Goal: Transaction & Acquisition: Purchase product/service

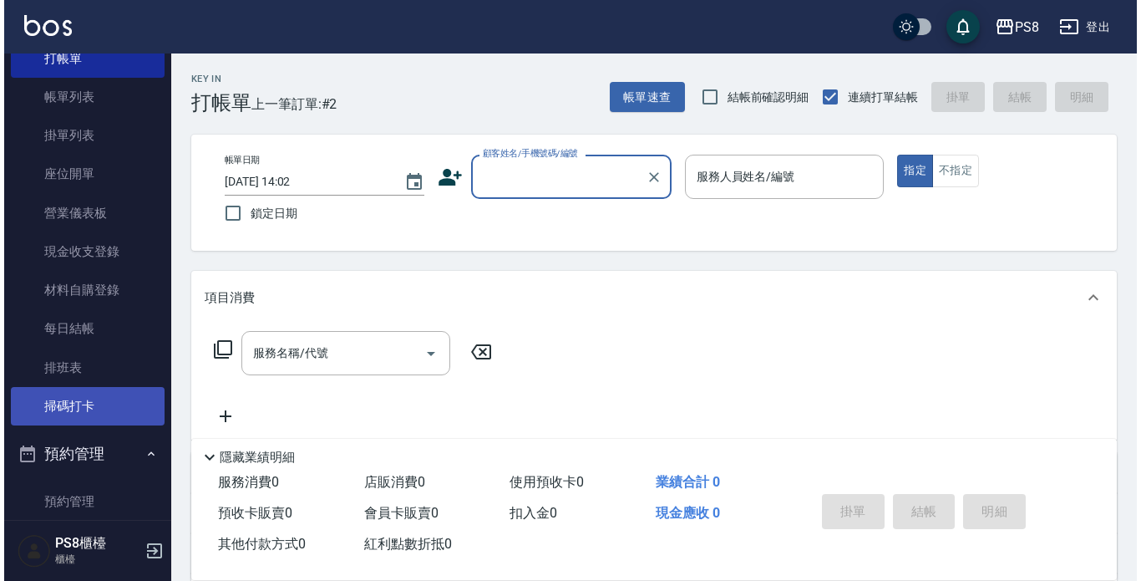
scroll to position [167, 0]
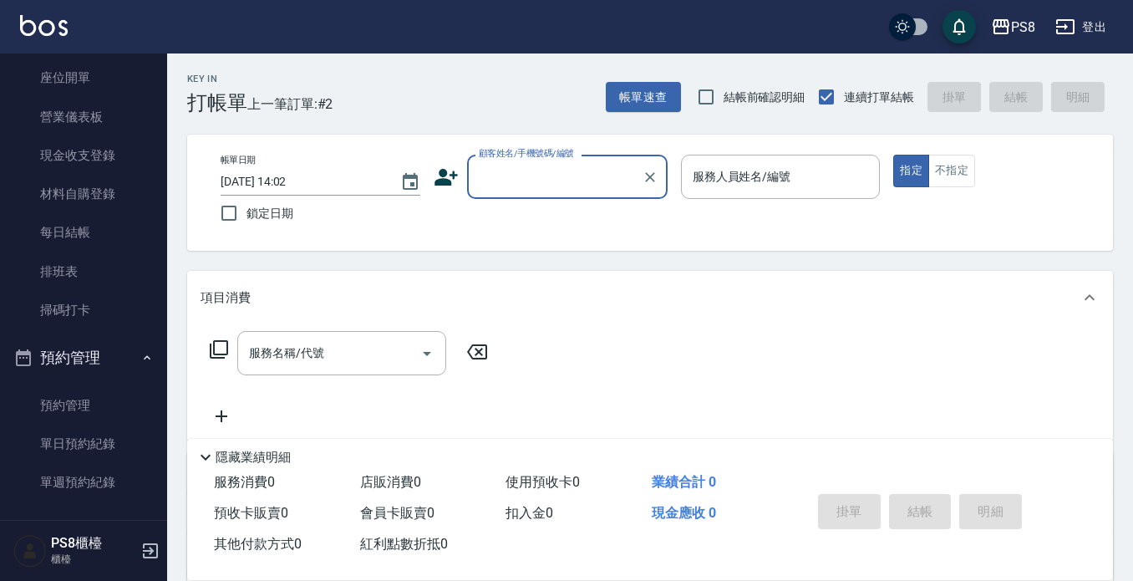
drag, startPoint x: 109, startPoint y: 270, endPoint x: 630, endPoint y: 306, distance: 522.7
click at [109, 269] on link "排班表" at bounding box center [84, 271] width 154 height 38
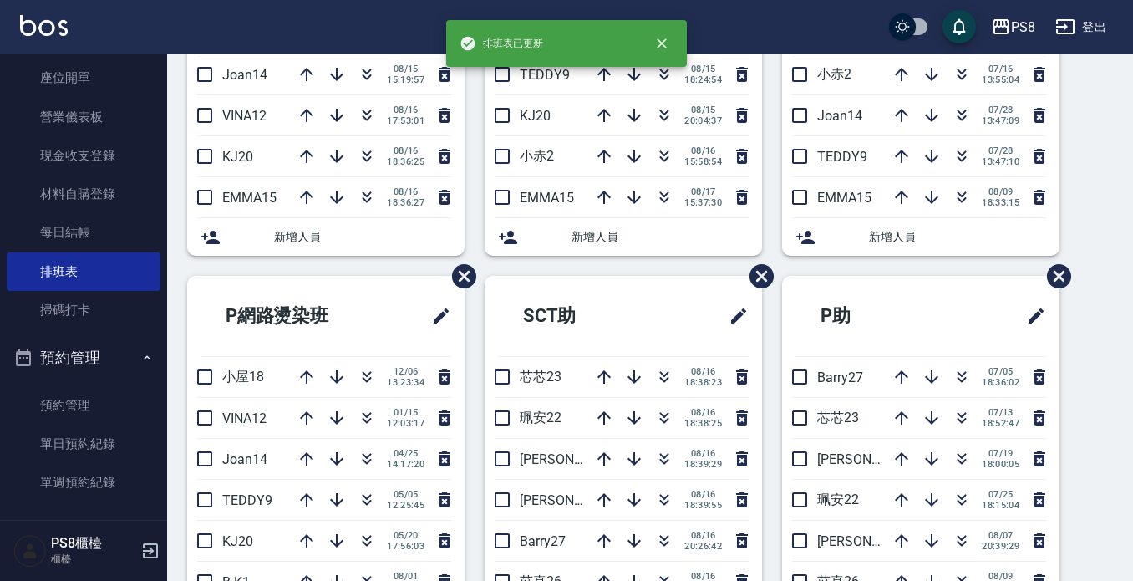
scroll to position [418, 0]
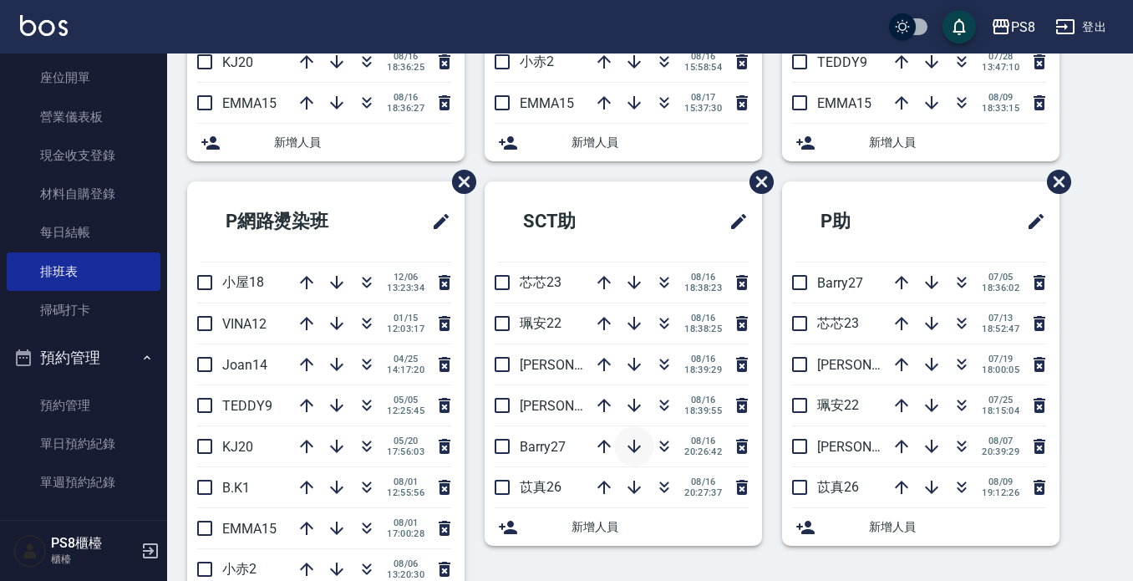
click at [634, 454] on icon "button" at bounding box center [634, 446] width 20 height 20
click at [119, 365] on button "預約管理" at bounding box center [84, 357] width 154 height 43
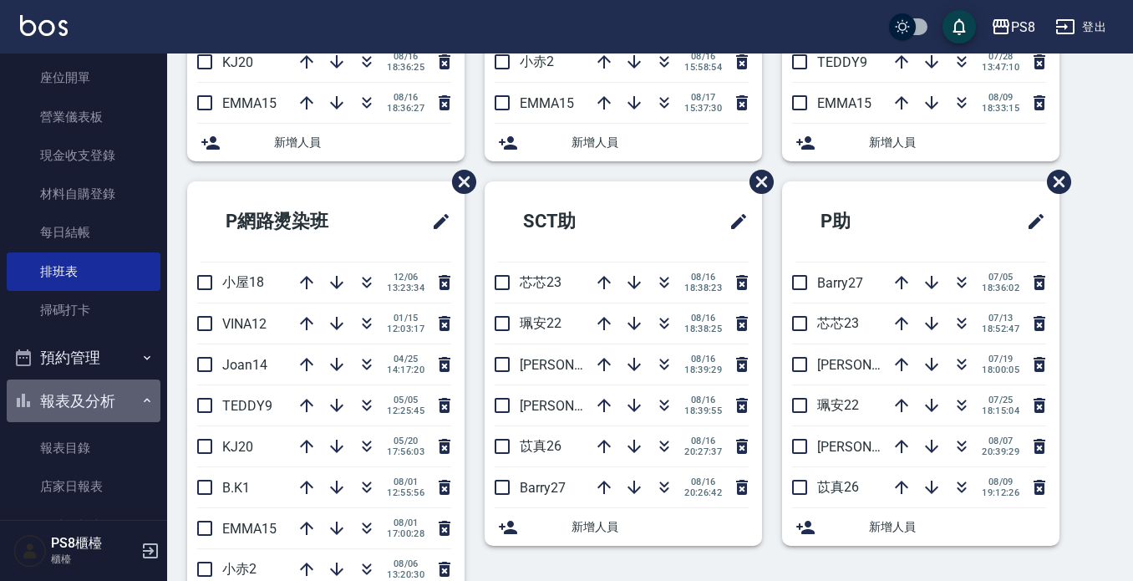
click at [85, 385] on button "報表及分析" at bounding box center [84, 400] width 154 height 43
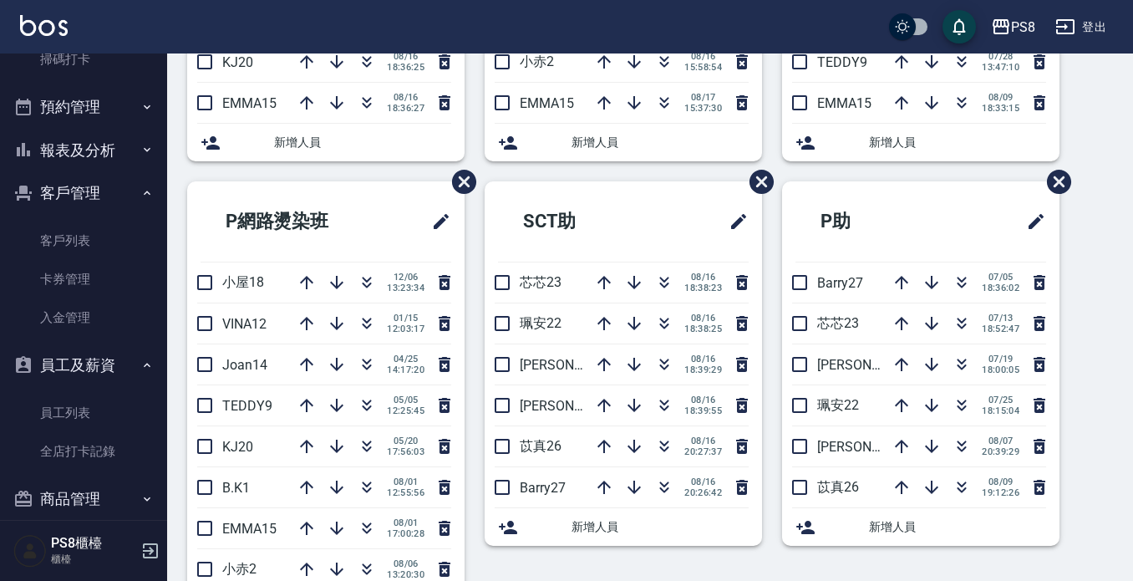
click at [66, 193] on button "客戶管理" at bounding box center [84, 192] width 154 height 43
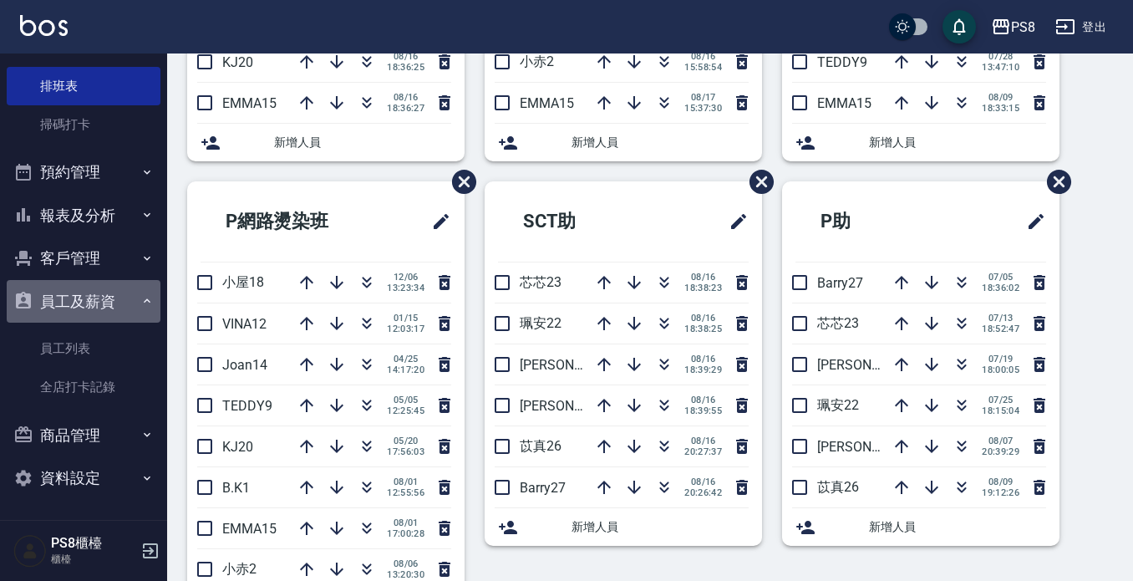
click at [84, 307] on button "員工及薪資" at bounding box center [84, 301] width 154 height 43
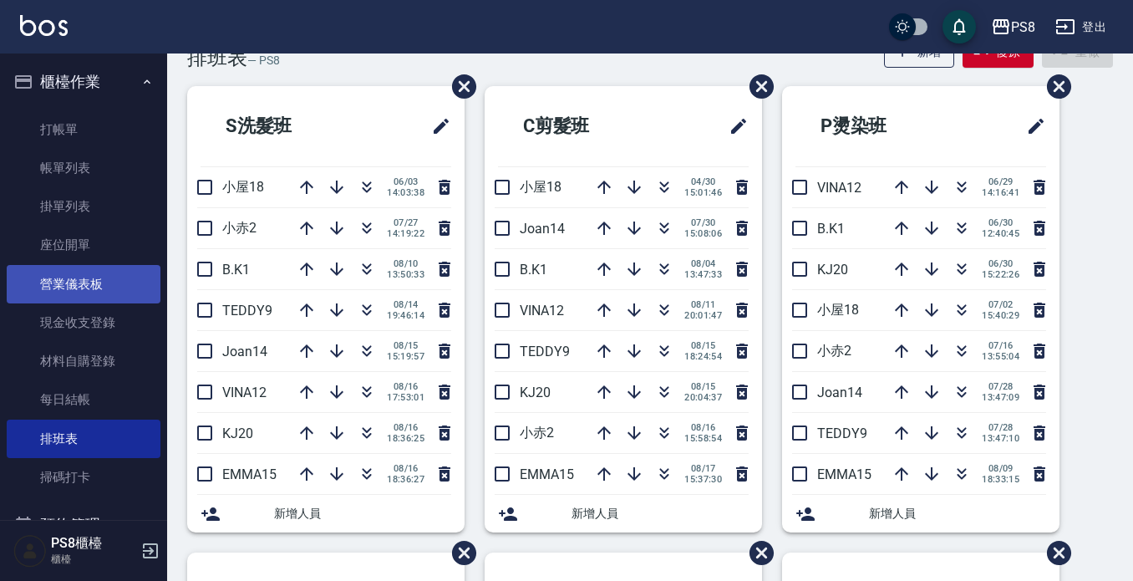
scroll to position [0, 0]
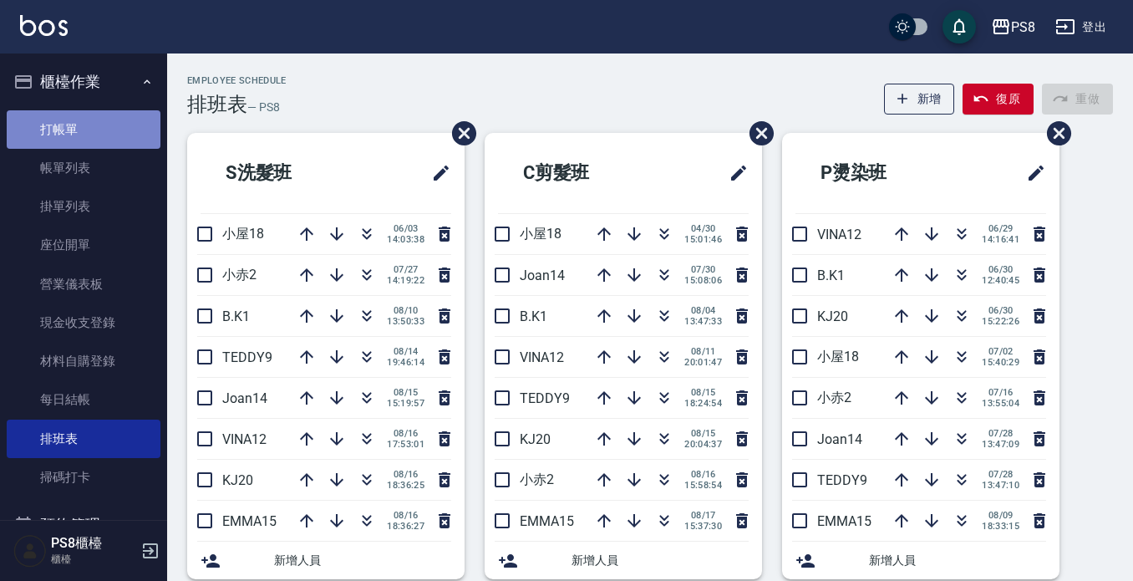
click at [121, 126] on link "打帳單" at bounding box center [84, 129] width 154 height 38
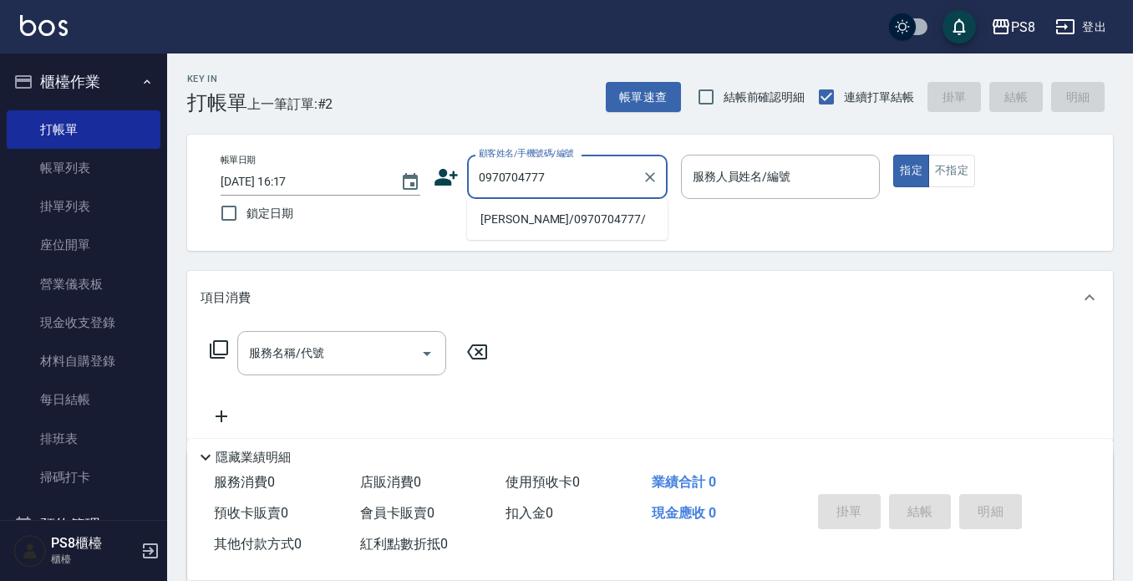
click at [536, 211] on li "[PERSON_NAME]/0970704777/" at bounding box center [567, 220] width 201 height 28
type input "[PERSON_NAME]/0970704777/"
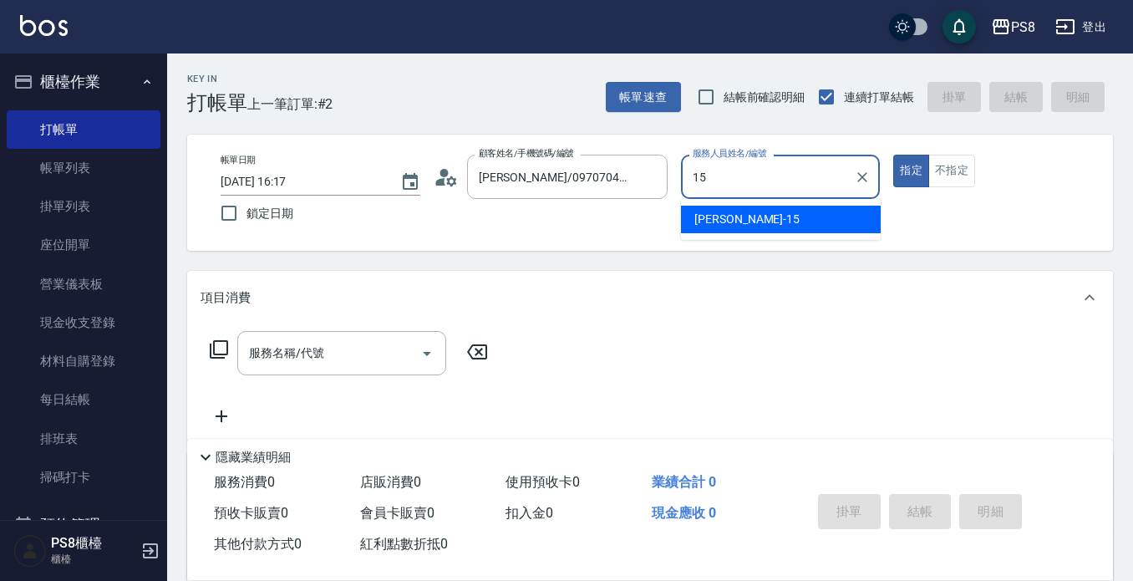
type input "EMMA-15"
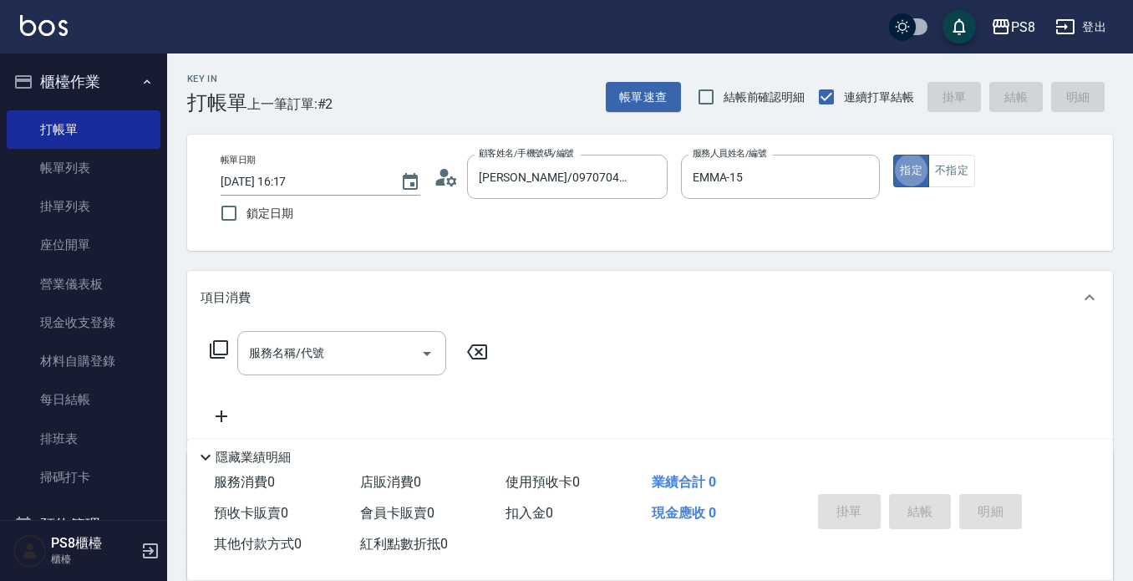
type button "true"
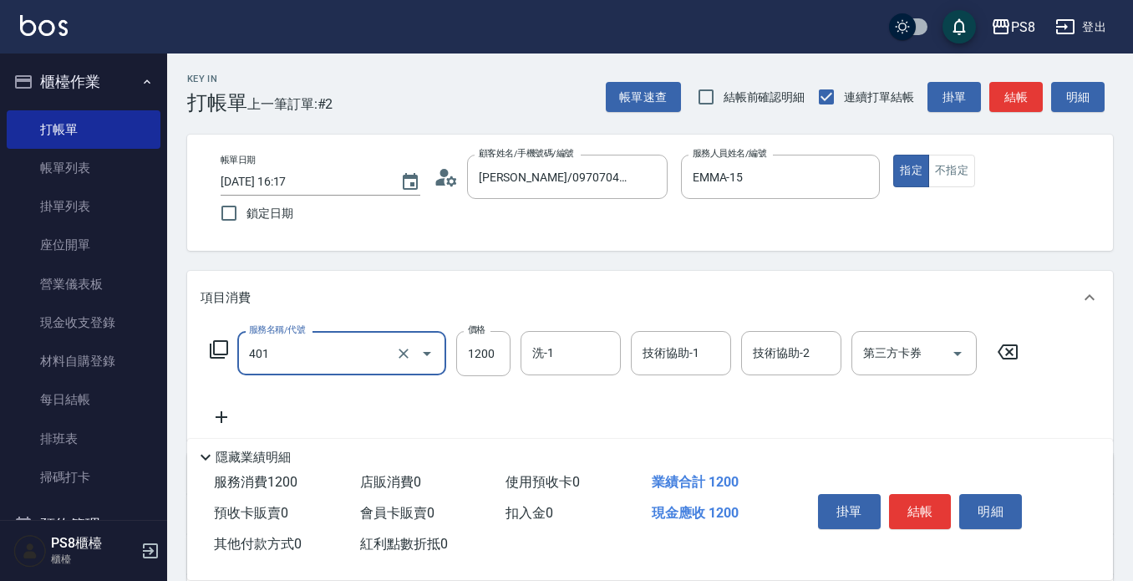
type input "基本染髮(401)"
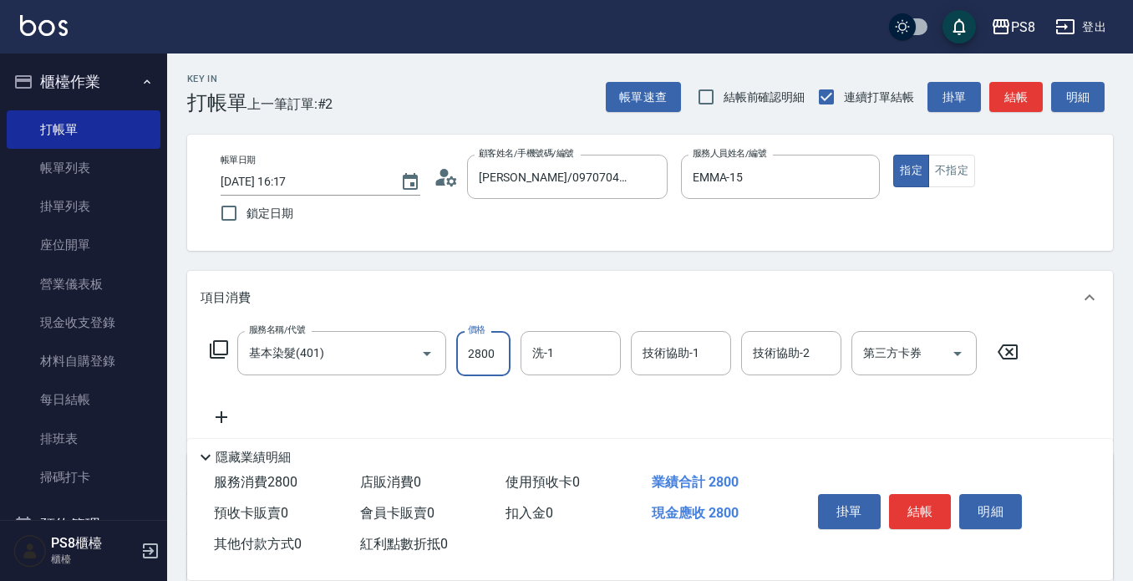
type input "2800"
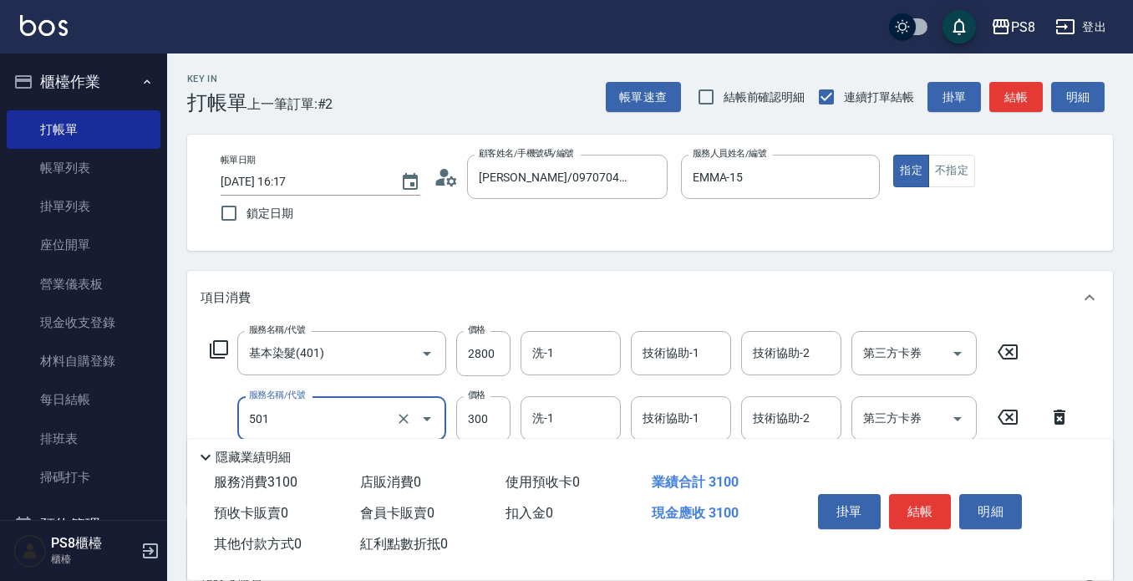
type input "自備護髮(501)"
type input "600"
click at [602, 342] on input "洗-1" at bounding box center [570, 352] width 85 height 29
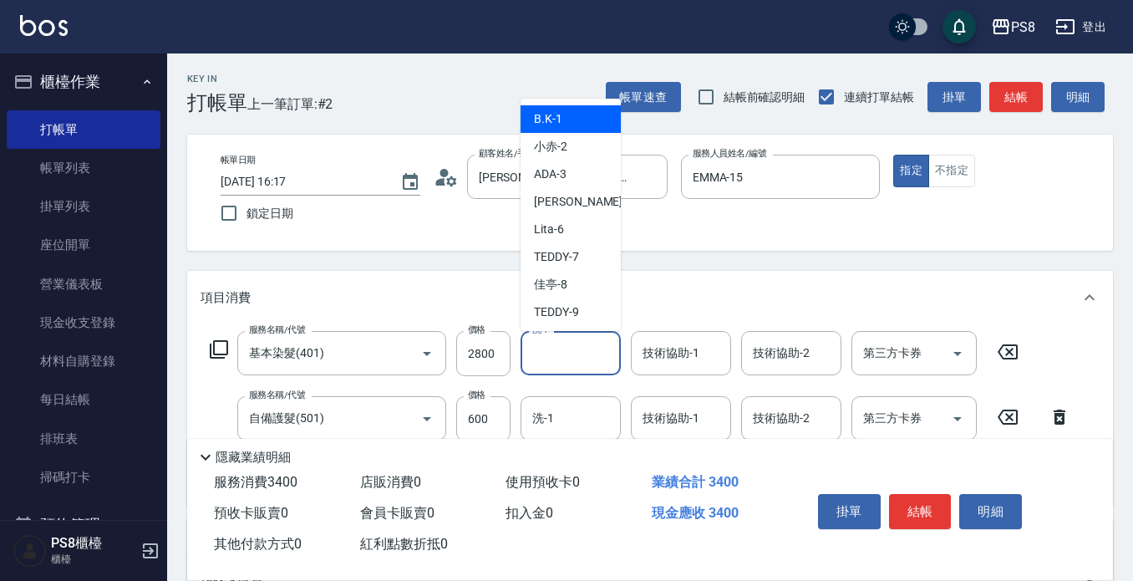
type input "3"
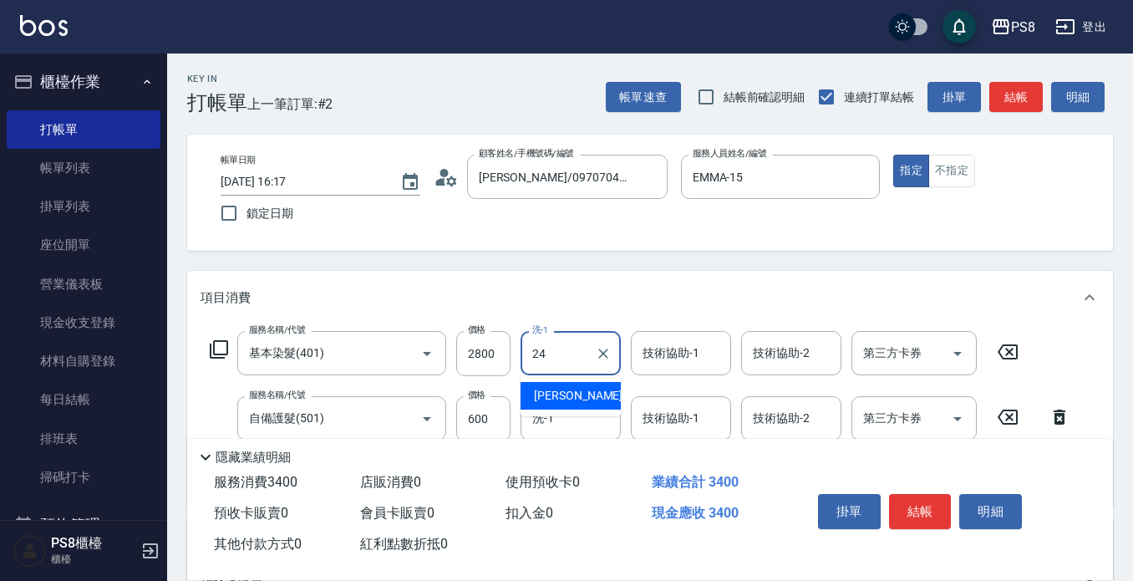
type input "[PERSON_NAME]-24"
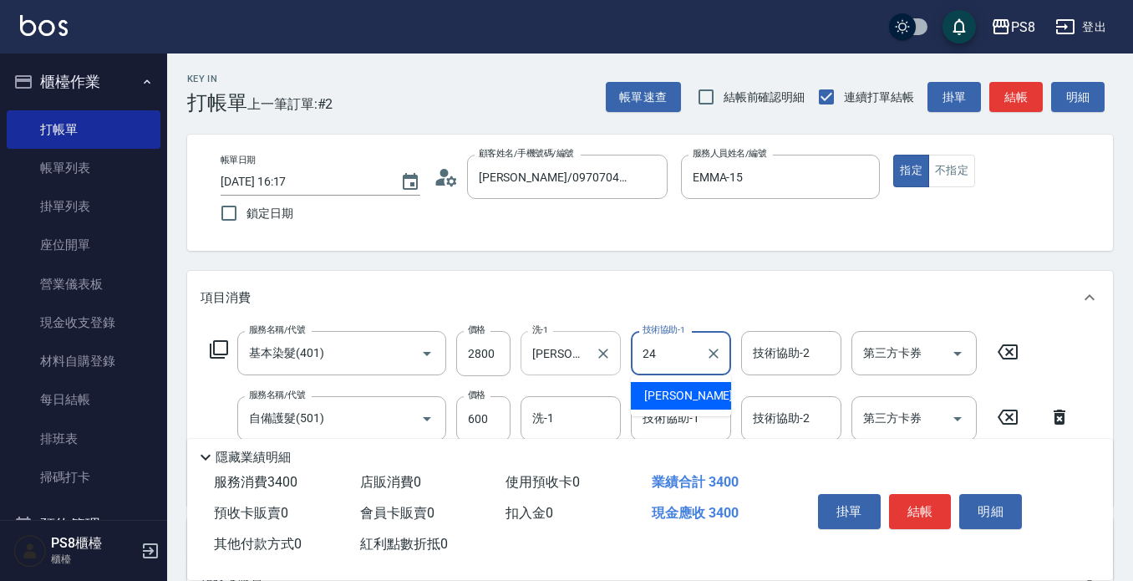
type input "[PERSON_NAME]-24"
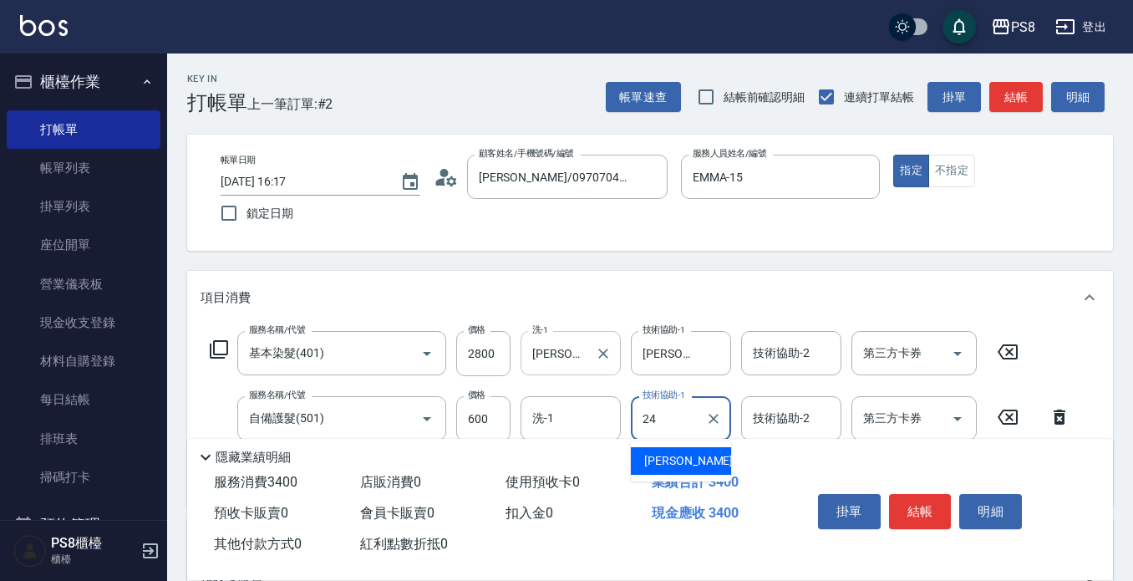
type input "[PERSON_NAME]-24"
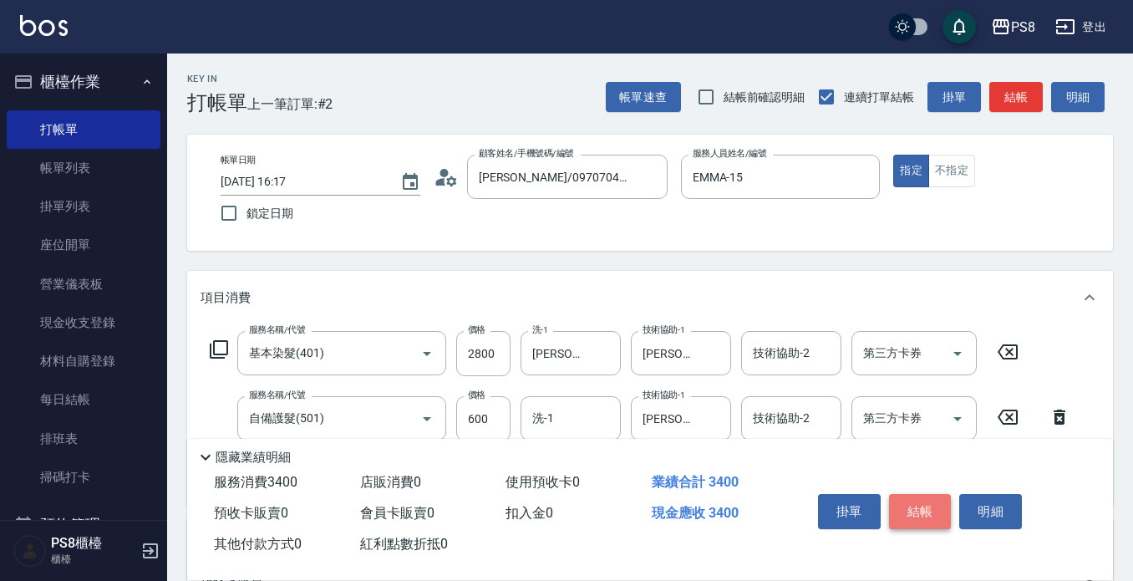
click at [918, 494] on button "結帳" at bounding box center [920, 511] width 63 height 35
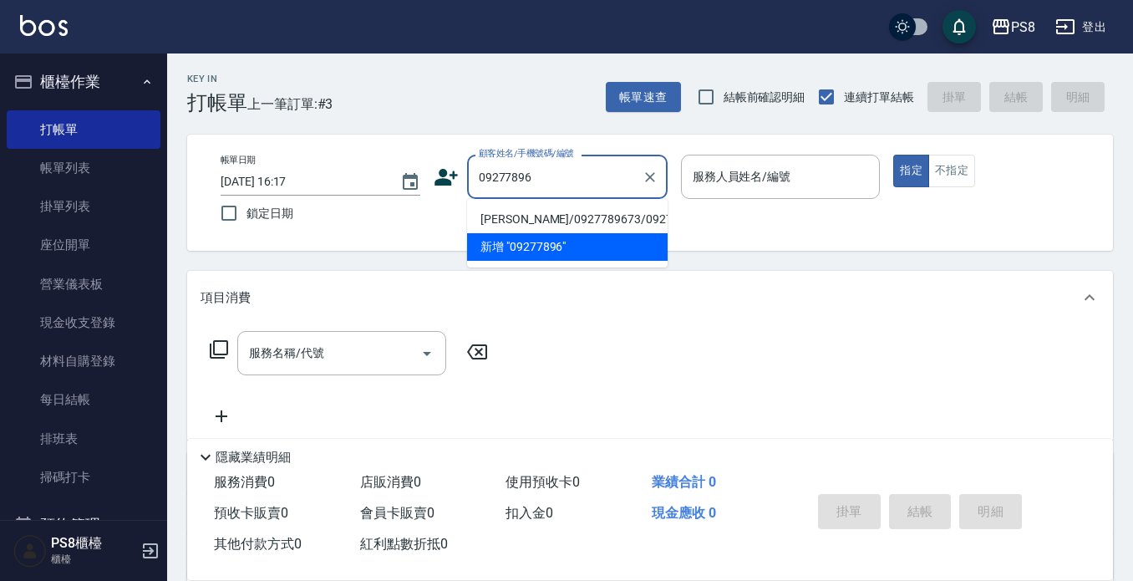
click at [503, 218] on li "[PERSON_NAME]/0927789673/0927789673" at bounding box center [567, 220] width 201 height 28
type input "[PERSON_NAME]/0927789673/0927789673"
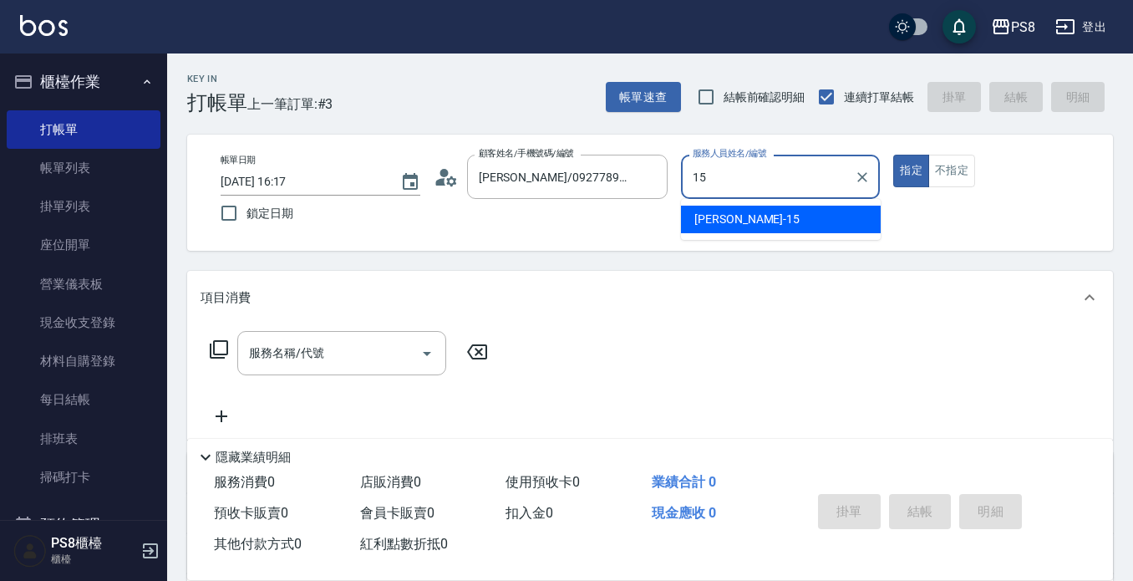
type input "EMMA-15"
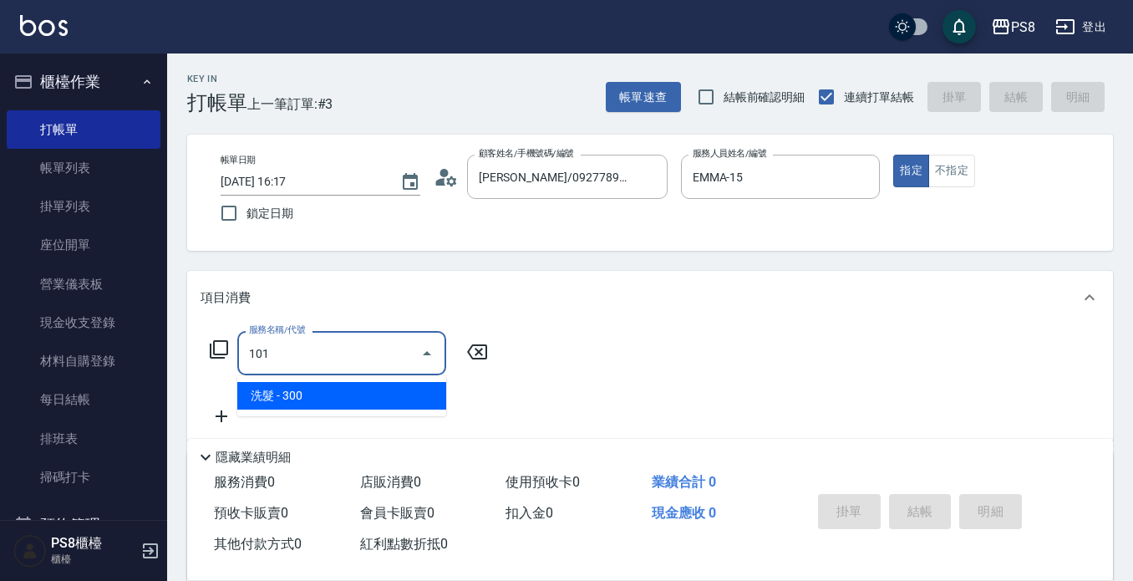
type input "洗髮(101)"
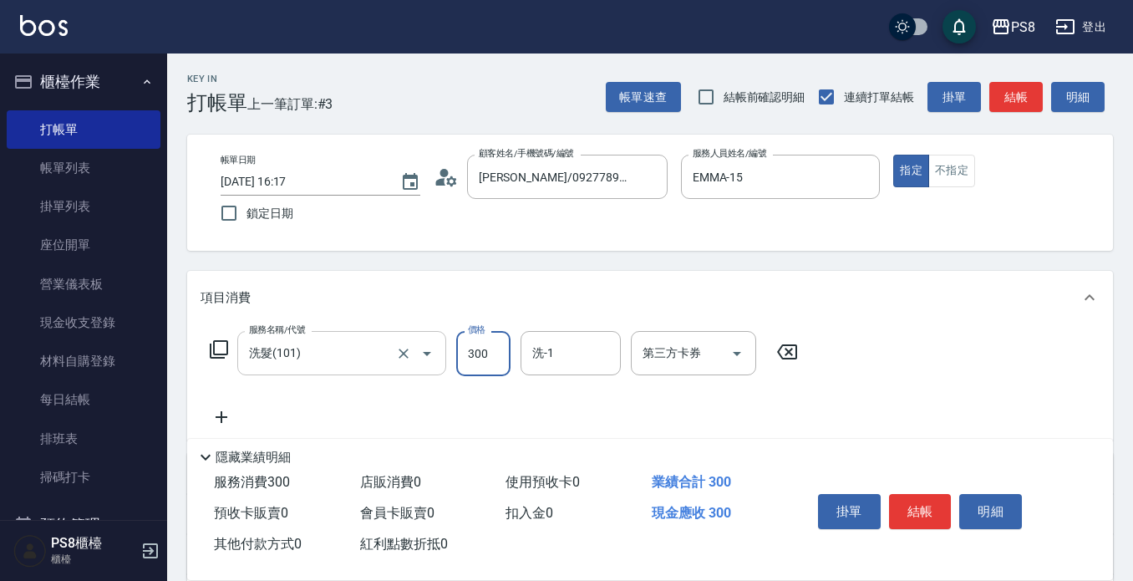
click at [375, 339] on input "洗髮(101)" at bounding box center [318, 352] width 147 height 29
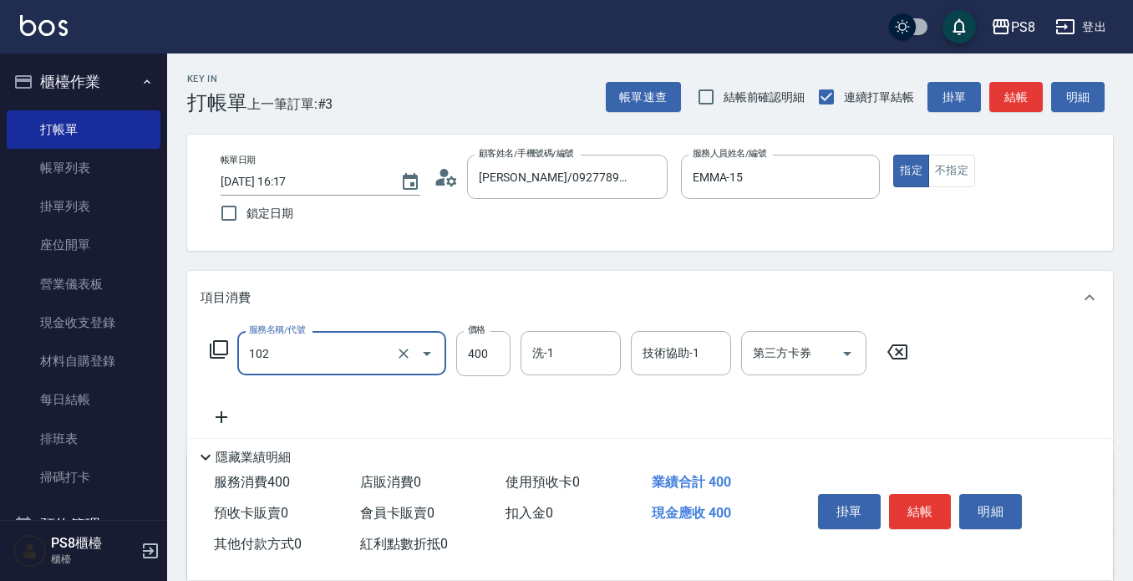
type input "精油洗髮(102)"
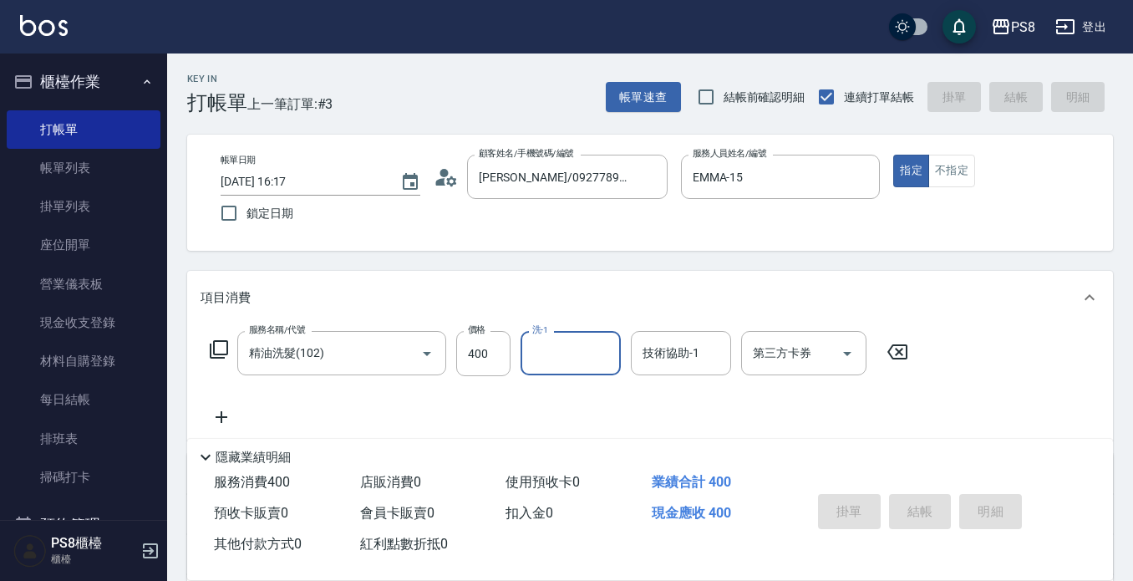
type input "[DATE] 16:18"
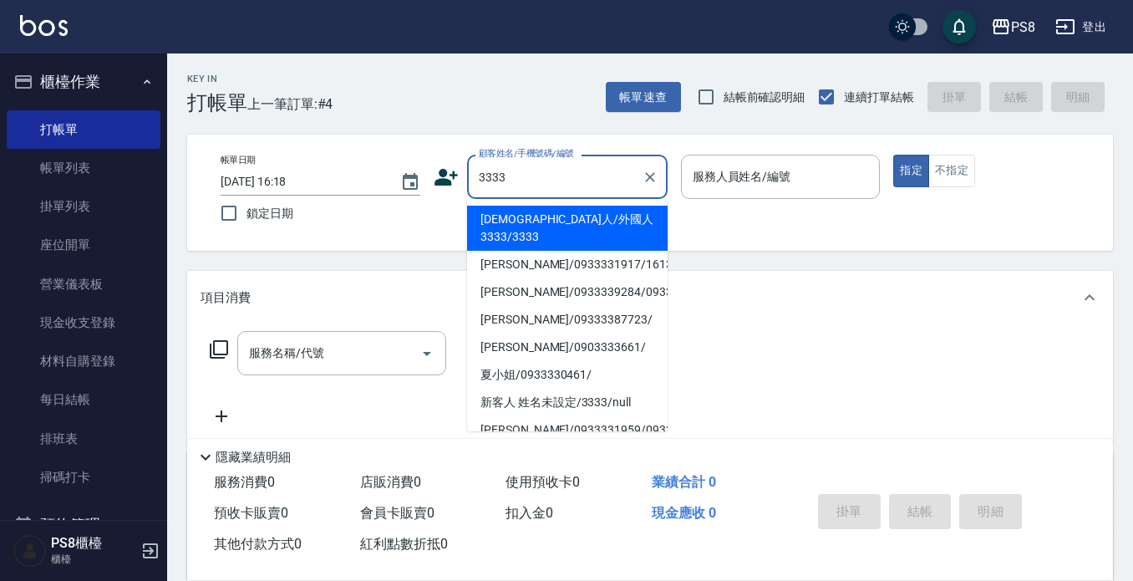
click at [582, 215] on li "[DEMOGRAPHIC_DATA]人/外國人3333/3333" at bounding box center [567, 228] width 201 height 45
type input "[DEMOGRAPHIC_DATA]人/外國人3333/3333"
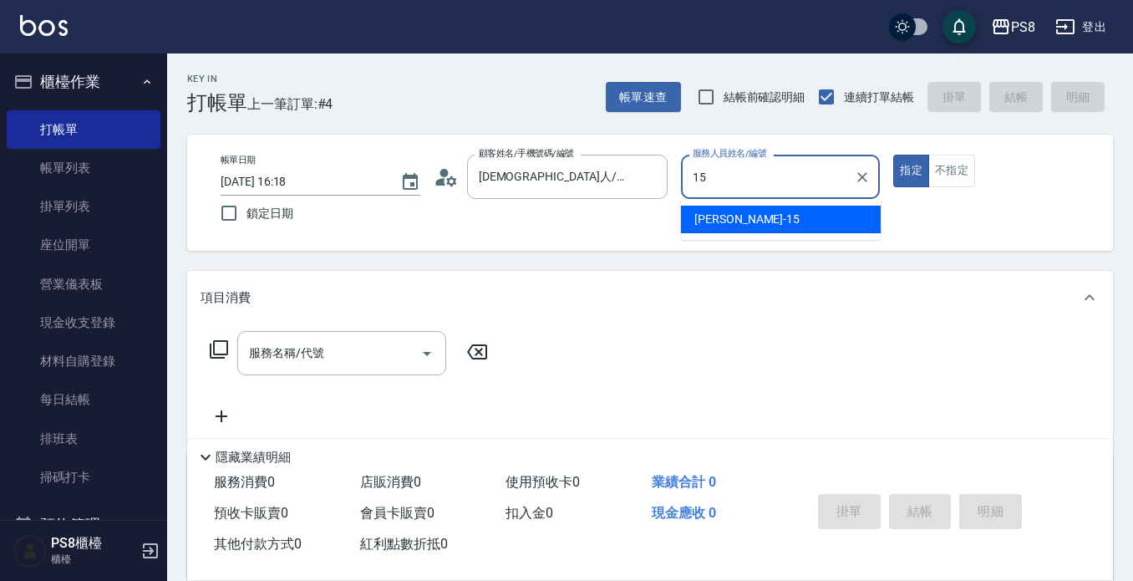
type input "EMMA-15"
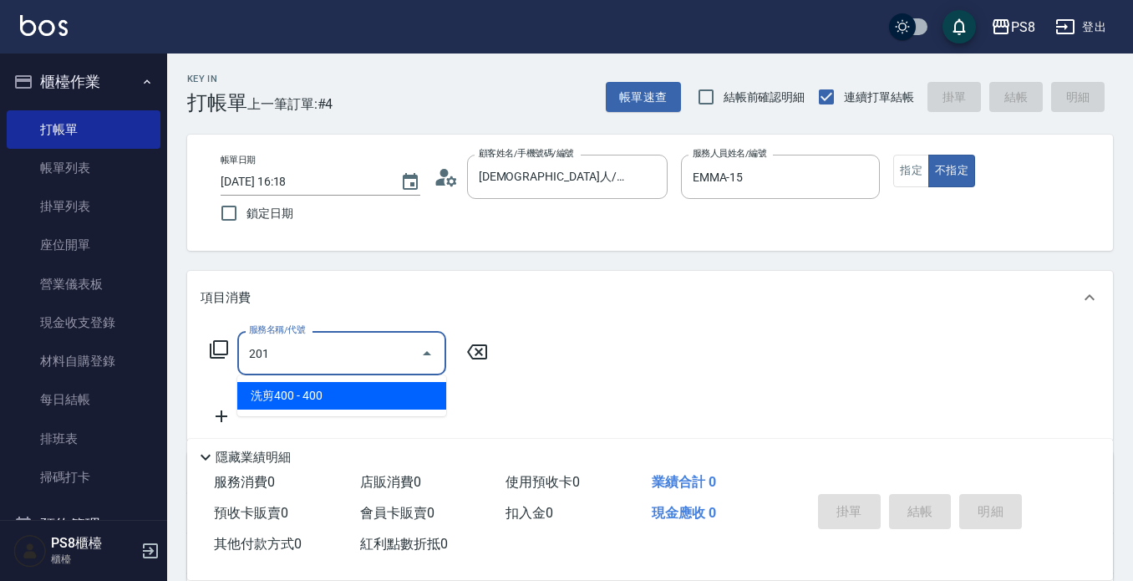
type input "洗剪400(201)"
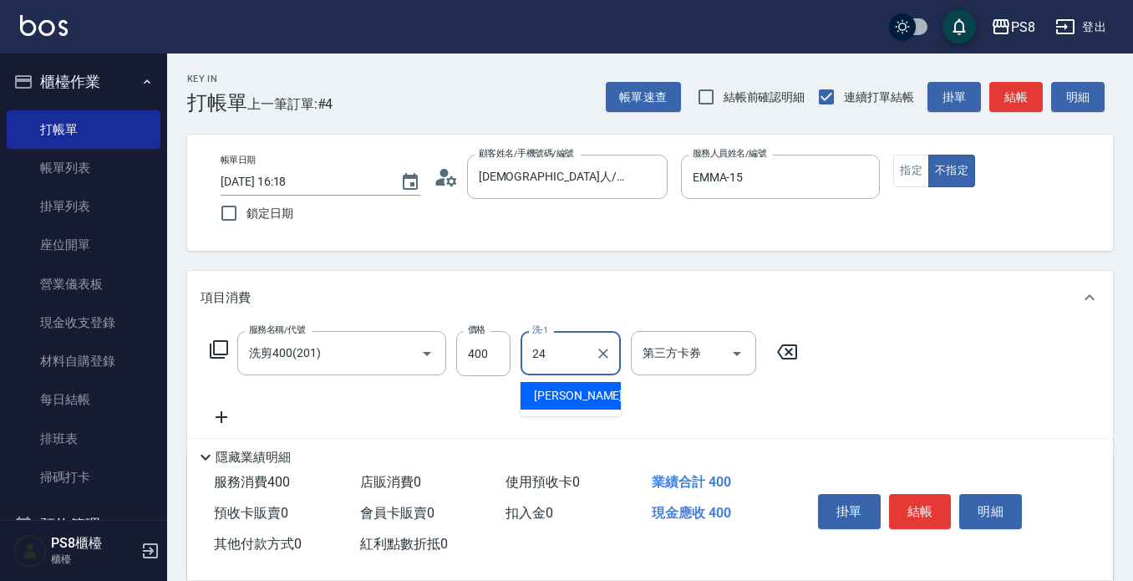
type input "[PERSON_NAME]-24"
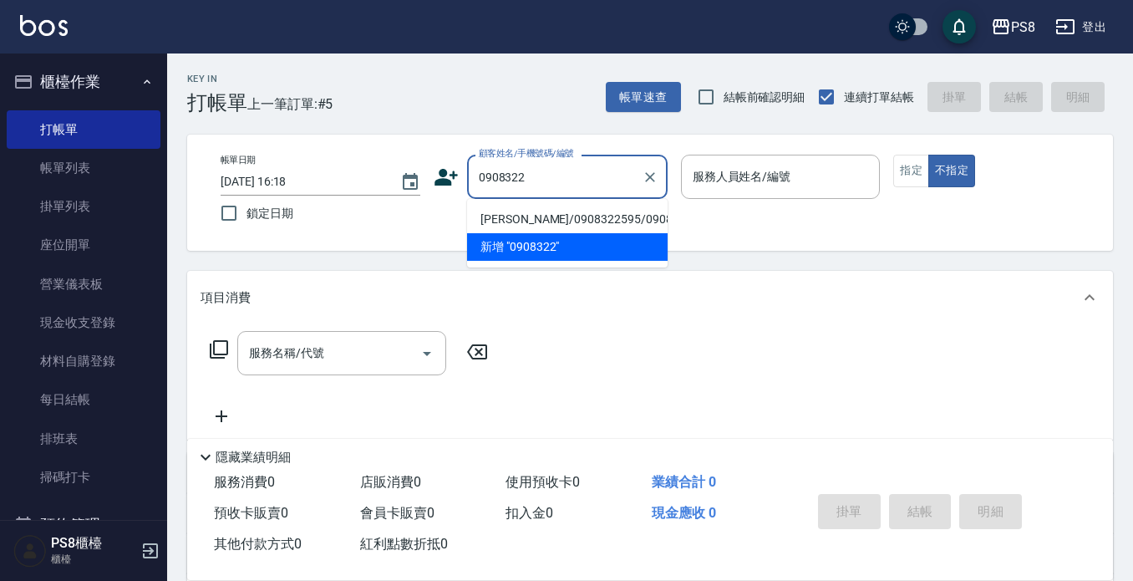
click at [564, 215] on li "[PERSON_NAME]/0908322595/0908322595" at bounding box center [567, 220] width 201 height 28
type input "[PERSON_NAME]/0908322595/0908322595"
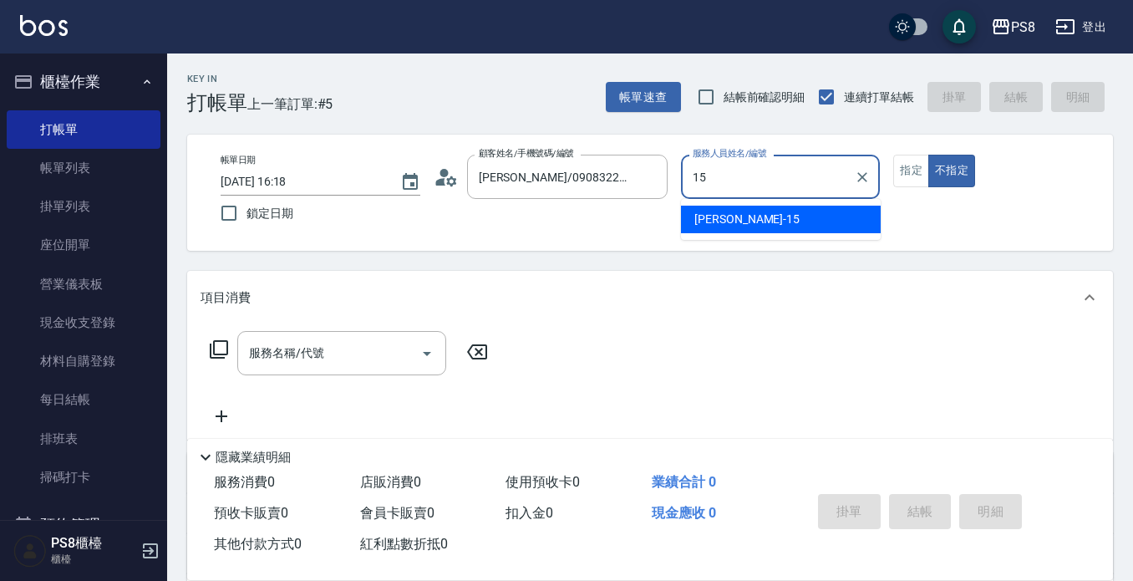
type input "EMMA-15"
type button "false"
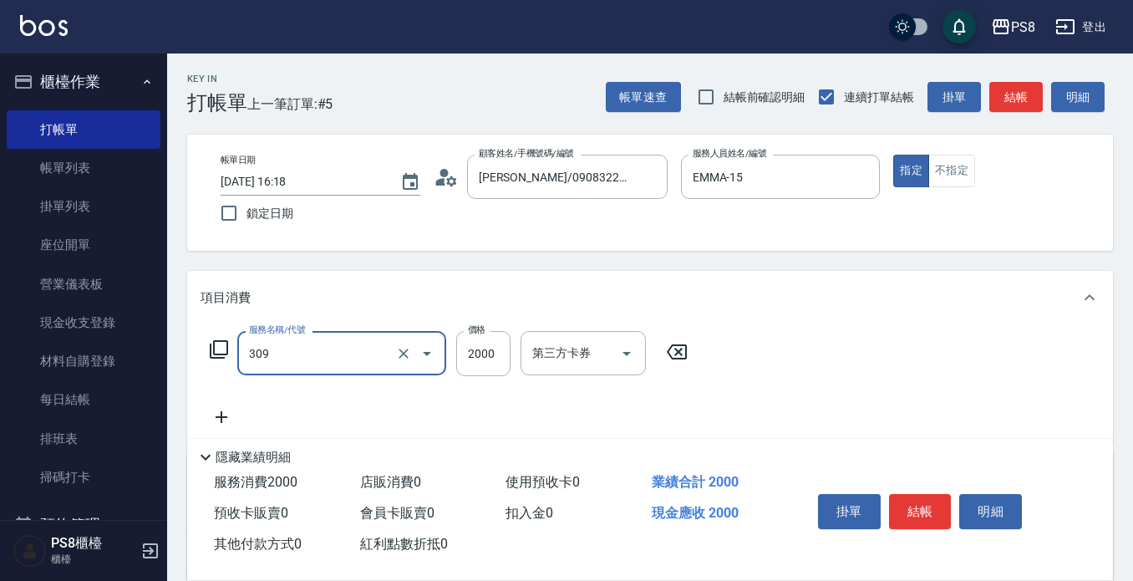
type input "嚴選溫塑(309)"
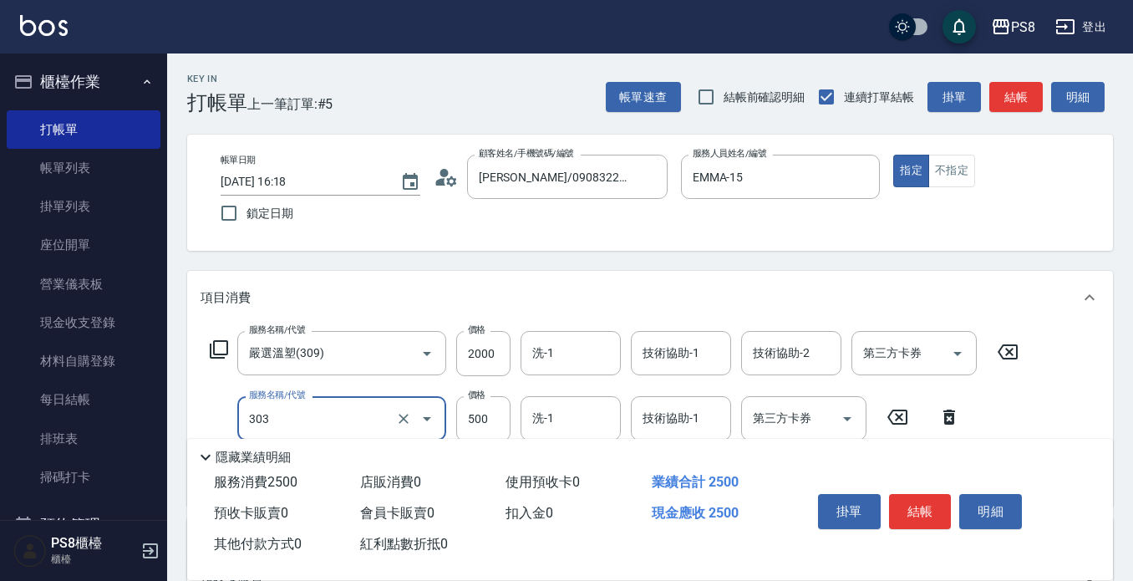
type input "局部燙(303)"
click at [491, 344] on input "2000" at bounding box center [483, 353] width 54 height 45
type input "2800"
click at [487, 411] on input "500" at bounding box center [483, 418] width 54 height 45
type input "1000"
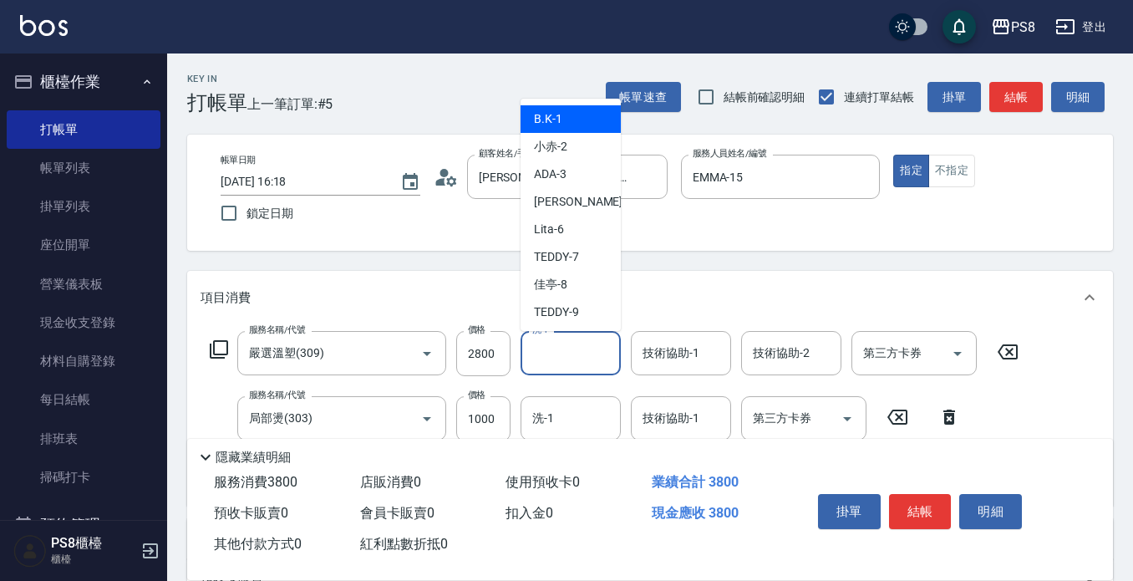
click at [581, 356] on input "洗-1" at bounding box center [570, 352] width 85 height 29
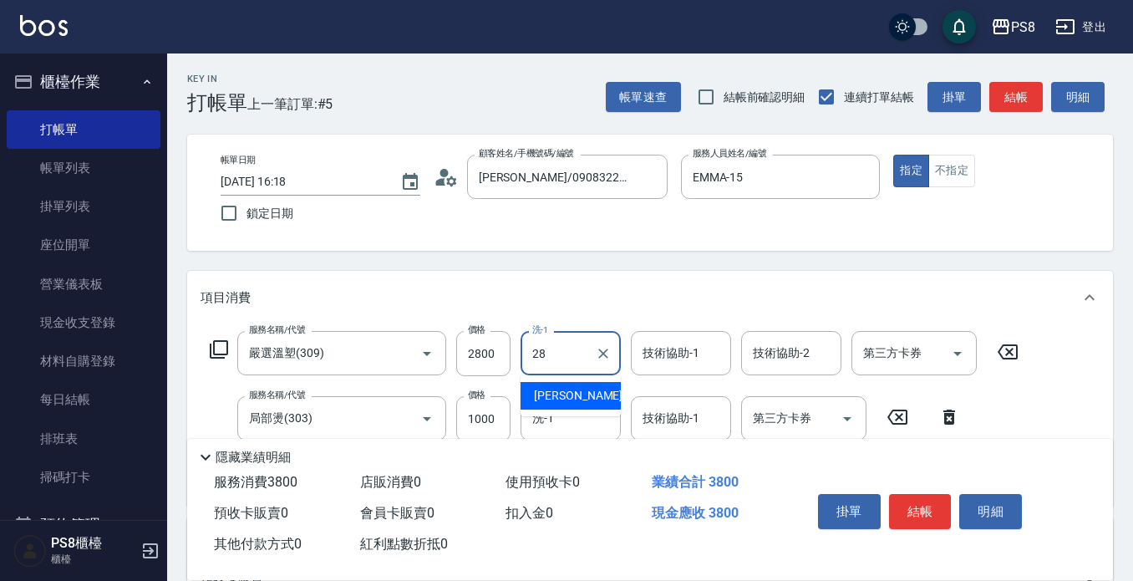
type input "[PERSON_NAME]-28"
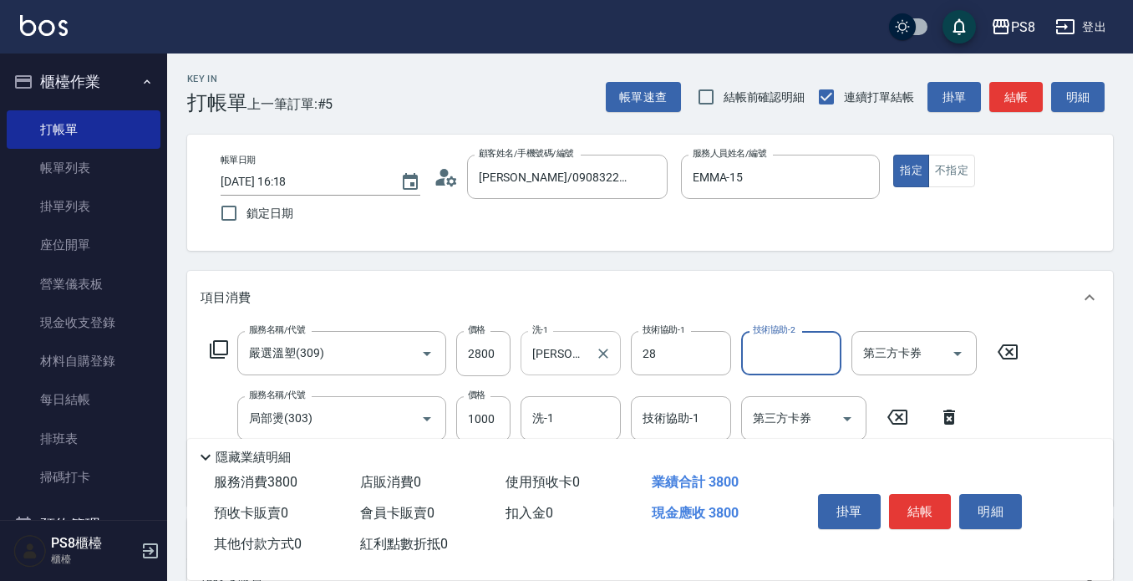
type input "[PERSON_NAME]-28"
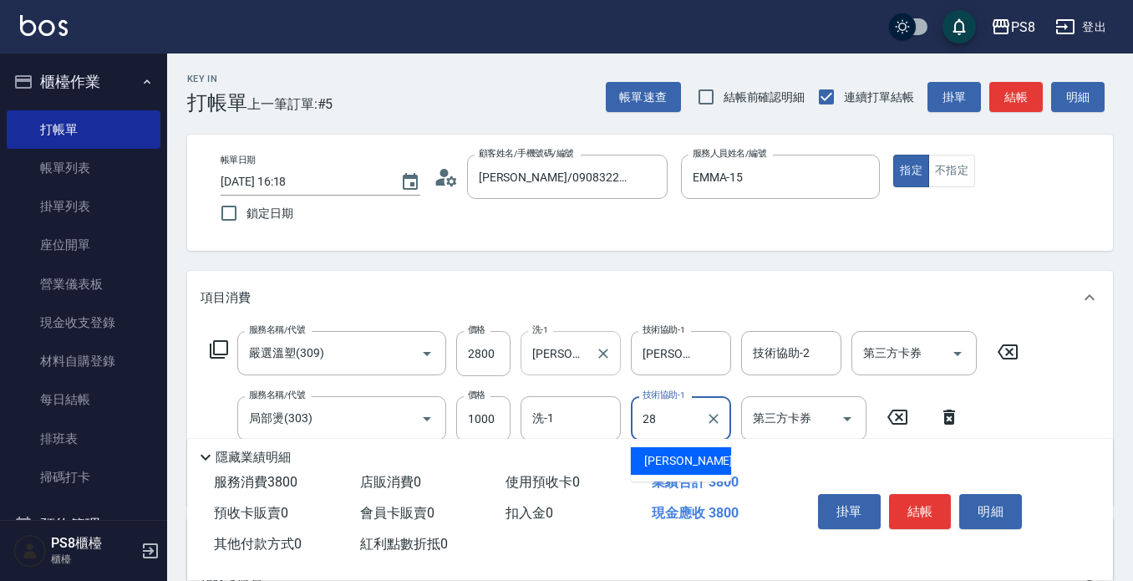
type input "[PERSON_NAME]-28"
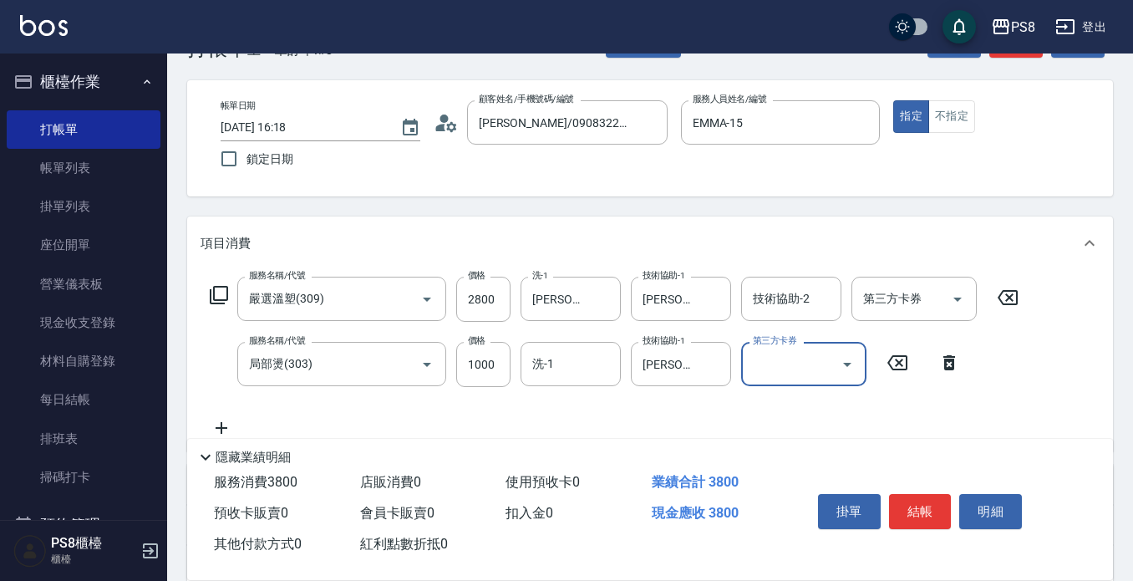
scroll to position [84, 0]
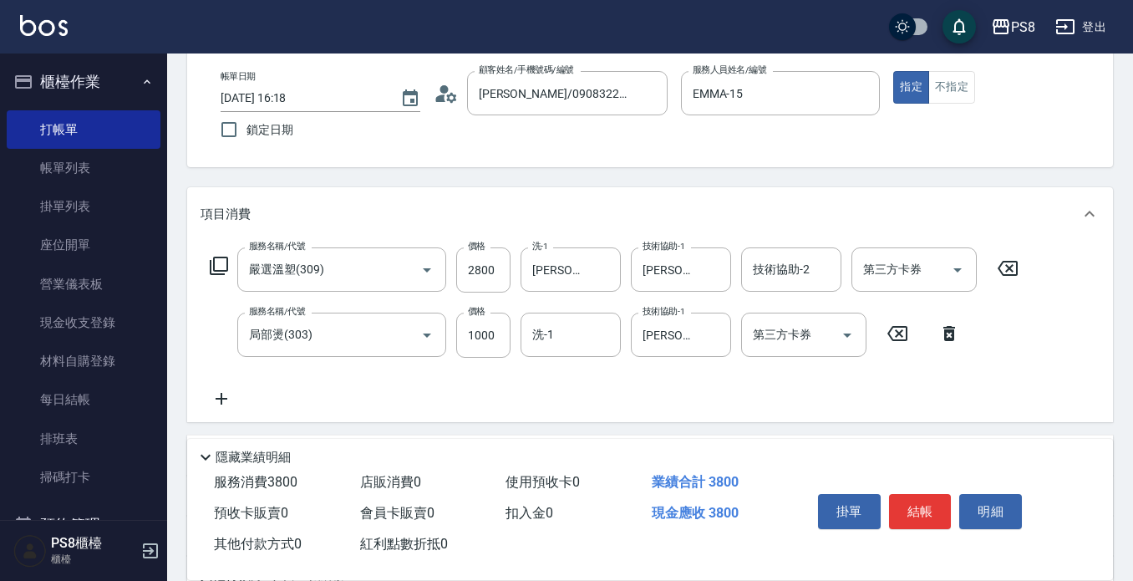
click at [220, 389] on icon at bounding box center [222, 399] width 42 height 20
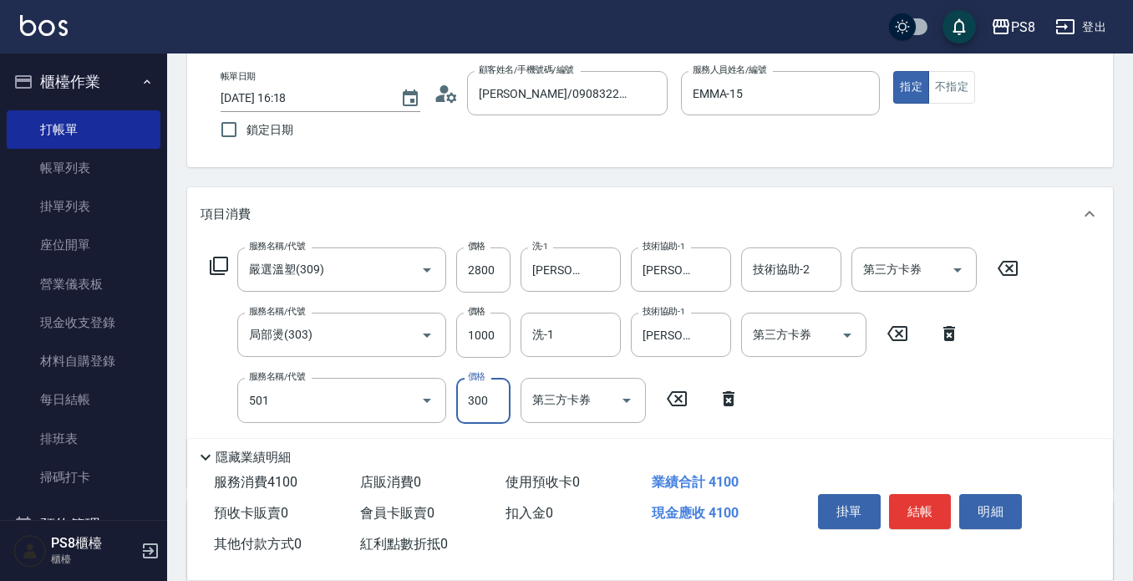
type input "自備護髮(501)"
type input "0"
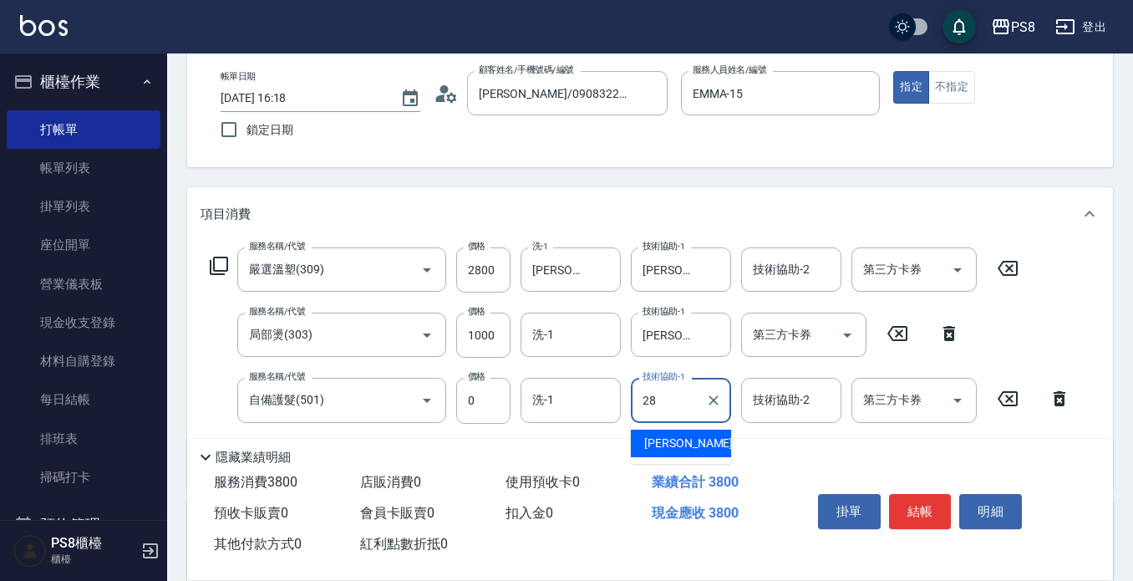
type input "[PERSON_NAME]-28"
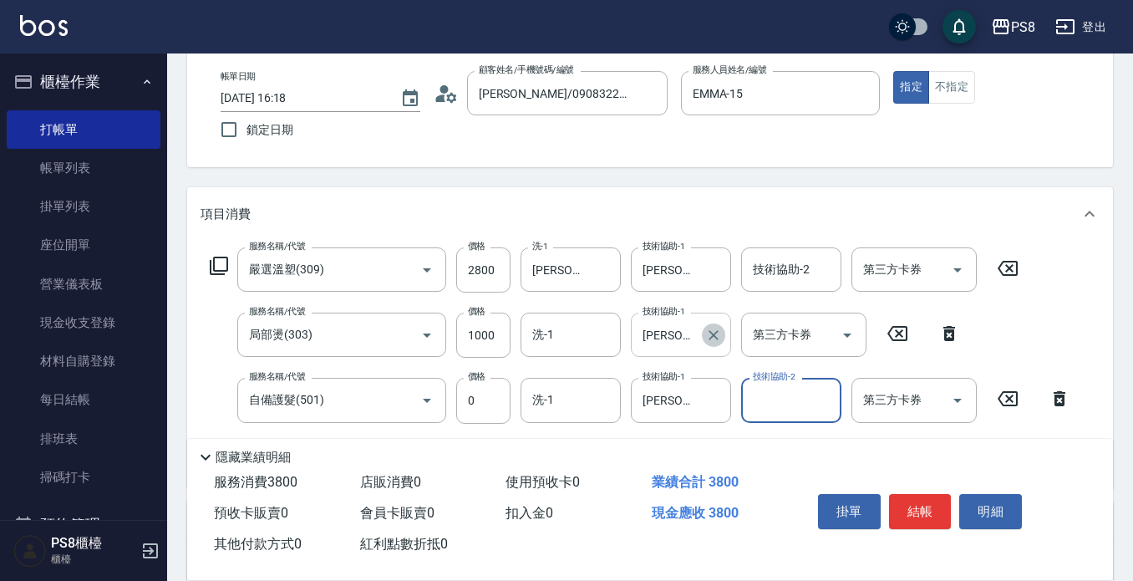
click at [719, 343] on icon "Clear" at bounding box center [713, 335] width 17 height 17
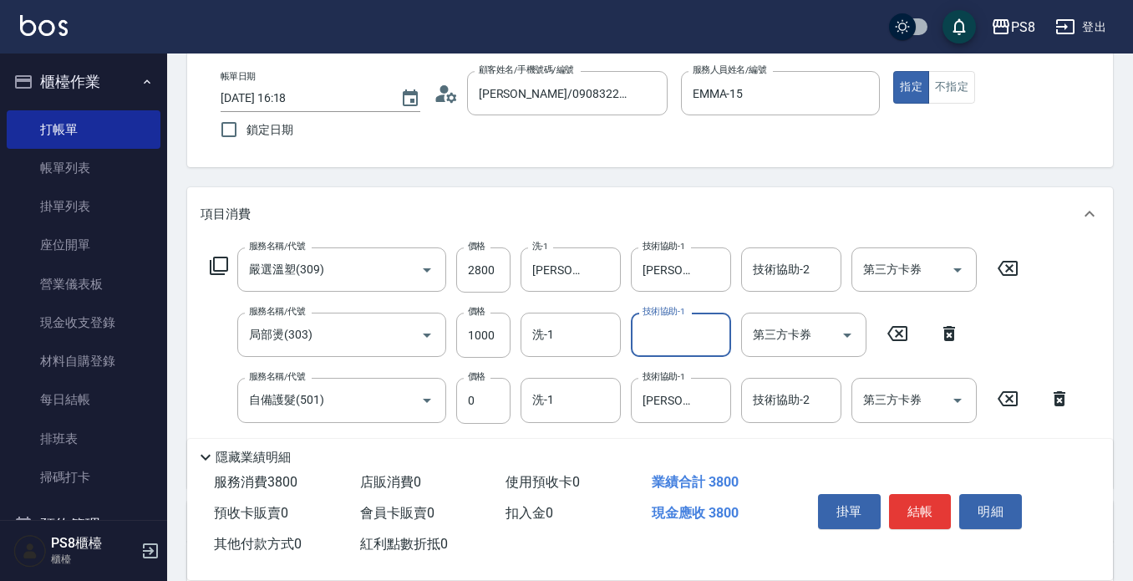
click at [796, 171] on div "Key In 打帳單 上一筆訂單:#5 帳單速查 結帳前確認明細 連續打單結帳 掛單 結帳 明細 帳單日期 [DATE] 16:18 鎖定日期 顧客姓名/手機…" at bounding box center [650, 416] width 966 height 892
drag, startPoint x: 929, startPoint y: 489, endPoint x: 869, endPoint y: 250, distance: 246.4
click at [929, 494] on button "結帳" at bounding box center [920, 511] width 63 height 35
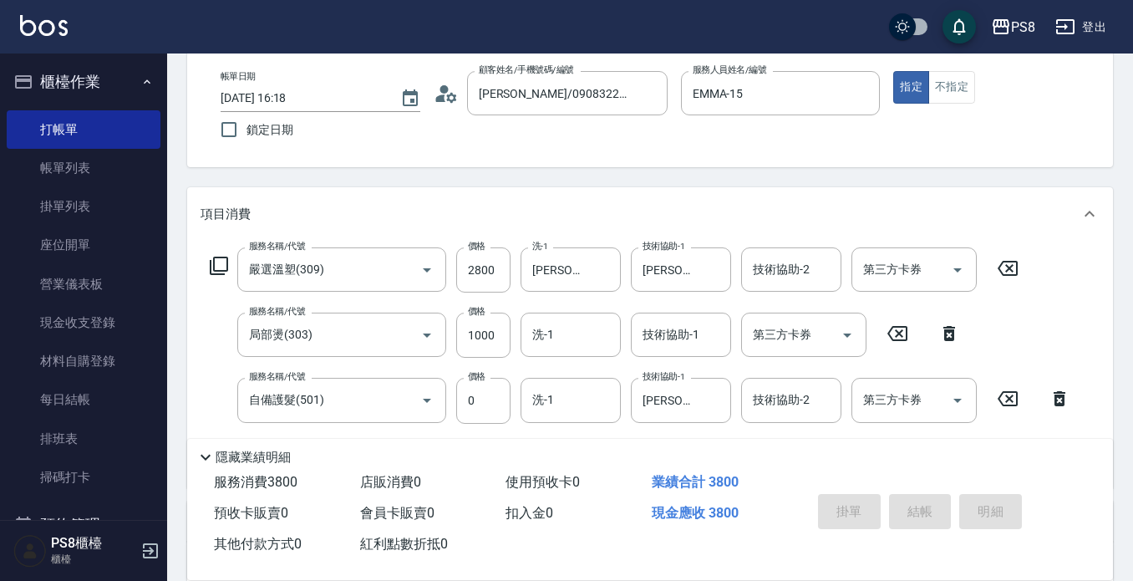
type input "[DATE] 16:19"
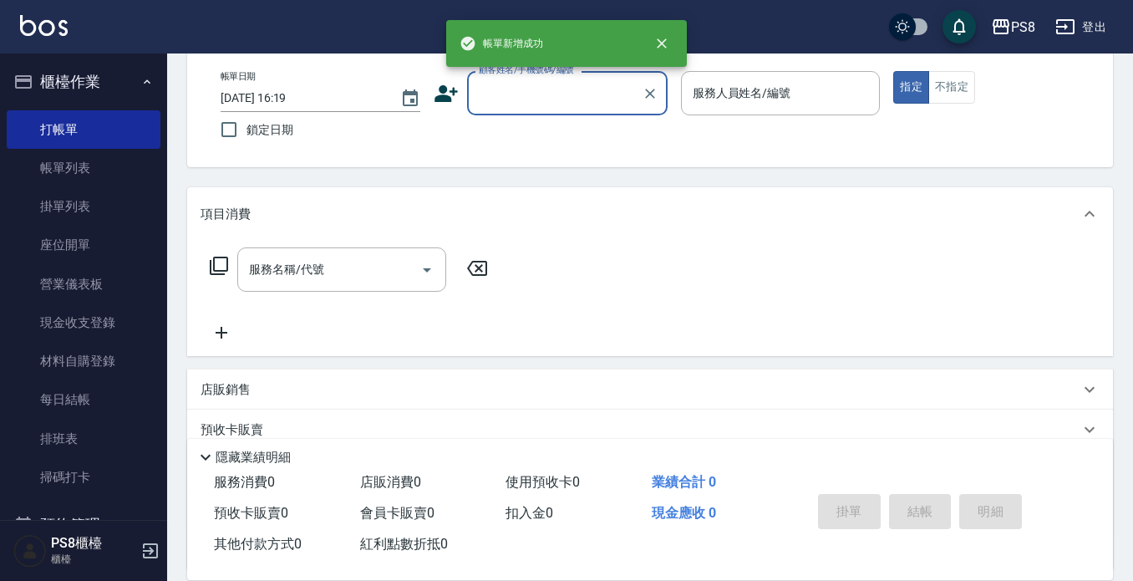
scroll to position [0, 0]
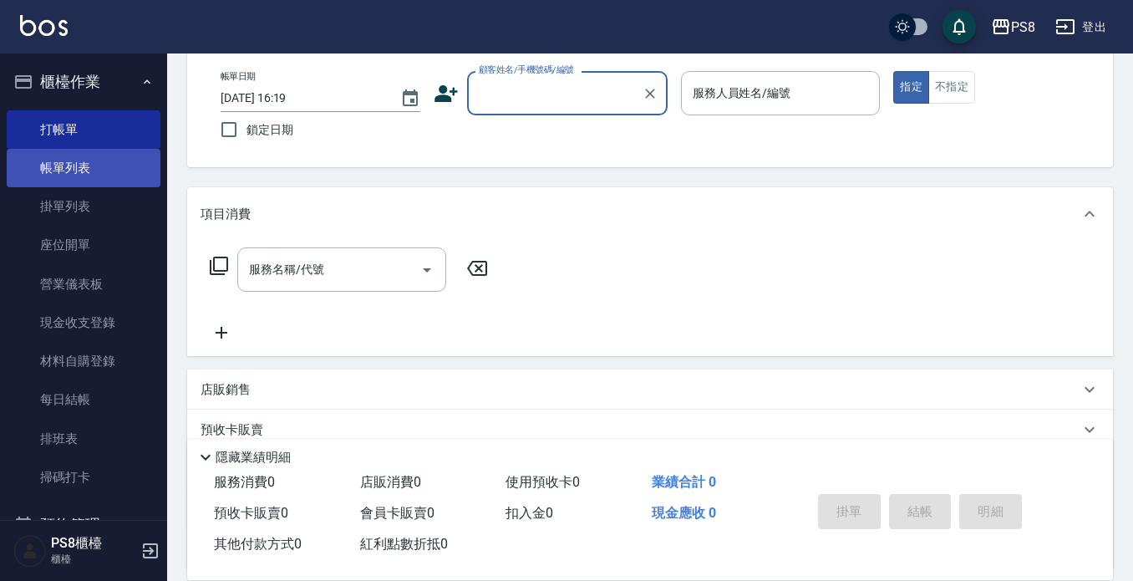
click at [110, 178] on link "帳單列表" at bounding box center [84, 168] width 154 height 38
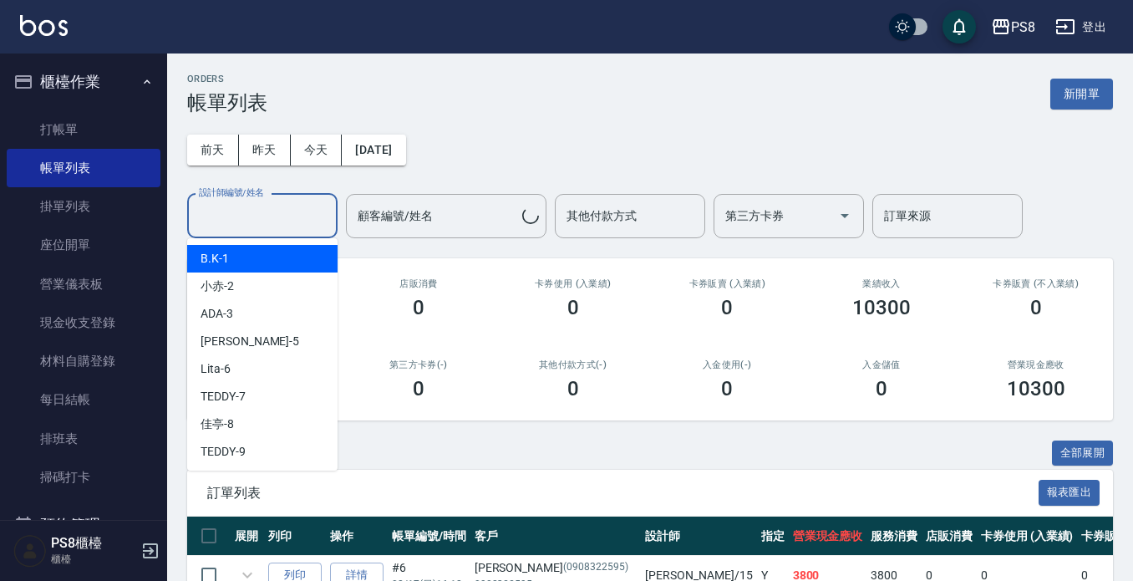
click at [241, 209] on div "設計師編號/姓名 設計師編號/姓名" at bounding box center [262, 216] width 150 height 44
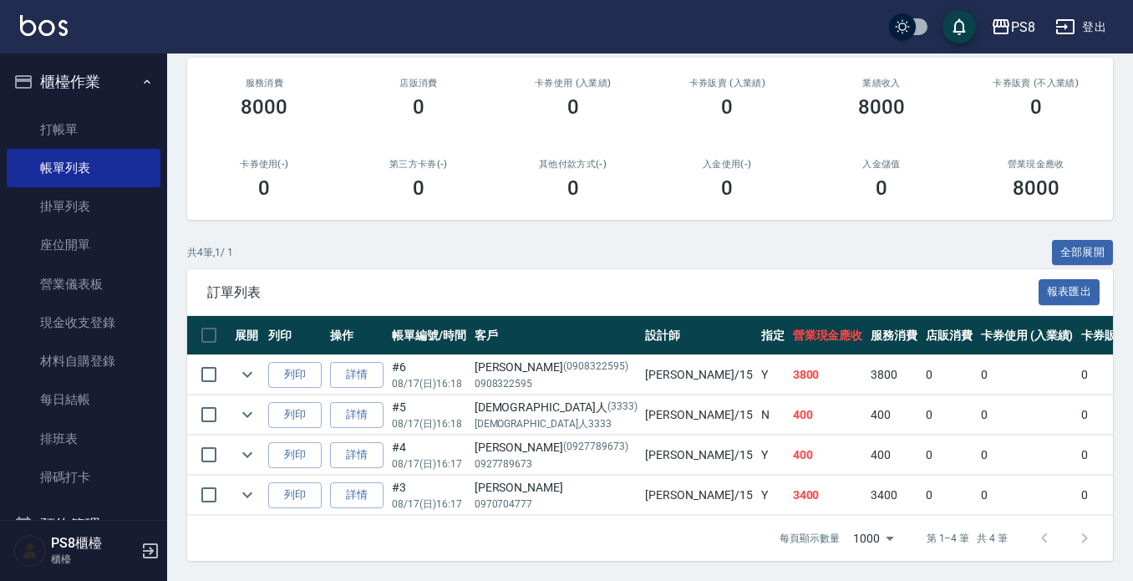
scroll to position [215, 0]
type input "EMMA-15"
click at [124, 114] on link "打帳單" at bounding box center [84, 129] width 154 height 38
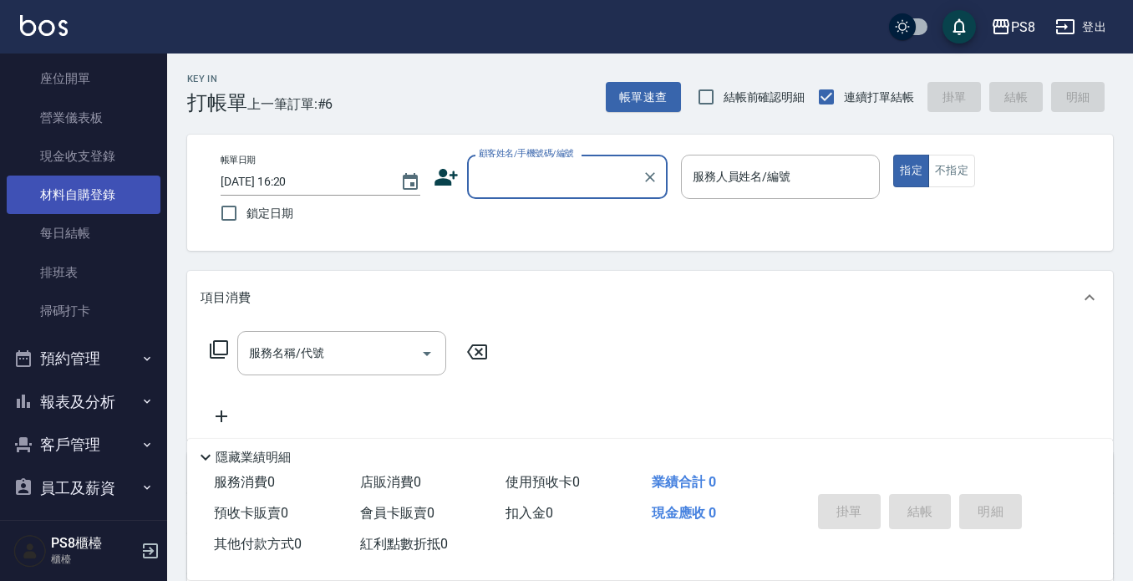
scroll to position [167, 0]
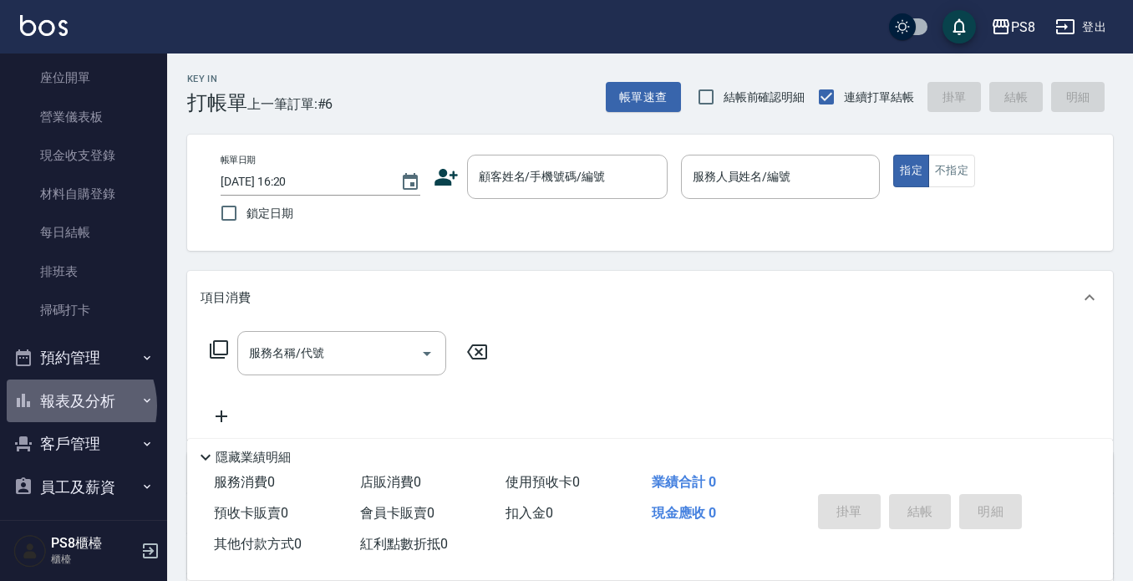
click at [68, 405] on button "報表及分析" at bounding box center [84, 400] width 154 height 43
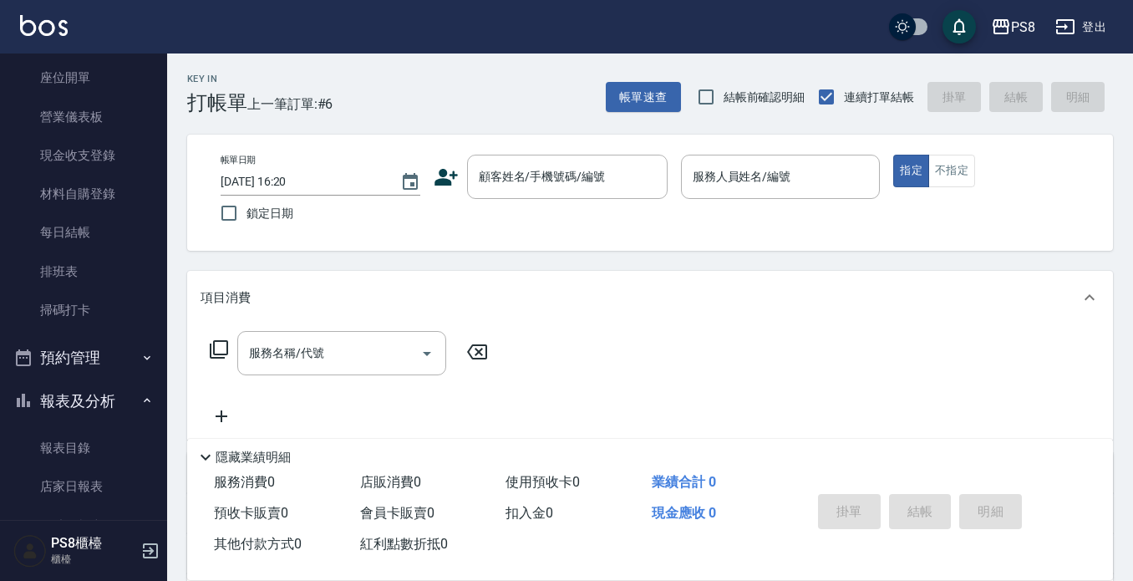
scroll to position [251, 0]
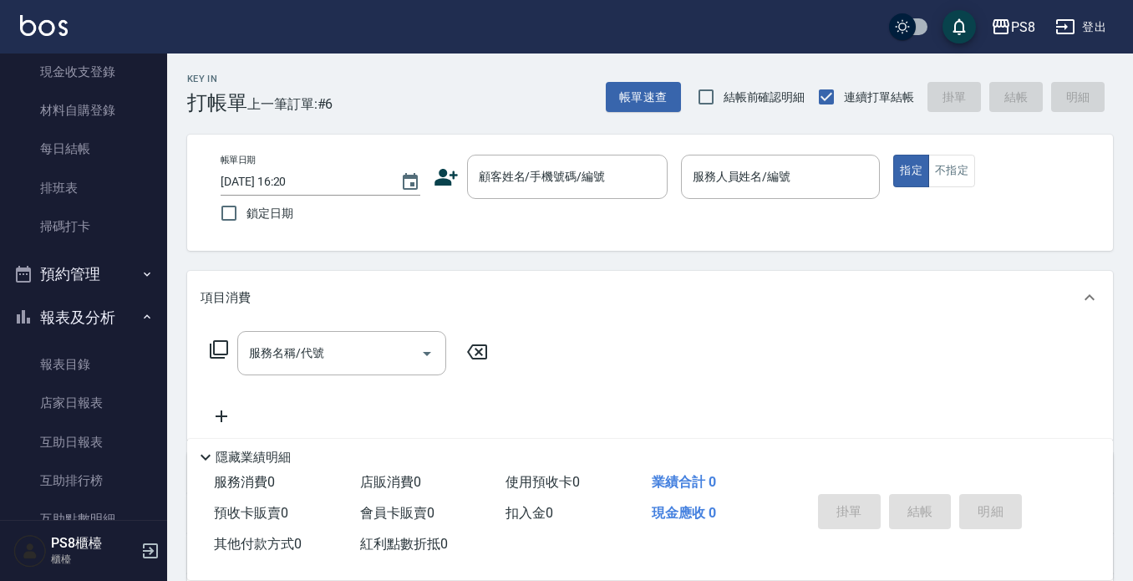
drag, startPoint x: 122, startPoint y: 190, endPoint x: 396, endPoint y: 240, distance: 278.6
click at [121, 190] on link "排班表" at bounding box center [84, 188] width 154 height 38
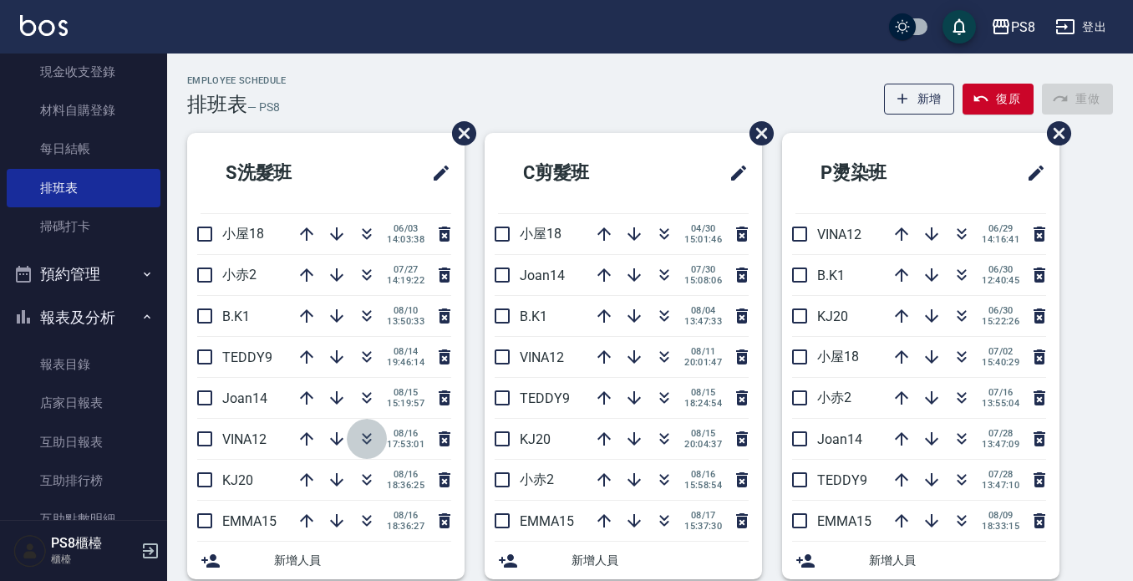
click at [366, 432] on icon "button" at bounding box center [367, 439] width 20 height 20
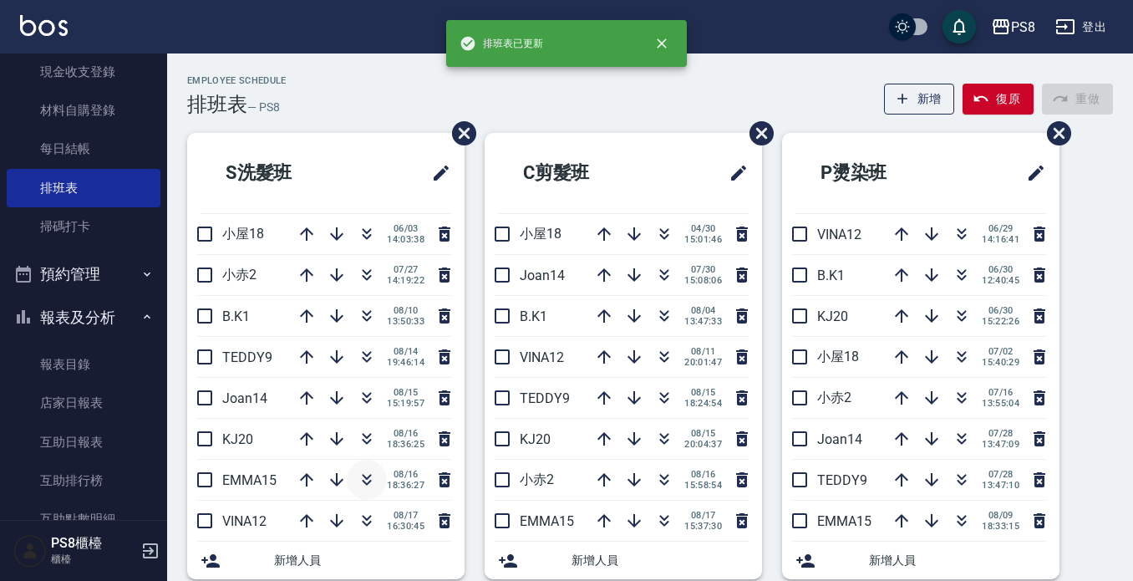
click at [362, 481] on icon "button" at bounding box center [367, 480] width 20 height 20
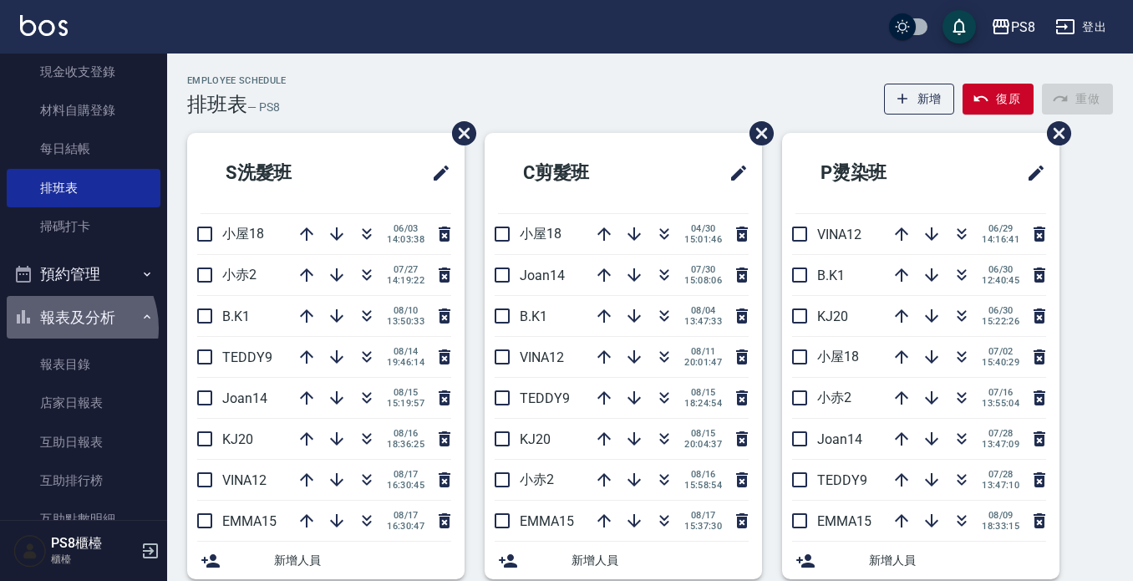
click at [60, 328] on button "報表及分析" at bounding box center [84, 317] width 154 height 43
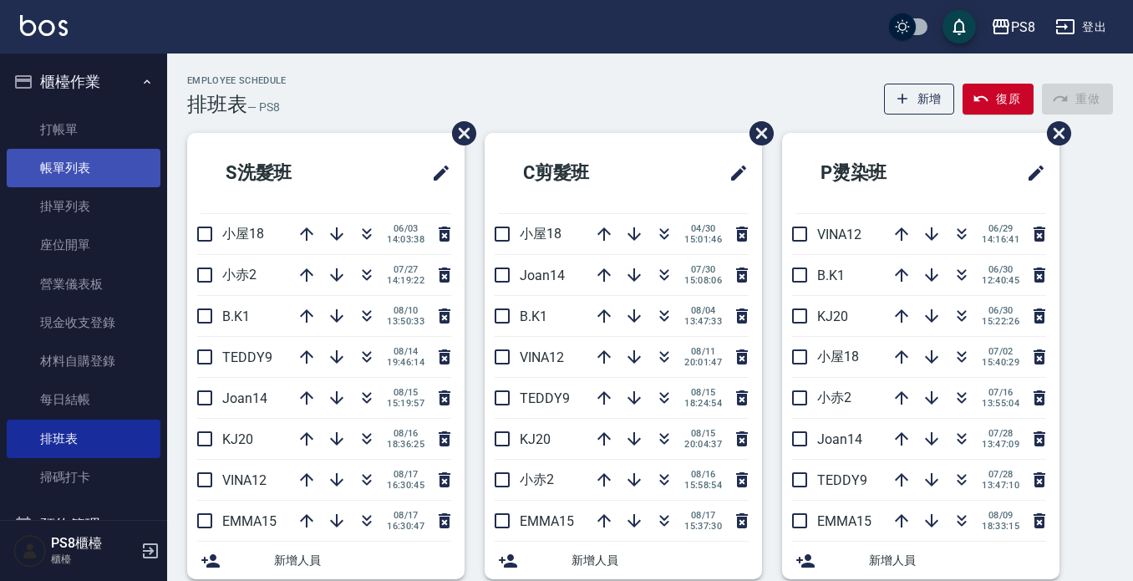
click at [142, 171] on link "帳單列表" at bounding box center [84, 168] width 154 height 38
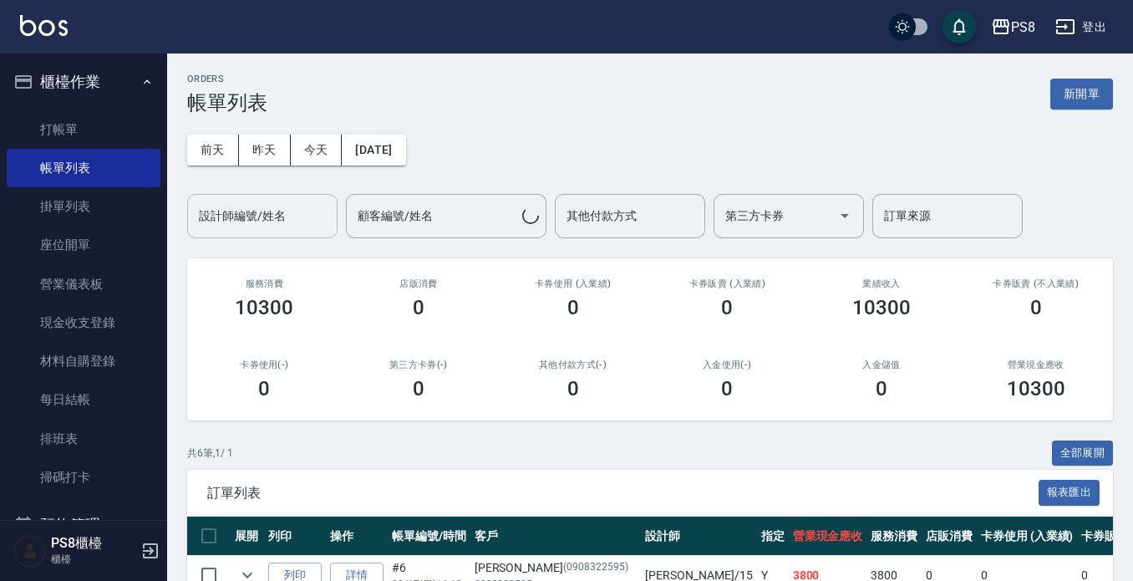
click at [287, 203] on input "設計師編號/姓名" at bounding box center [262, 215] width 135 height 29
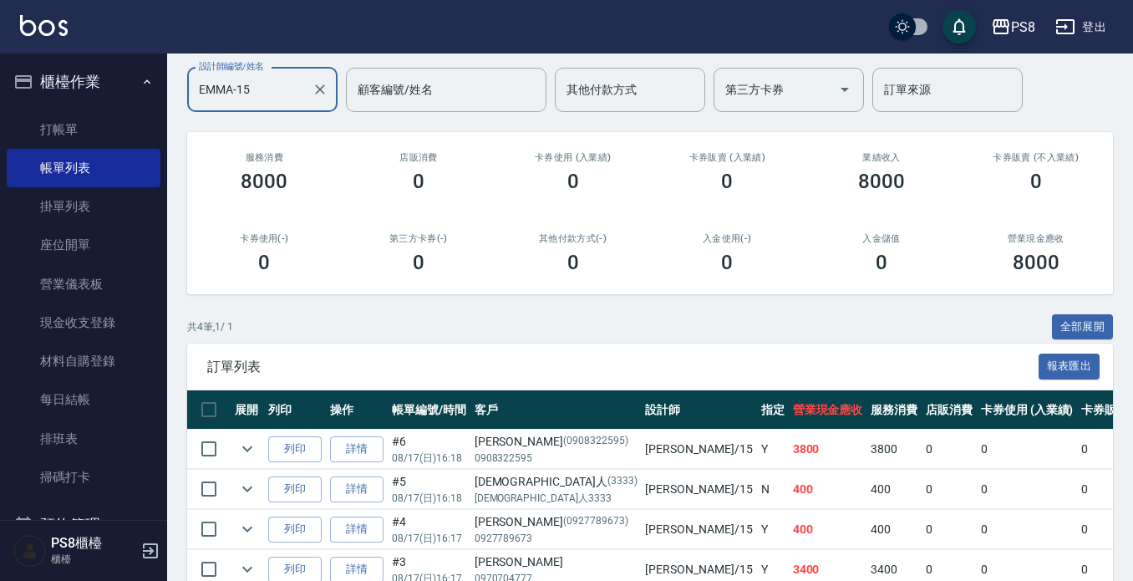
scroll to position [215, 0]
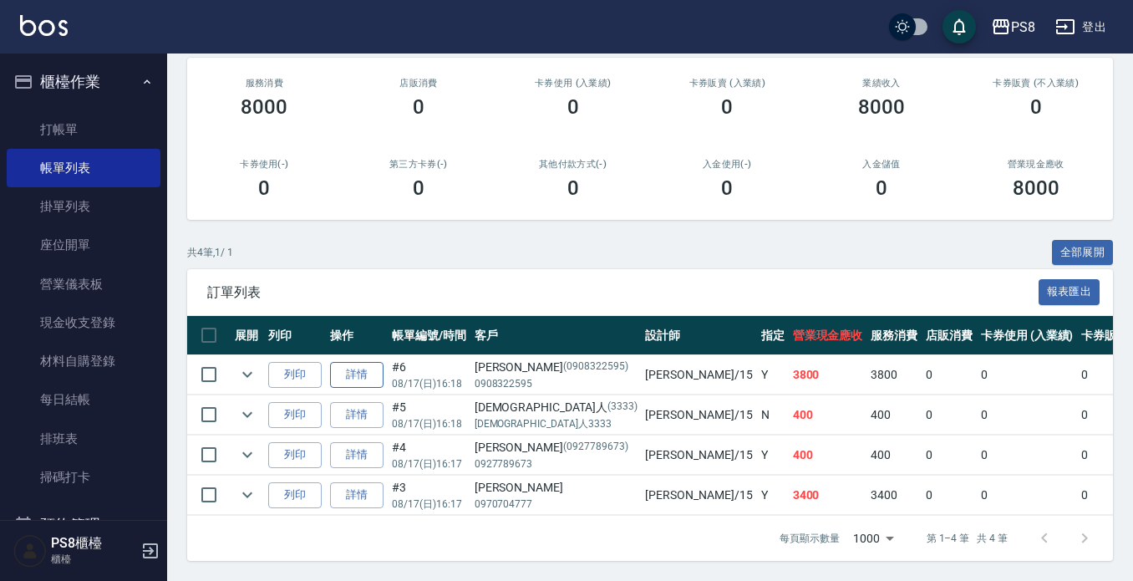
type input "EMMA-15"
click at [360, 362] on link "詳情" at bounding box center [356, 375] width 53 height 26
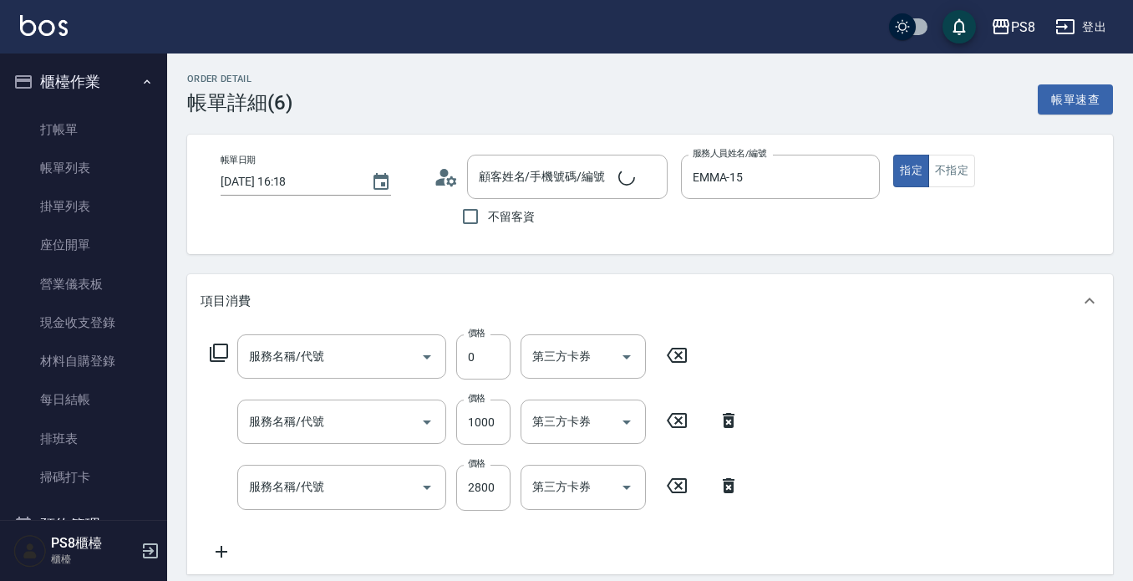
type input "[DATE] 16:18"
type input "EMMA-15"
type input "自備護髮(501)"
type input "局部燙(303)"
type input "嚴選溫塑(309)"
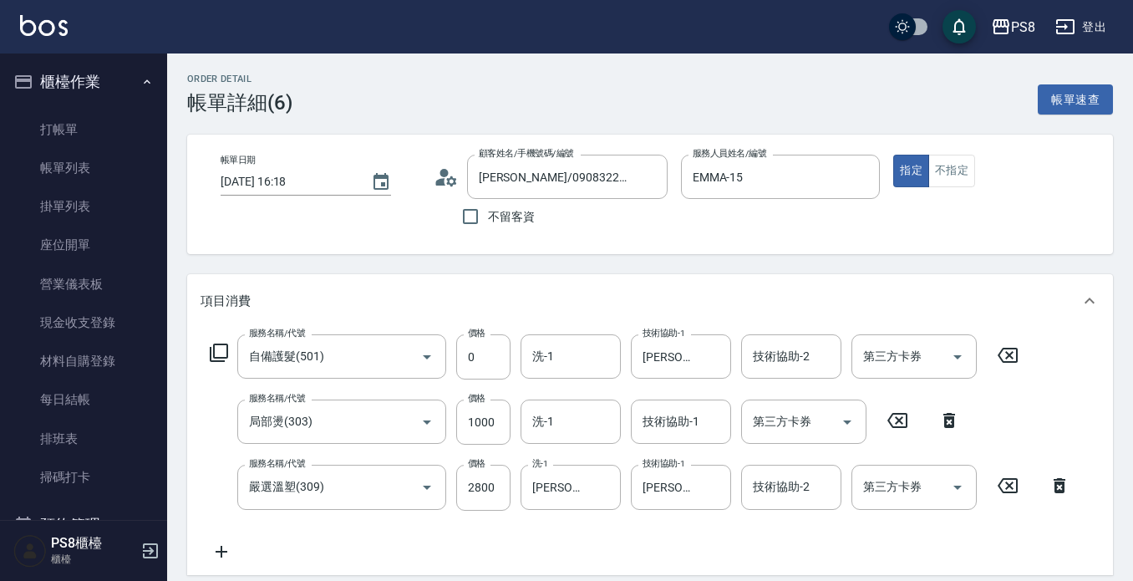
type input "[PERSON_NAME]/0908322595/0908322595"
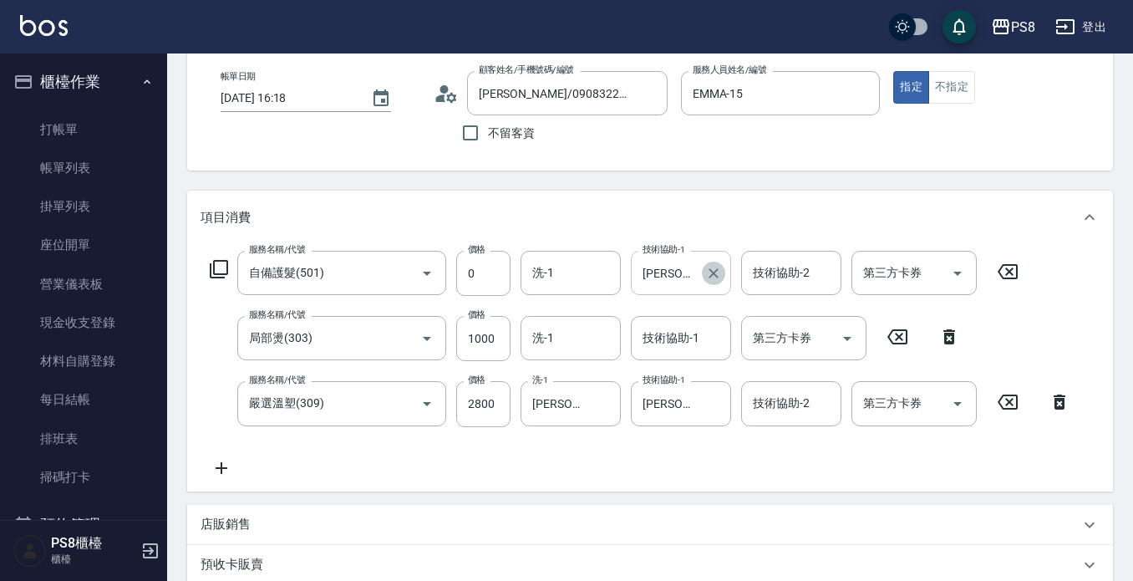
click at [713, 277] on icon "Clear" at bounding box center [713, 273] width 17 height 17
type input "珮安-22"
click at [723, 181] on div "Order detail 帳單詳細 (6) 帳單速查 帳單日期 [DATE] 16:18 顧客姓名/手機號碼/編號 [PERSON_NAME]/0908322…" at bounding box center [650, 444] width 966 height 948
click at [571, 269] on input "洗-1" at bounding box center [570, 272] width 85 height 29
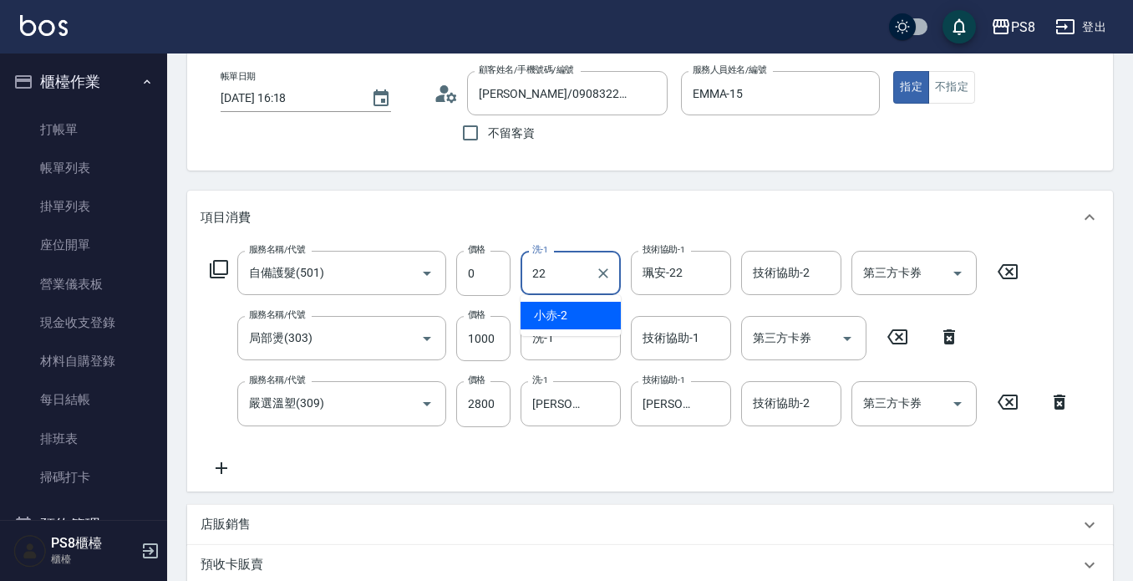
type input "珮安-22"
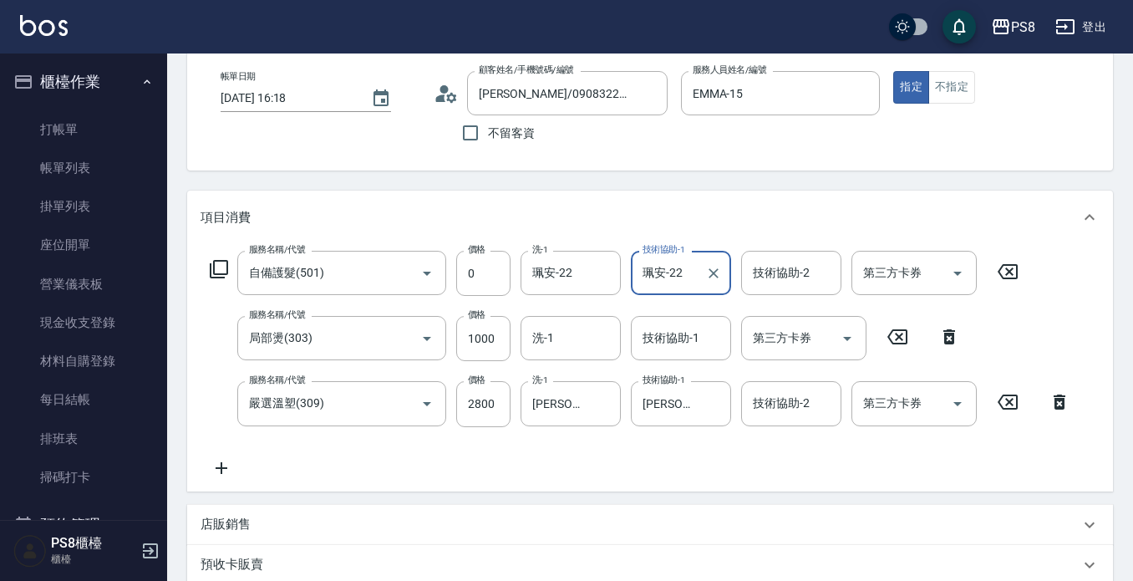
click at [571, 181] on div "Order detail 帳單詳細 (6) 帳單速查 帳單日期 [DATE] 16:18 顧客姓名/手機號碼/編號 [PERSON_NAME]/0908322…" at bounding box center [650, 444] width 966 height 948
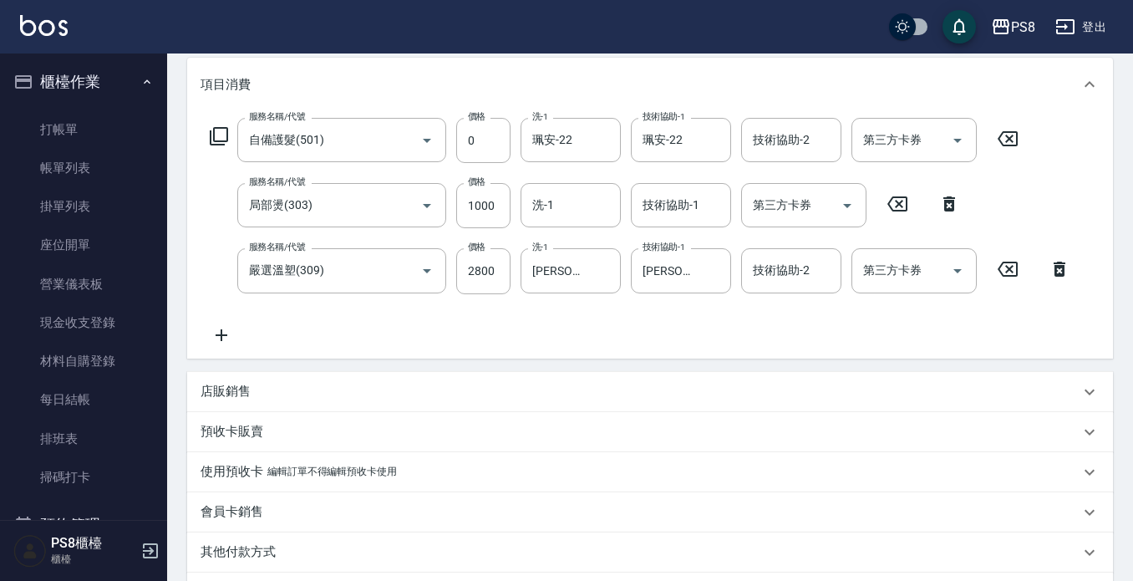
scroll to position [418, 0]
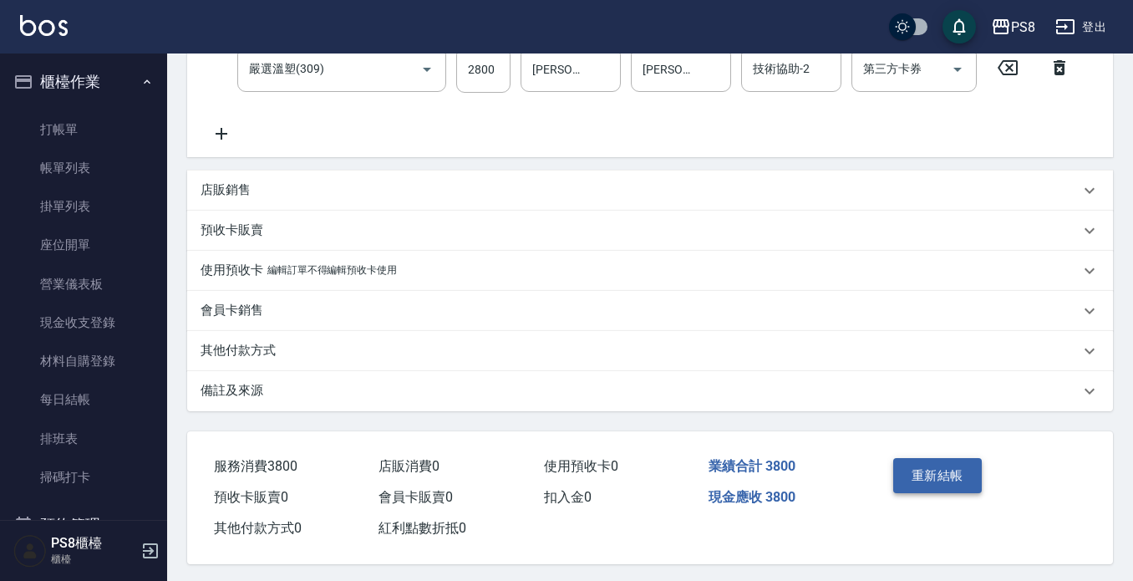
click at [916, 468] on button "重新結帳" at bounding box center [937, 475] width 89 height 35
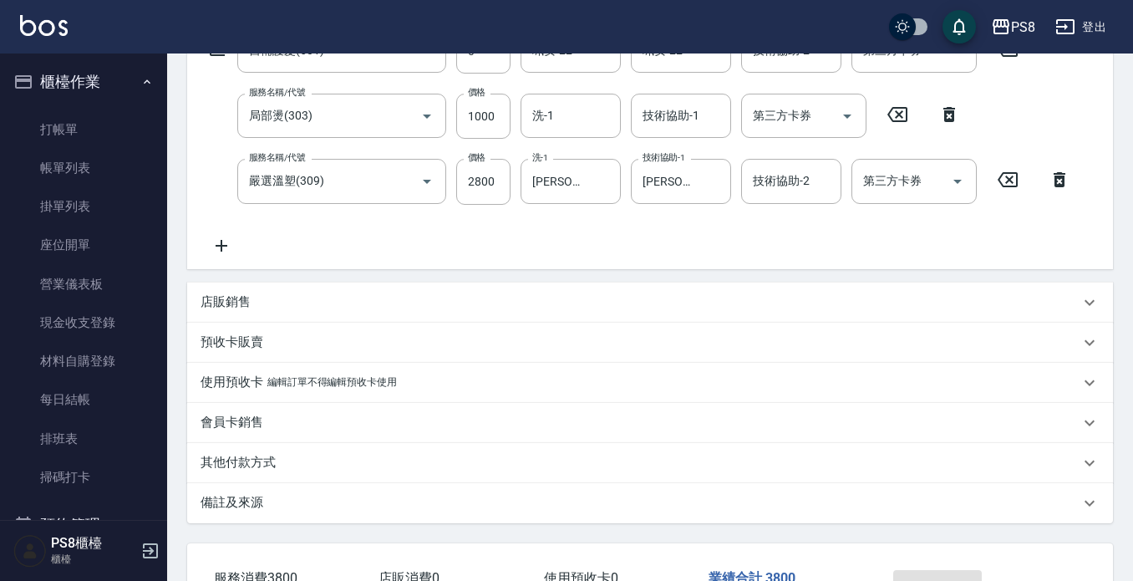
scroll to position [84, 0]
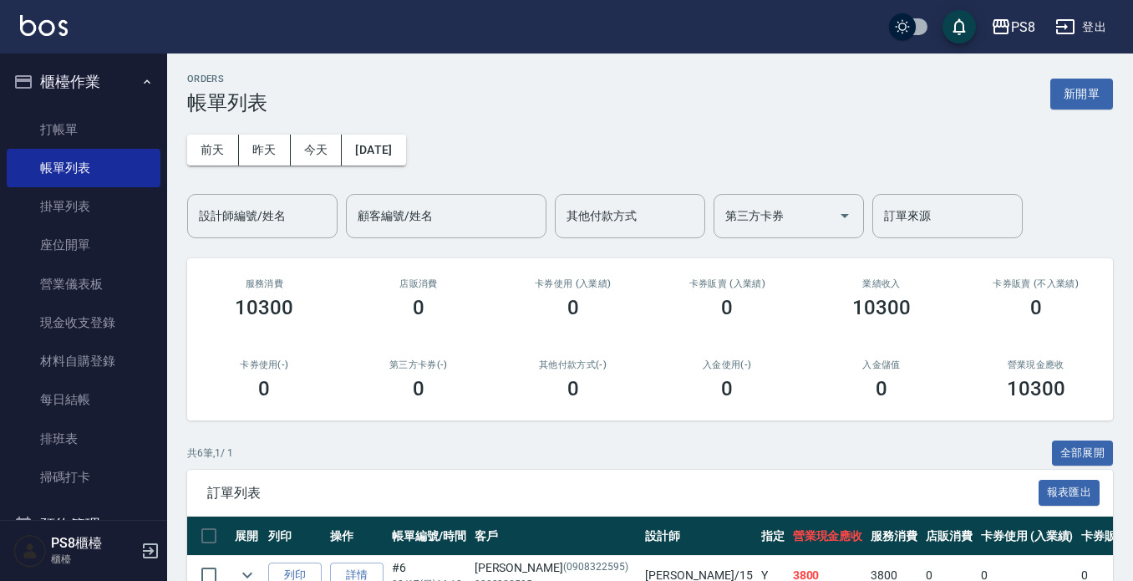
click at [71, 74] on button "櫃檯作業" at bounding box center [84, 81] width 154 height 43
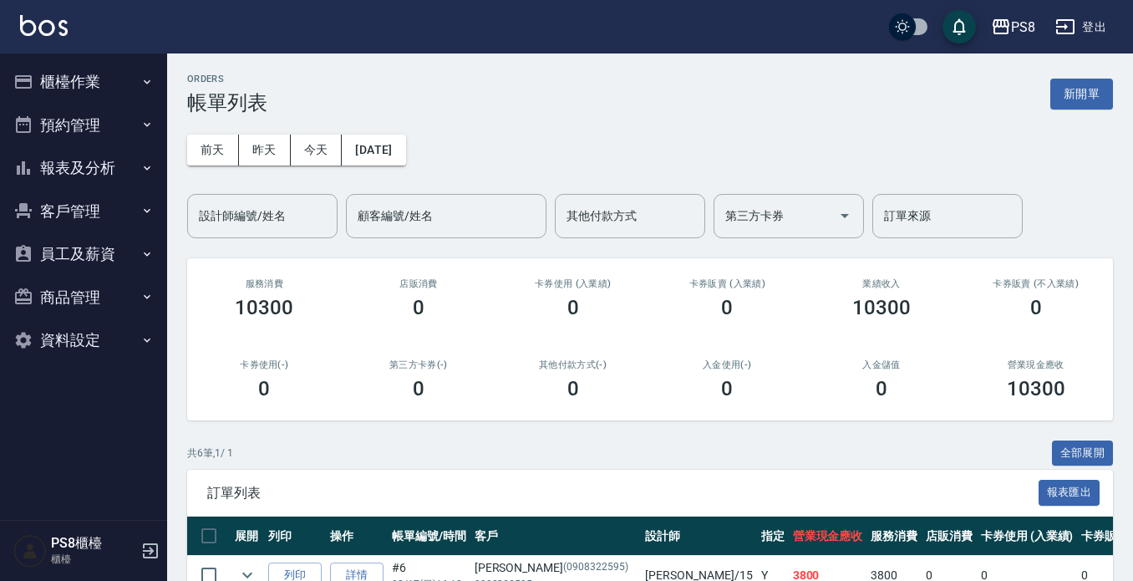
drag, startPoint x: 84, startPoint y: 90, endPoint x: 74, endPoint y: 117, distance: 28.3
click at [84, 90] on button "櫃檯作業" at bounding box center [84, 81] width 154 height 43
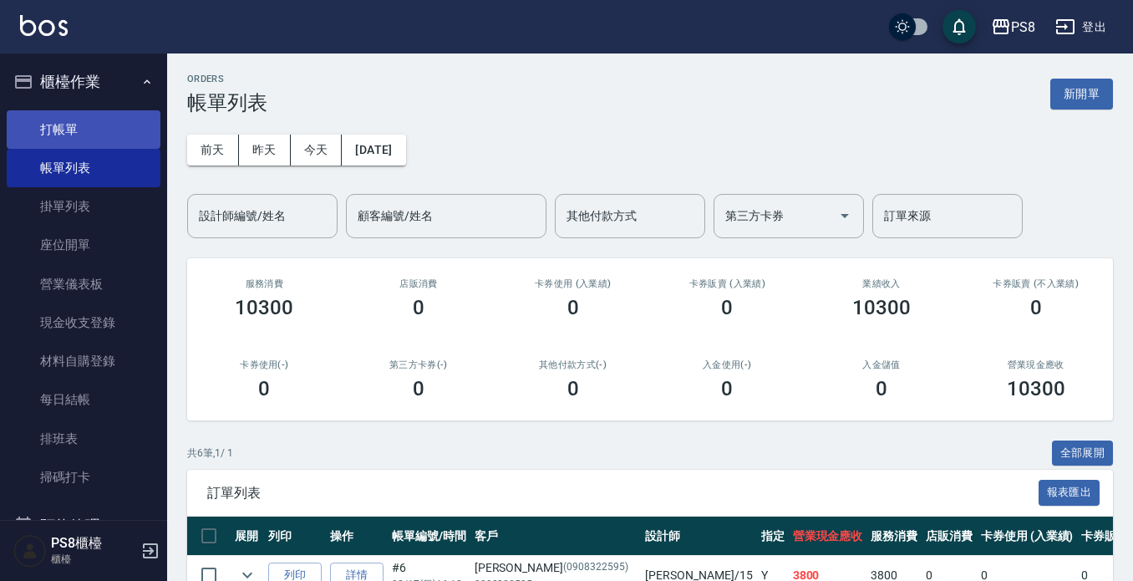
click at [73, 130] on link "打帳單" at bounding box center [84, 129] width 154 height 38
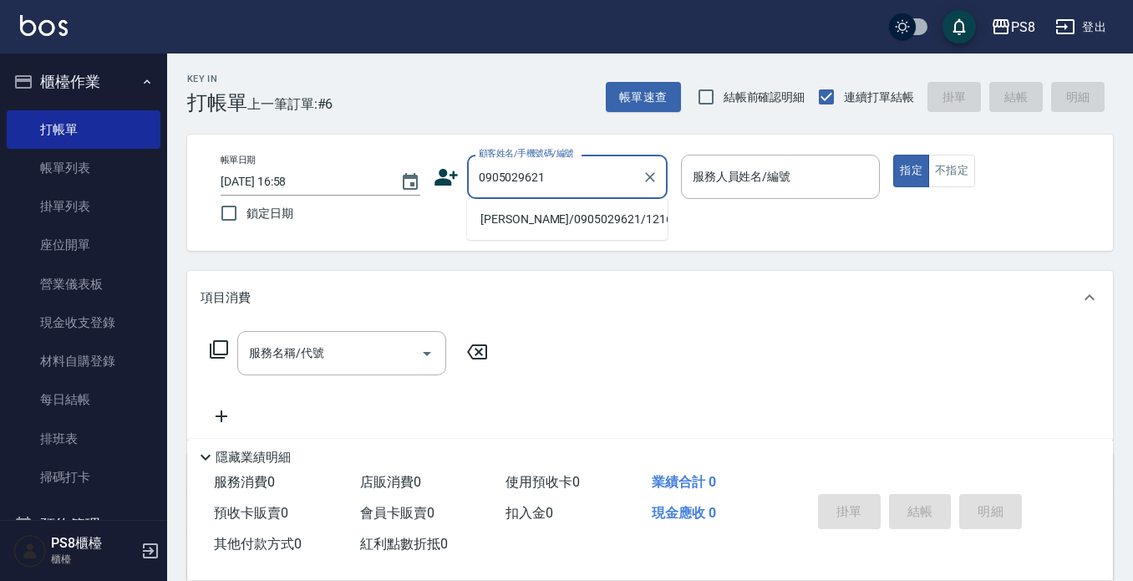
click at [586, 224] on li "[PERSON_NAME]/0905029621/1216" at bounding box center [567, 220] width 201 height 28
type input "[PERSON_NAME]/0905029621/1216"
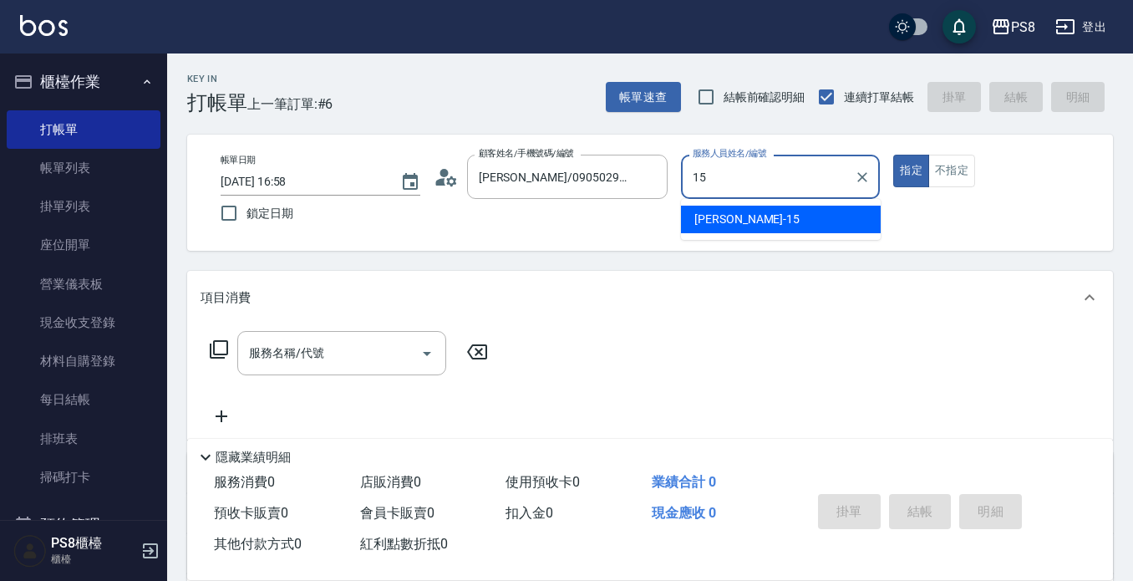
type input "EMMA-15"
type button "true"
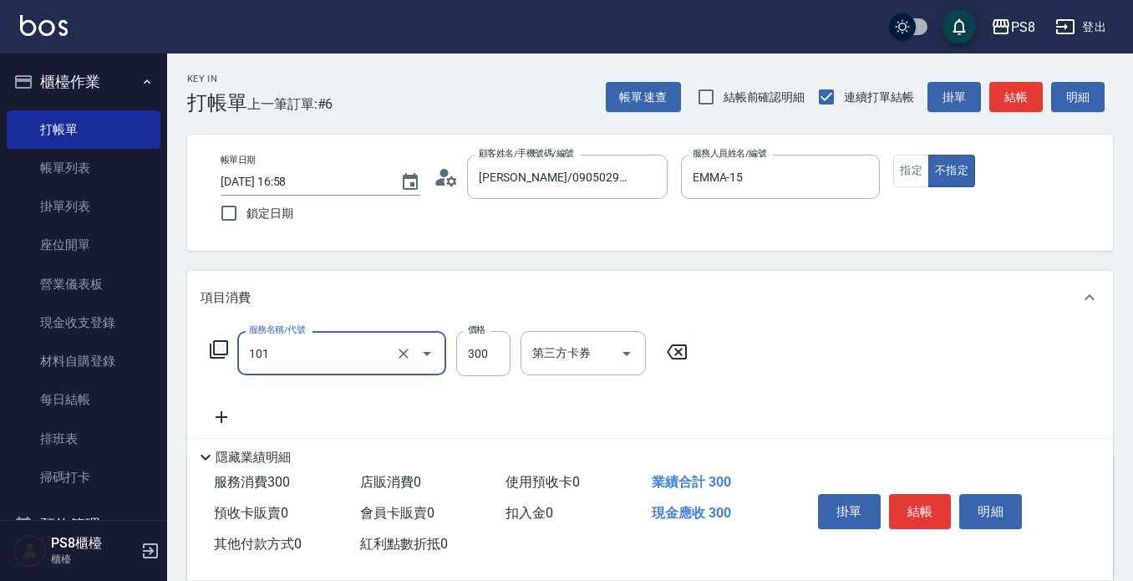
type input "洗髮(101)"
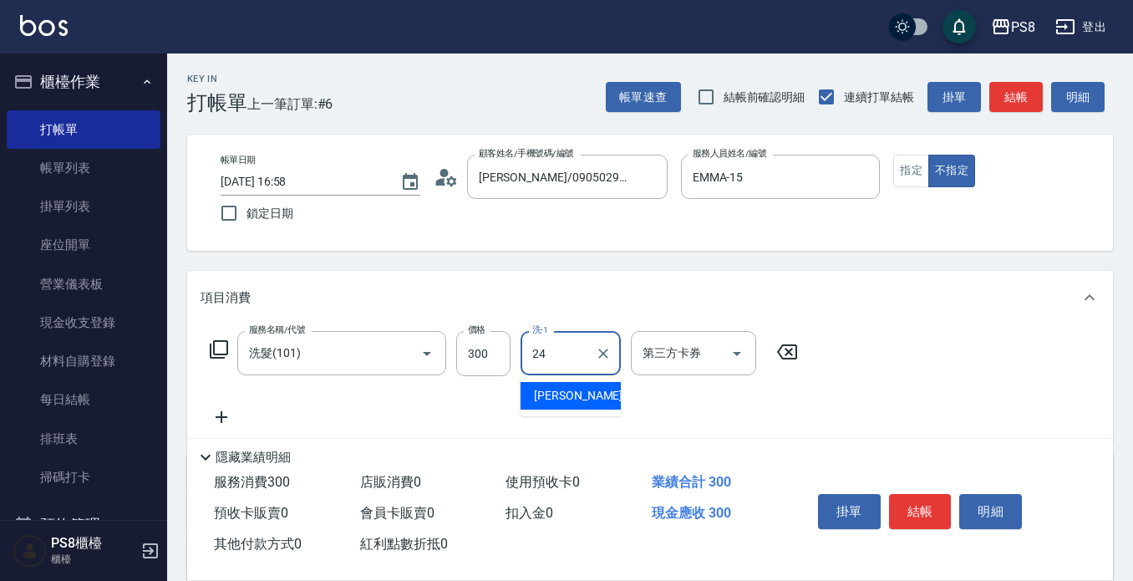
type input "[PERSON_NAME]-24"
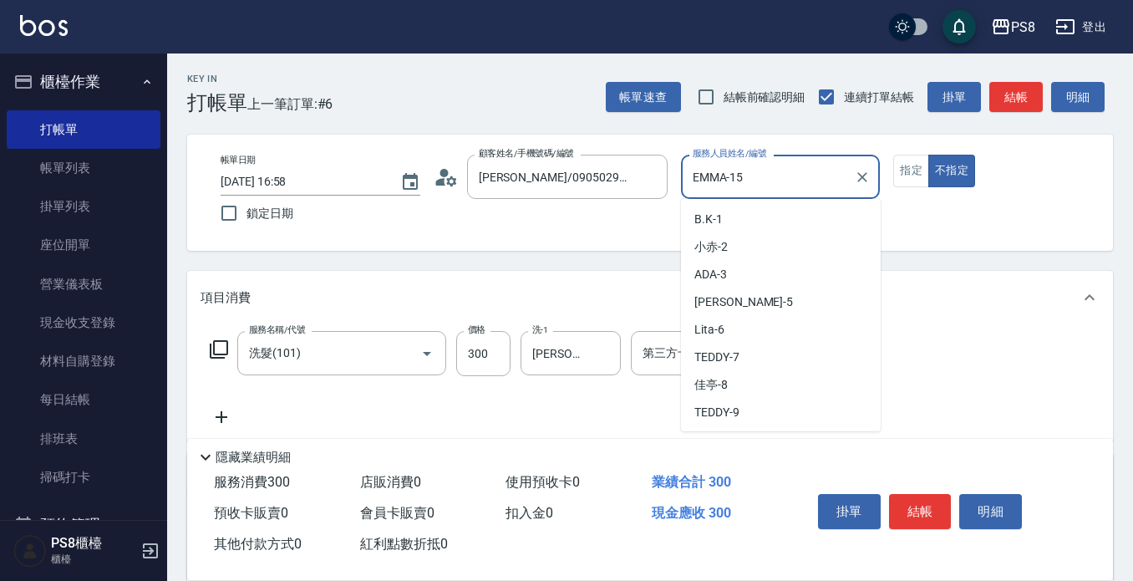
click at [767, 186] on input "EMMA-15" at bounding box center [769, 176] width 160 height 29
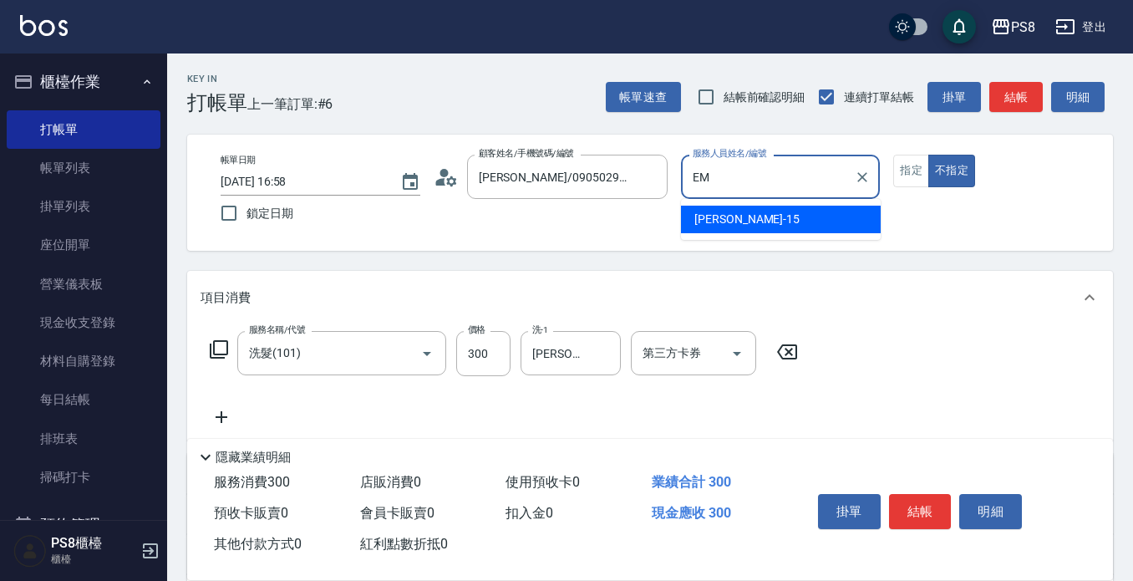
type input "E"
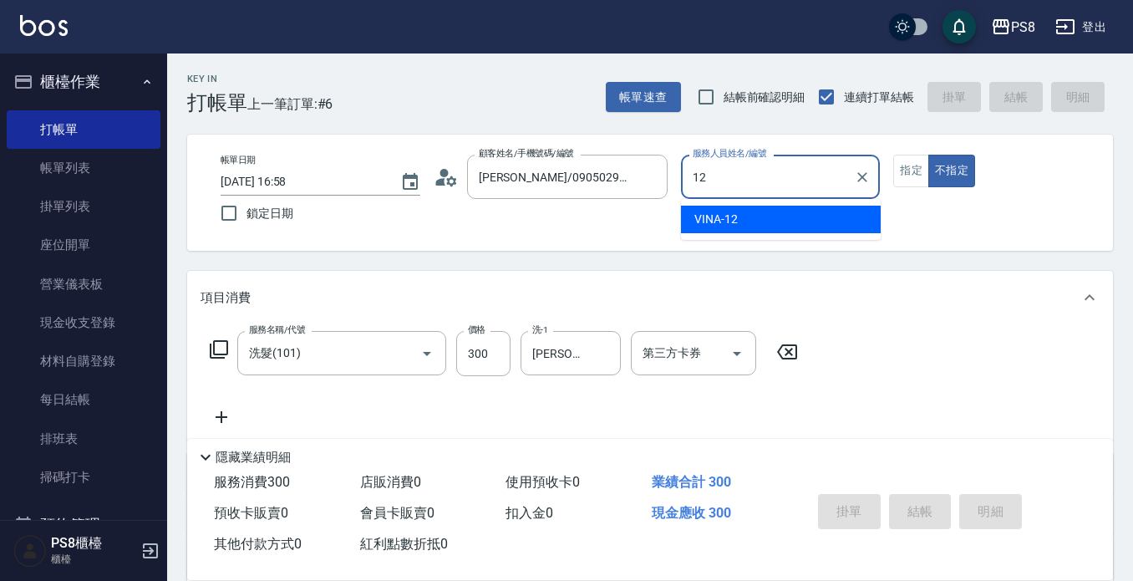
type input "VINA-12"
type button "false"
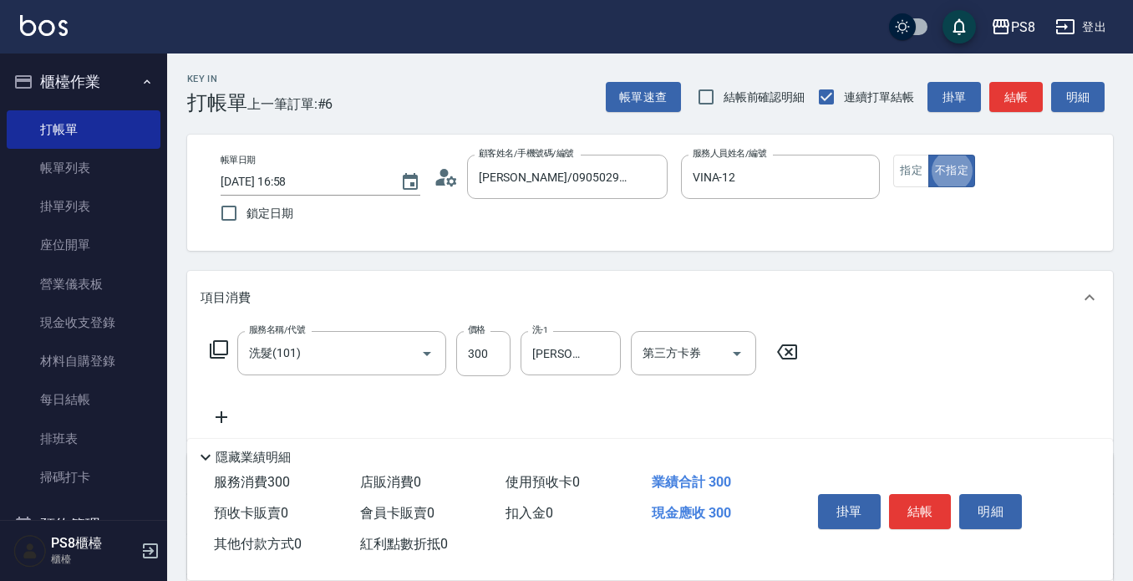
click at [770, 230] on div "帳單日期 [DATE] 16:58 鎖定日期 顧客姓名/手機號碼/編號 [PERSON_NAME]/0905029621/1216 顧客姓名/手機號碼/編號 …" at bounding box center [650, 193] width 886 height 76
click at [906, 505] on button "結帳" at bounding box center [920, 511] width 63 height 35
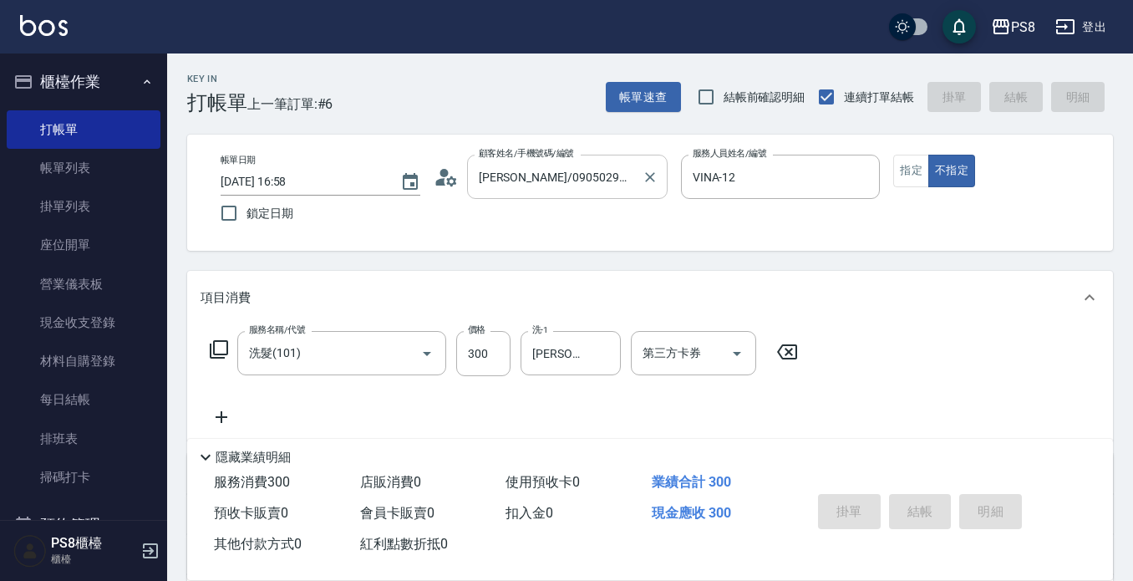
type input "[DATE] 16:59"
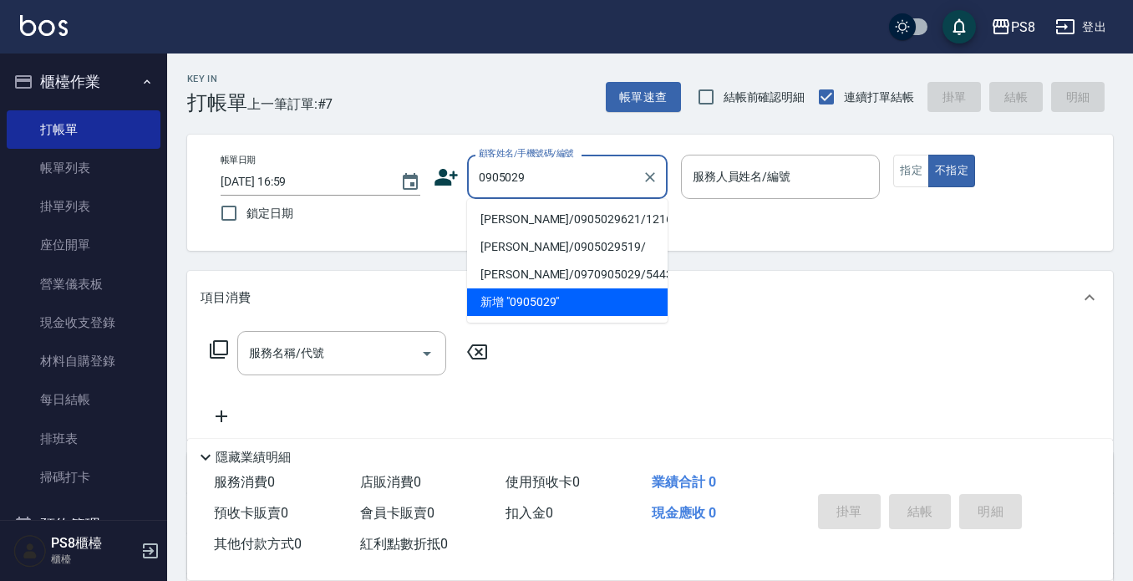
click at [567, 213] on li "[PERSON_NAME]/0905029621/1216" at bounding box center [567, 220] width 201 height 28
type input "[PERSON_NAME]/0905029621/1216"
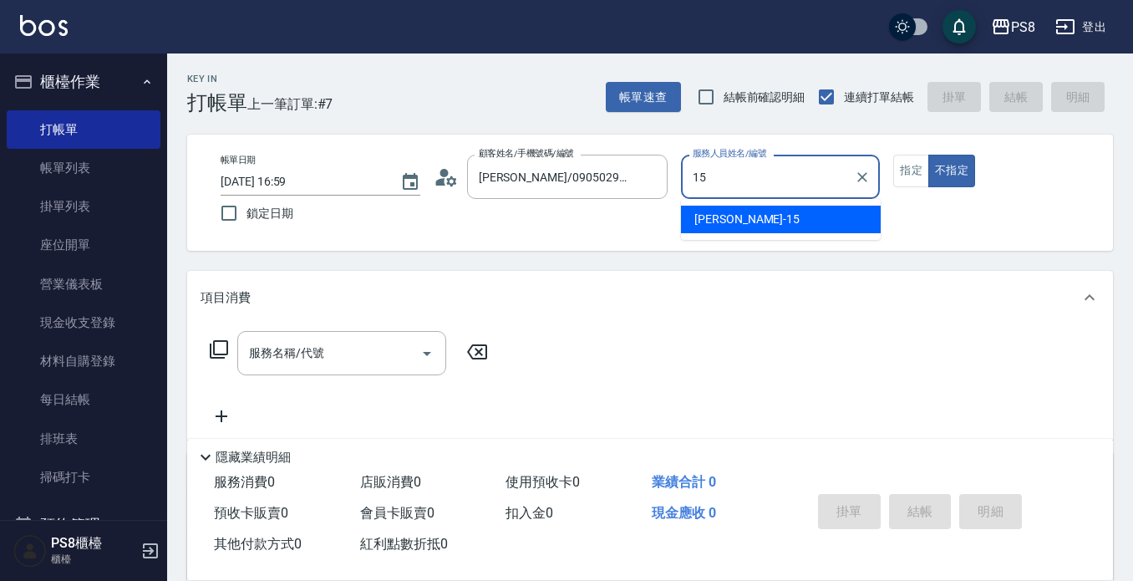
type input "EMMA-15"
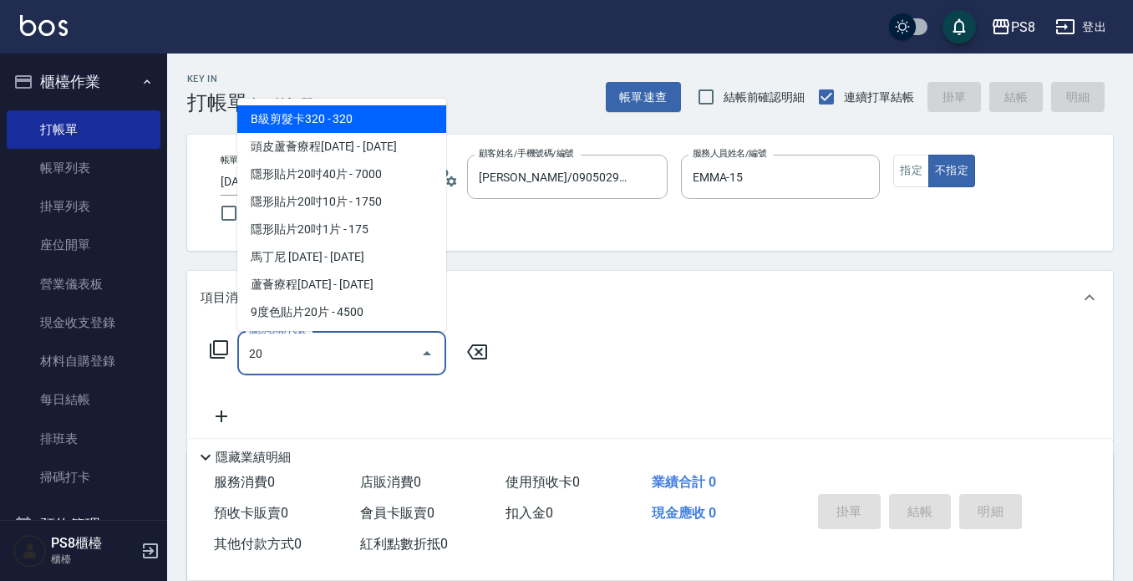
type input "2"
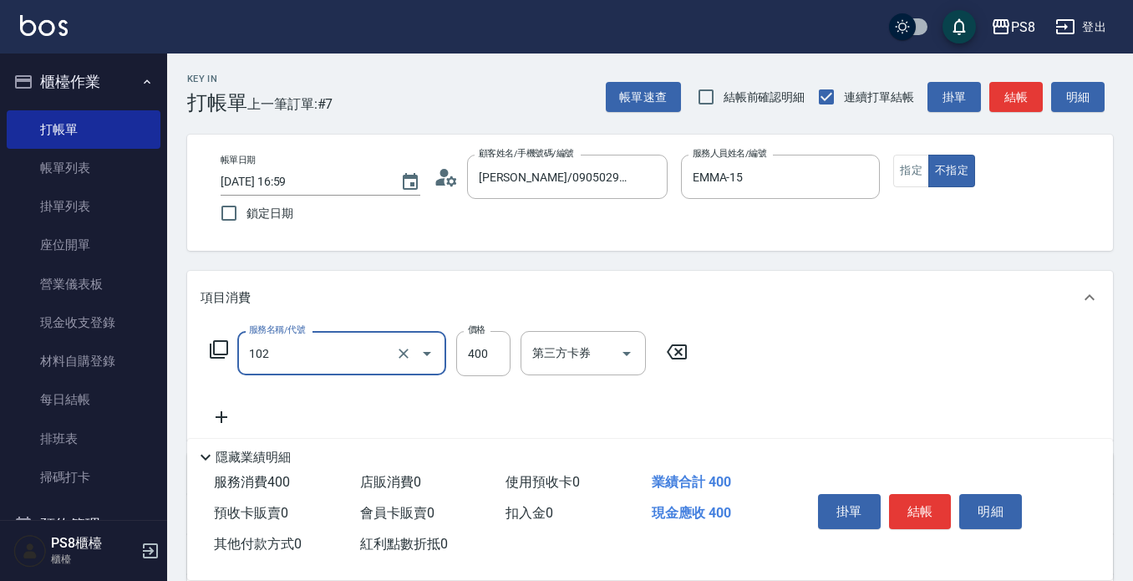
type input "精油洗髮(102)"
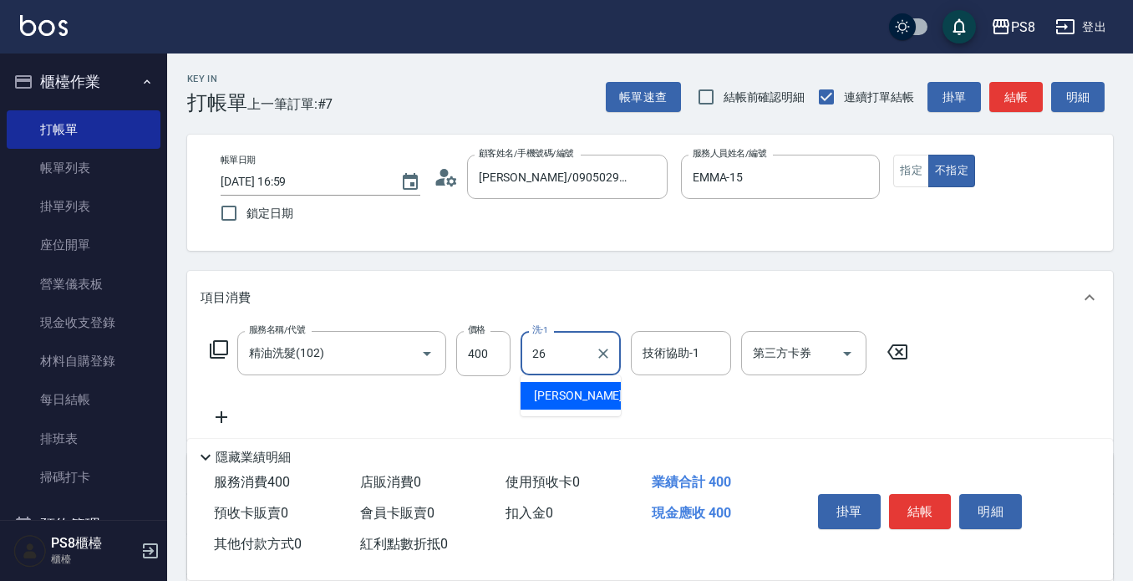
type input "苡真-26"
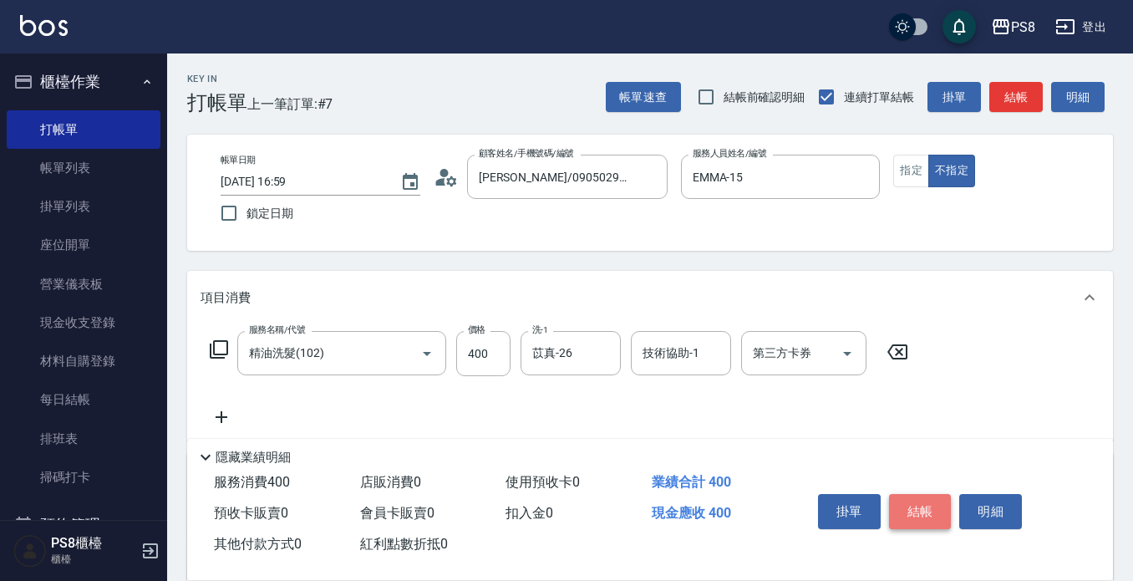
click at [907, 498] on button "結帳" at bounding box center [920, 511] width 63 height 35
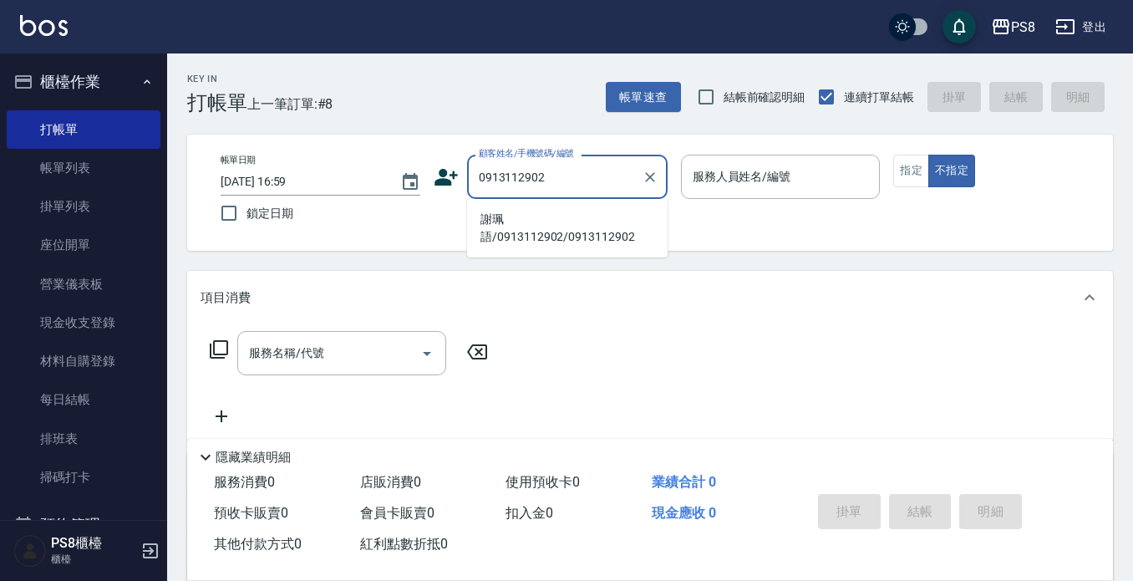
type input "謝珮語/0913112902/0913112902"
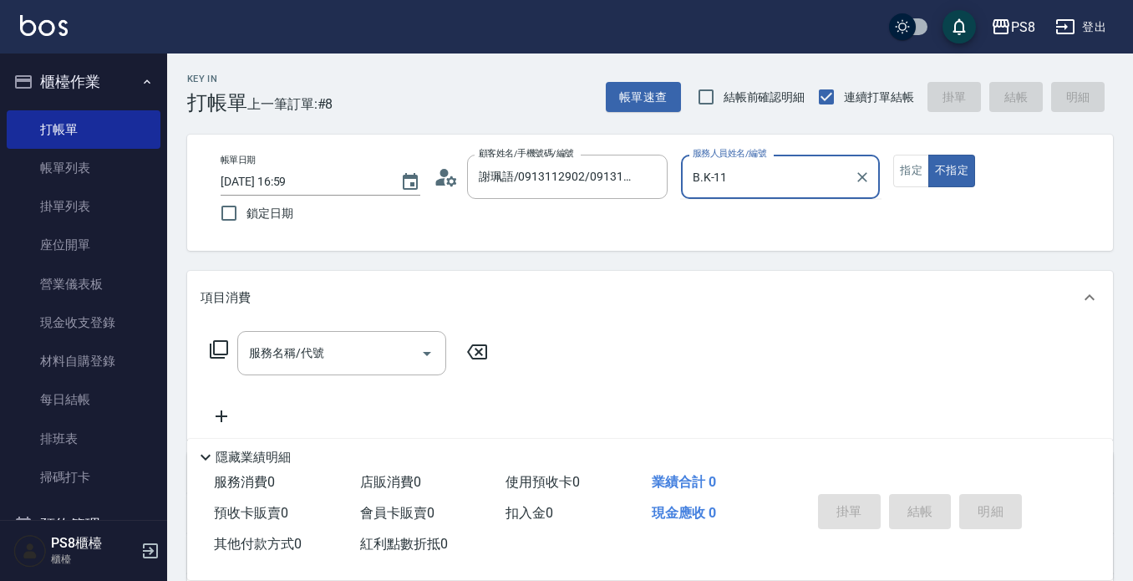
click at [928, 155] on button "不指定" at bounding box center [951, 171] width 47 height 33
type input "B.K-1"
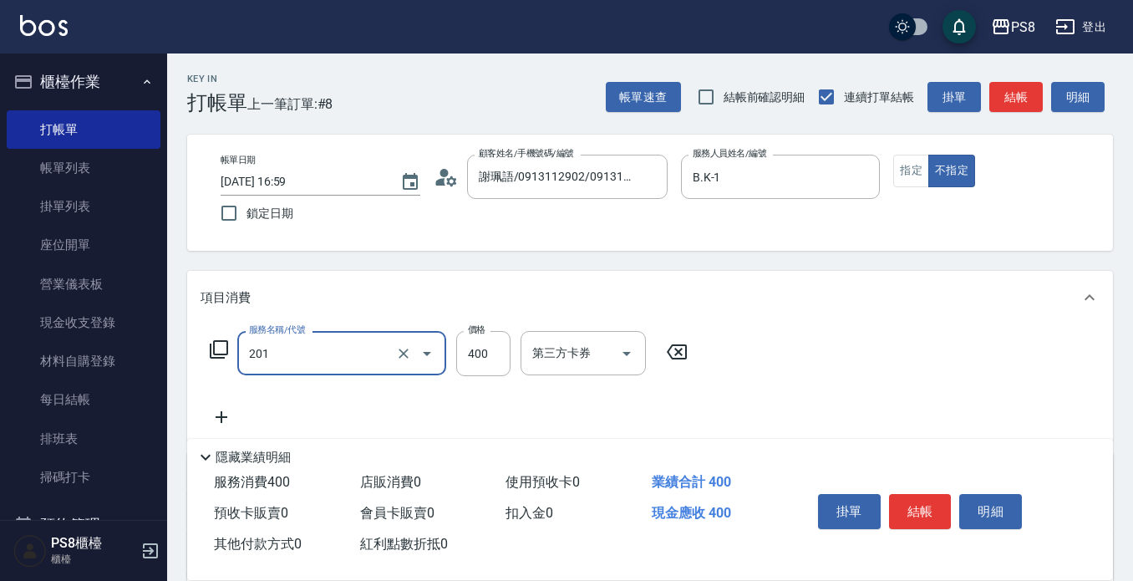
type input "洗剪400(201)"
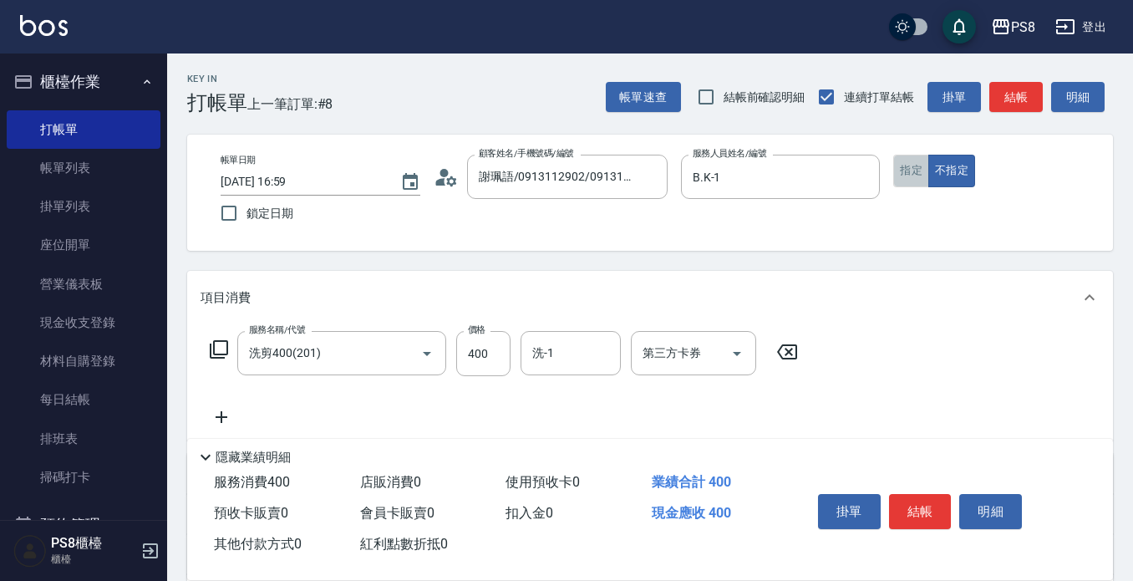
click at [915, 180] on button "指定" at bounding box center [911, 171] width 36 height 33
click at [578, 360] on input "洗-1" at bounding box center [570, 352] width 85 height 29
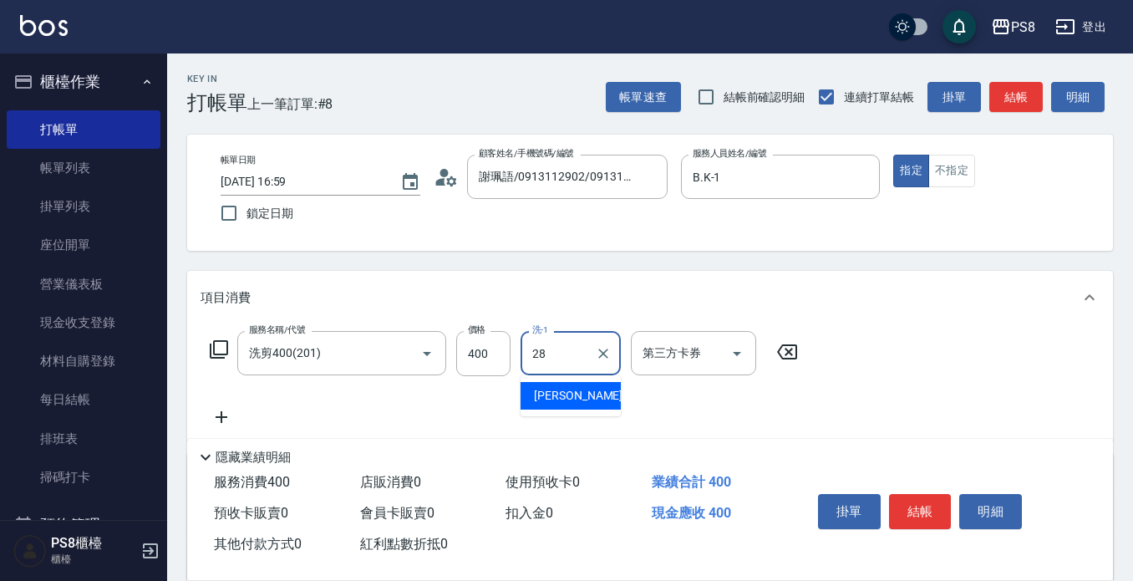
type input "[PERSON_NAME]-28"
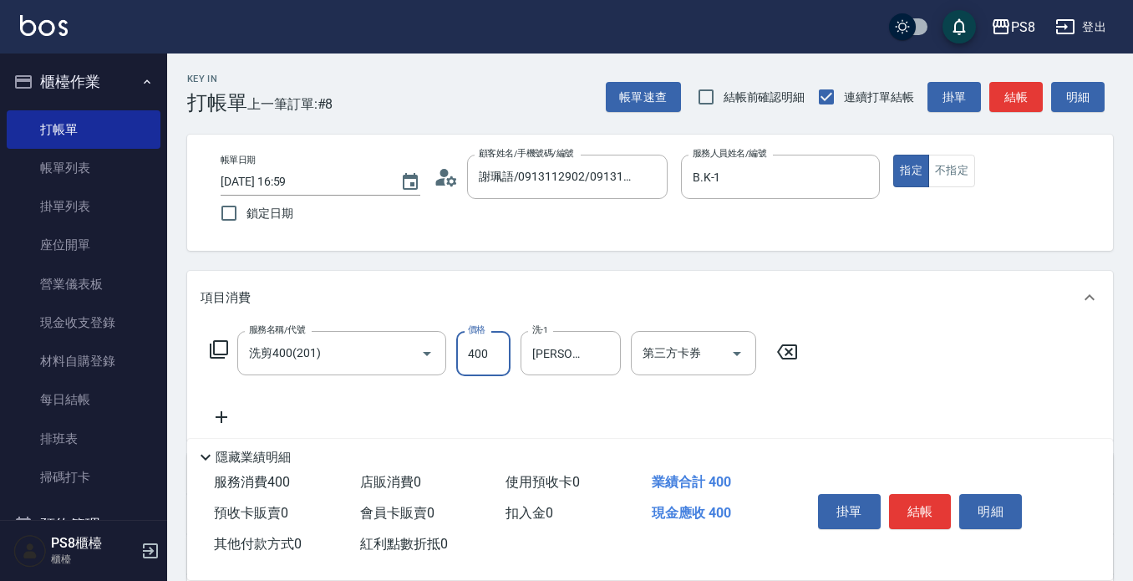
click at [482, 361] on input "400" at bounding box center [483, 353] width 54 height 45
type input "500"
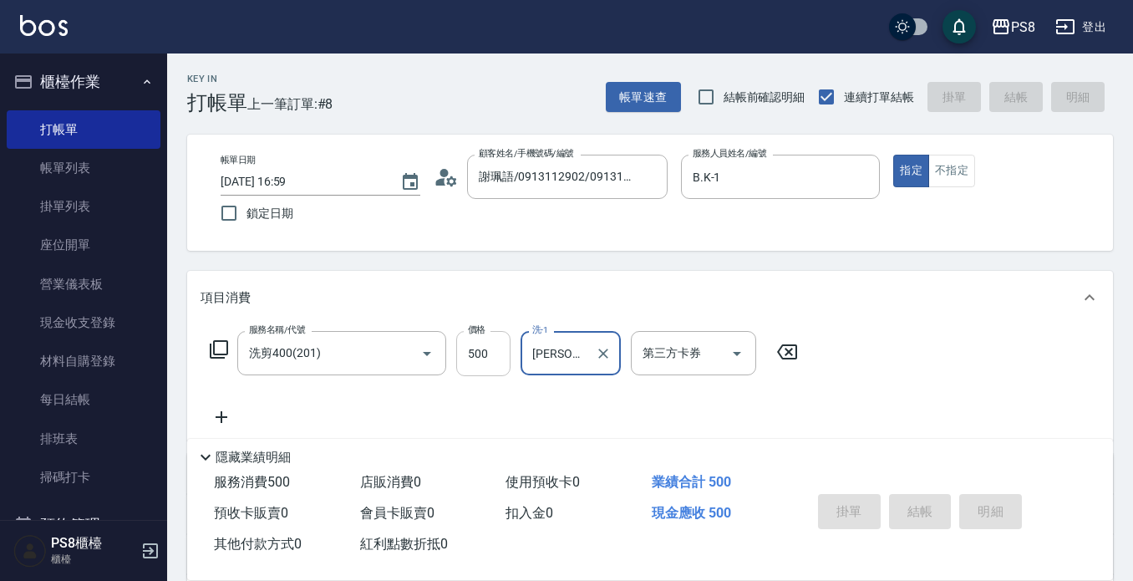
type input "[DATE] 17:26"
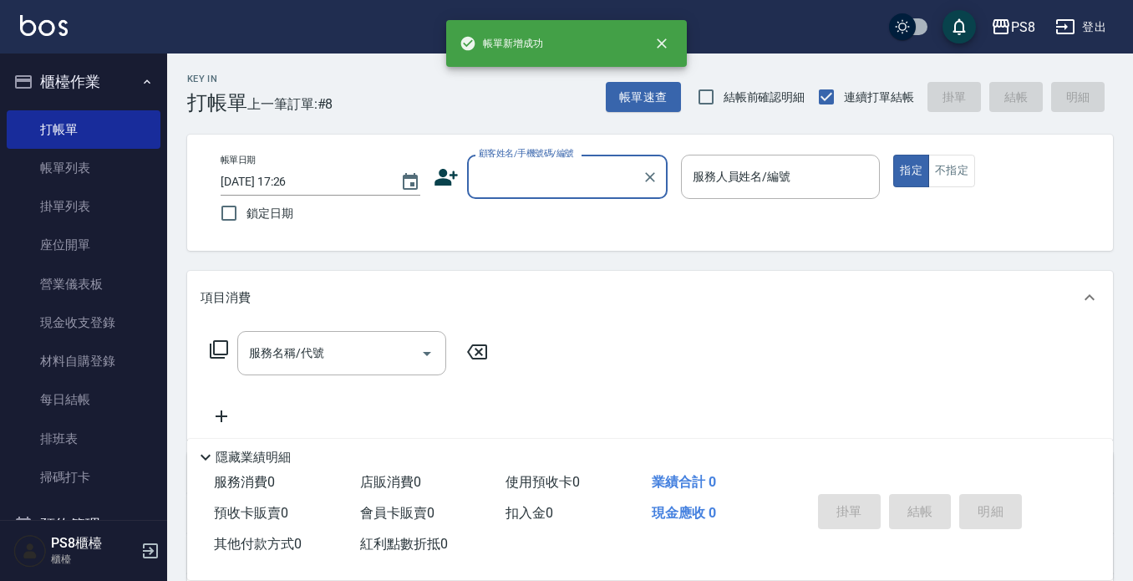
scroll to position [0, 0]
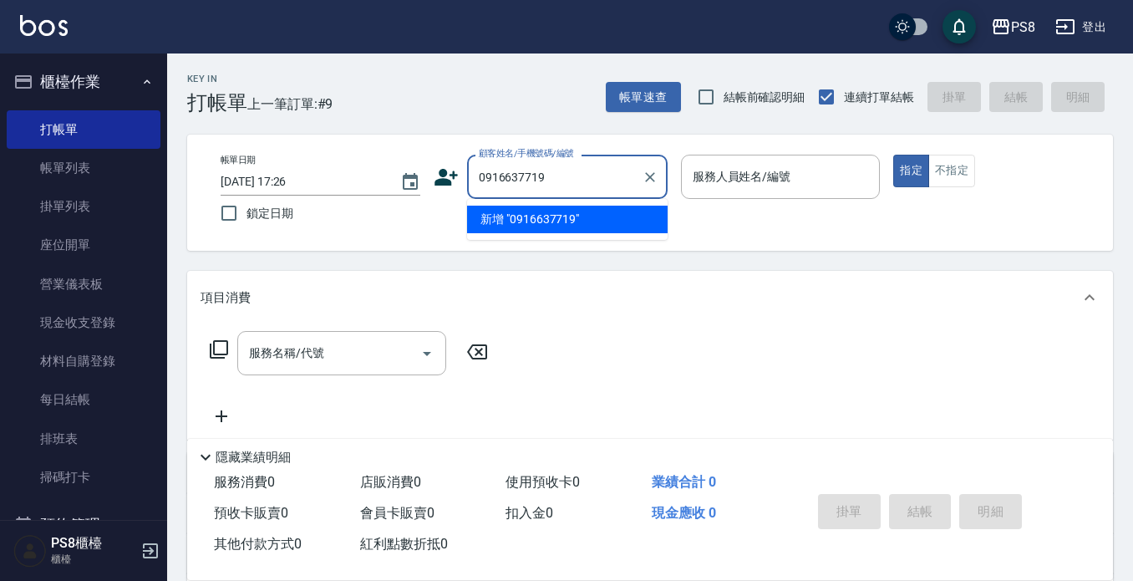
type input "0916637719"
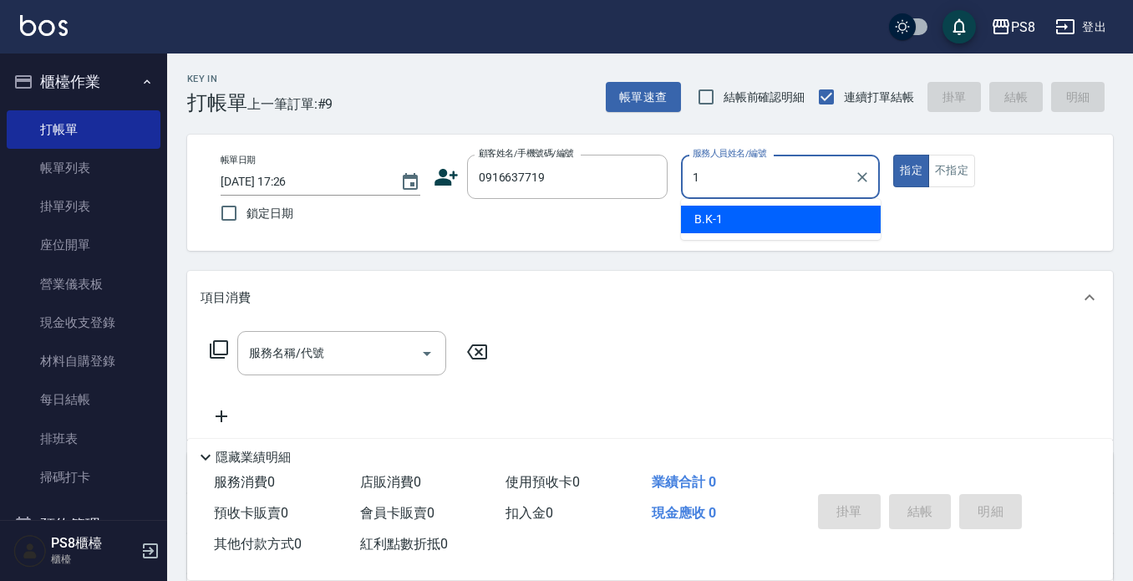
type input "B.K-1"
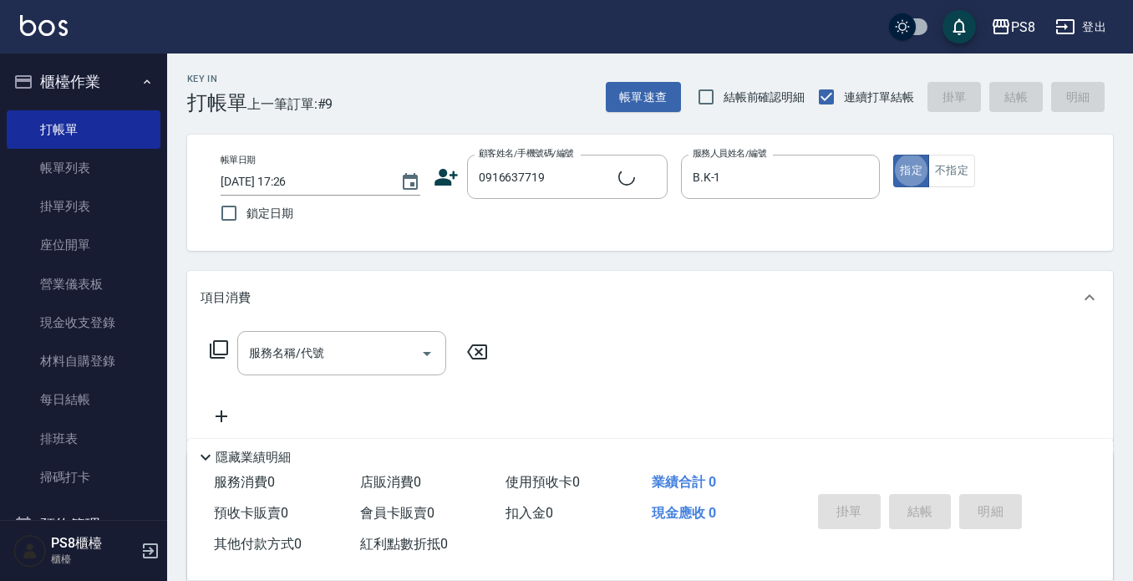
type input "新客人 姓名未設定/0916637719/null"
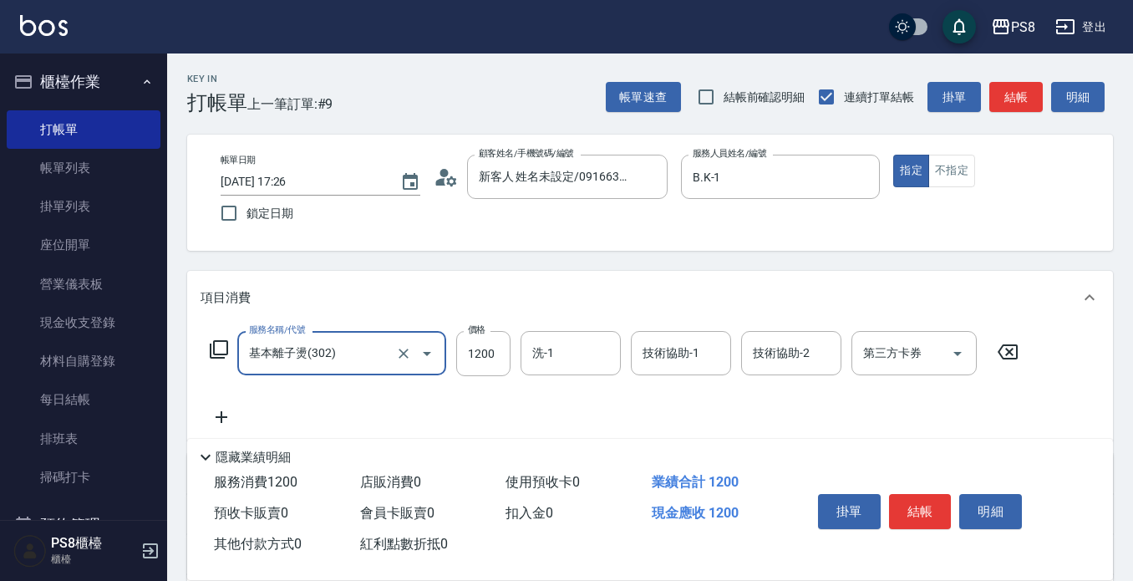
type input "基本離子燙(302)"
type input "1800"
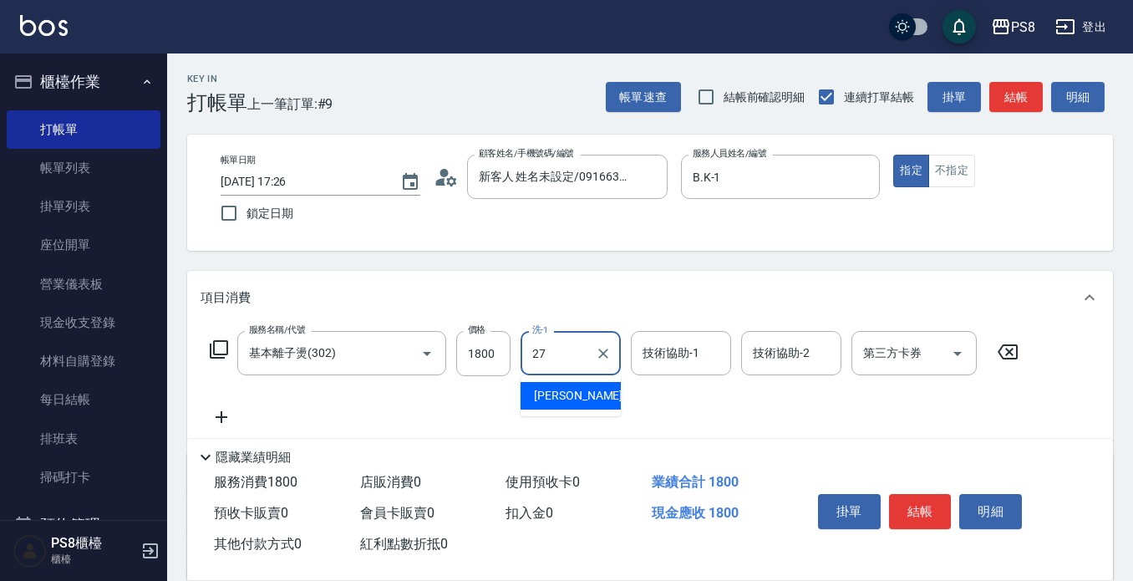
type input "[PERSON_NAME]-27"
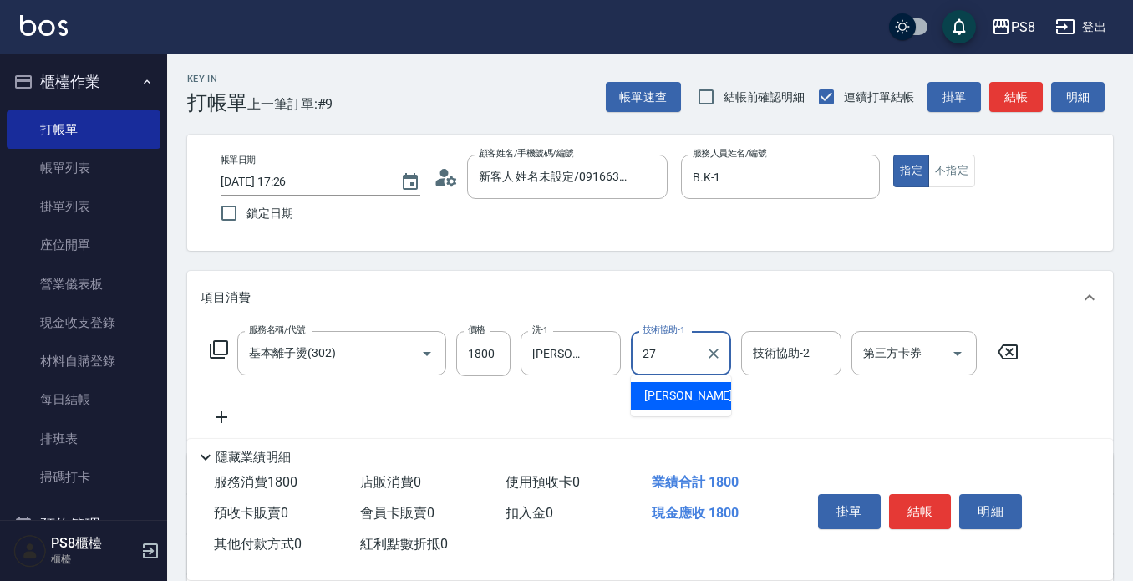
type input "[PERSON_NAME]-27"
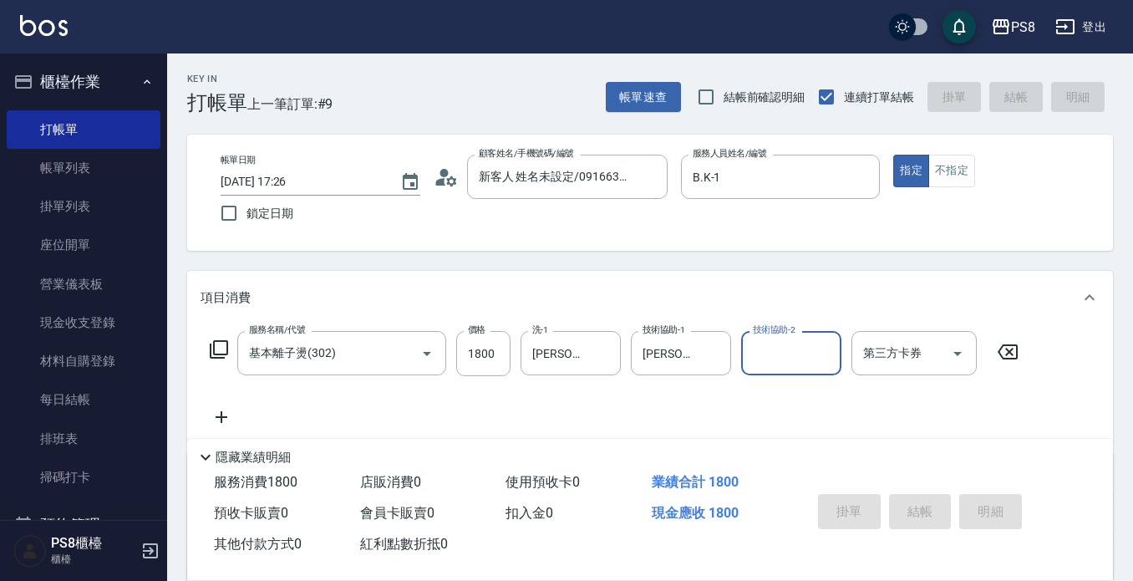
type input "[DATE] 17:27"
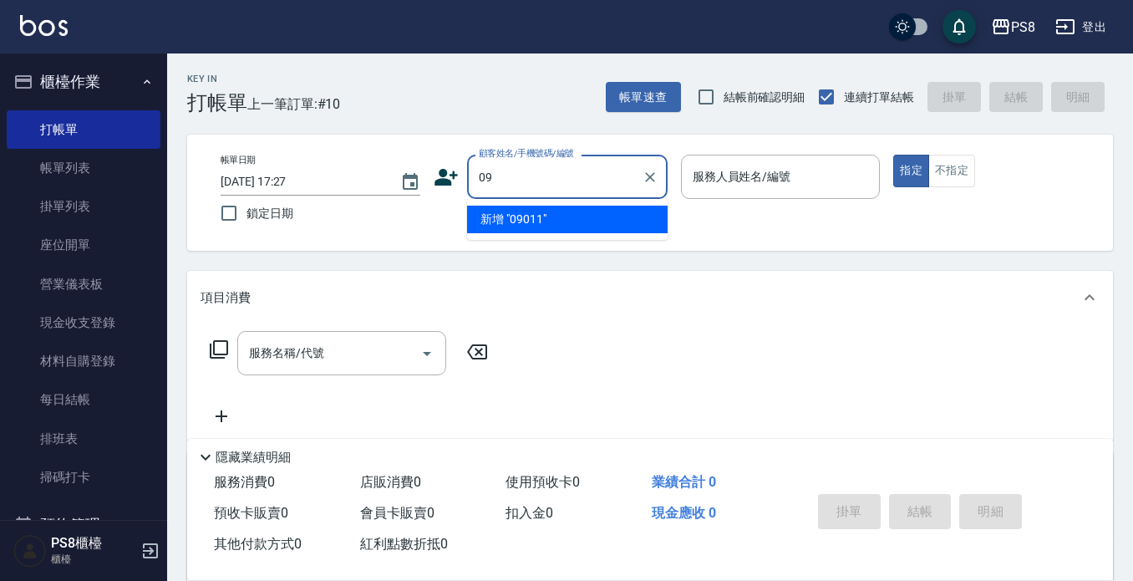
type input "0"
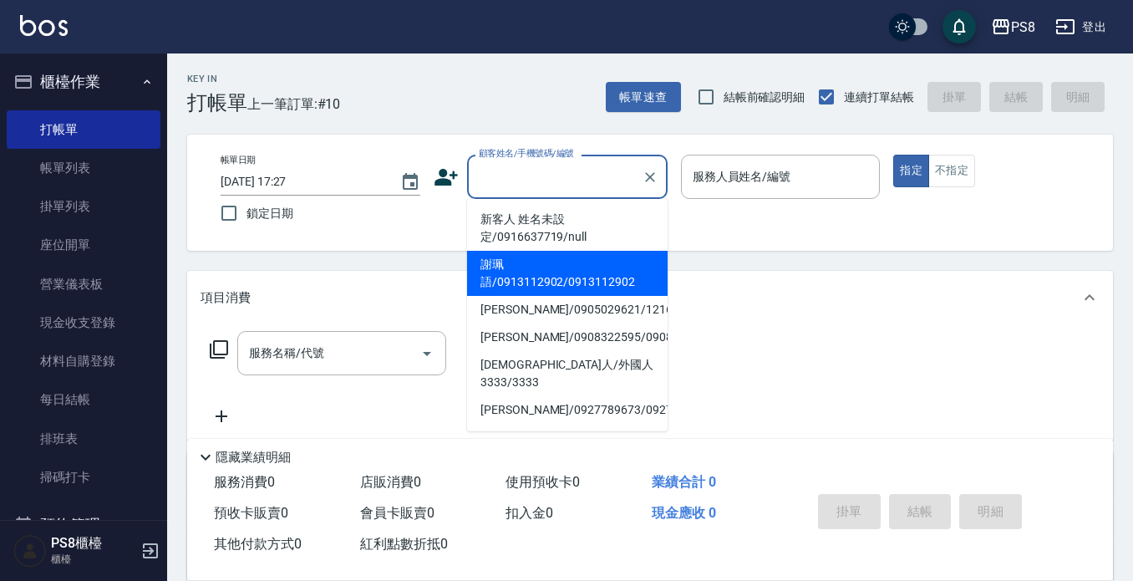
click at [593, 262] on li "謝珮語/0913112902/0913112902" at bounding box center [567, 273] width 201 height 45
type input "謝珮語/0913112902/0913112902"
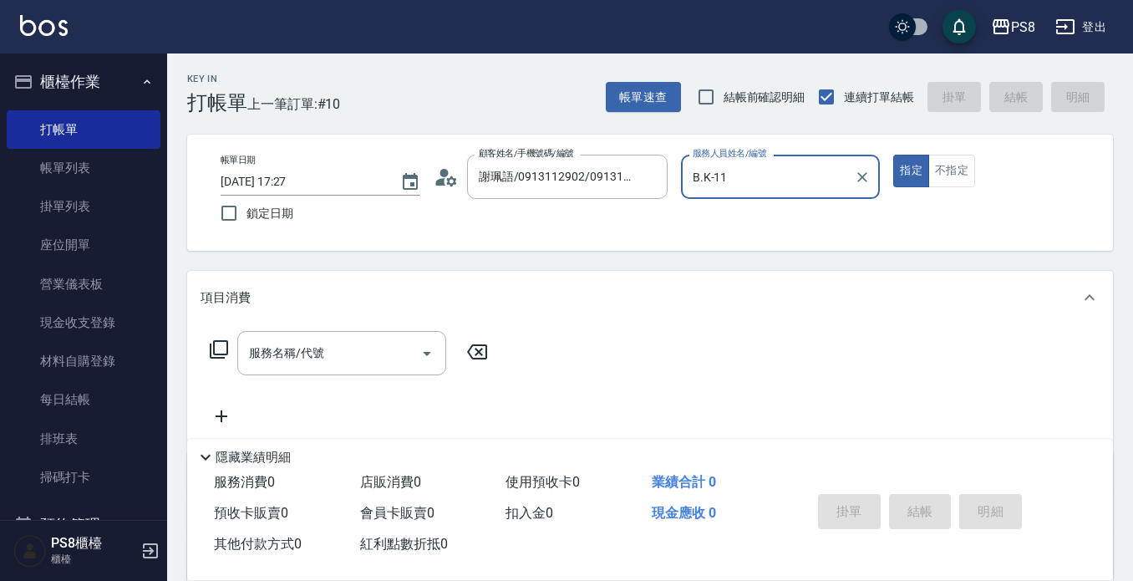
click at [893, 155] on button "指定" at bounding box center [911, 171] width 36 height 33
type input "B.K-1"
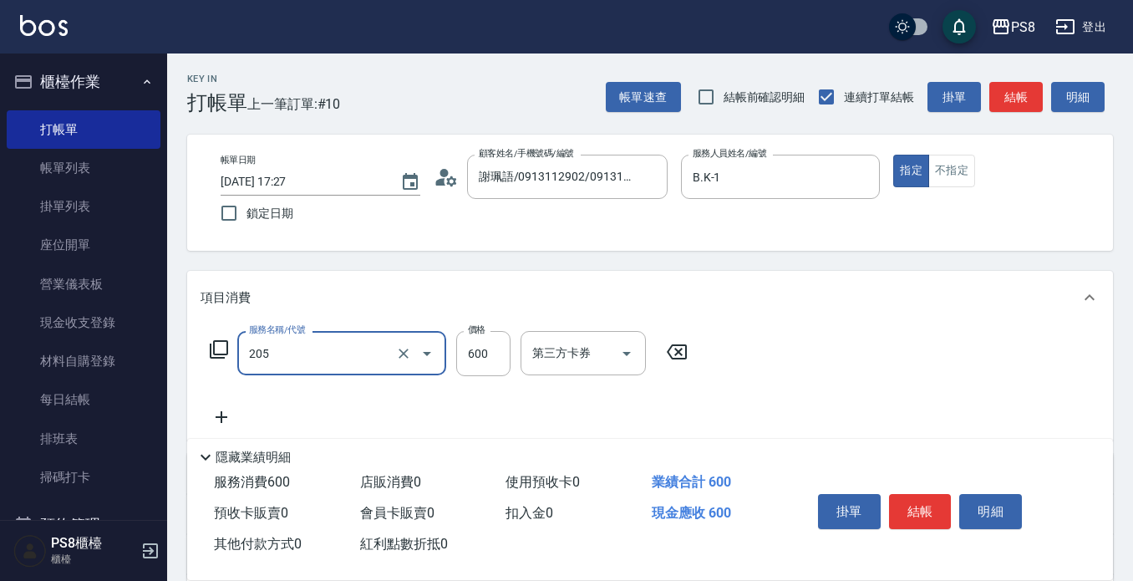
type input "A級洗剪600(205)"
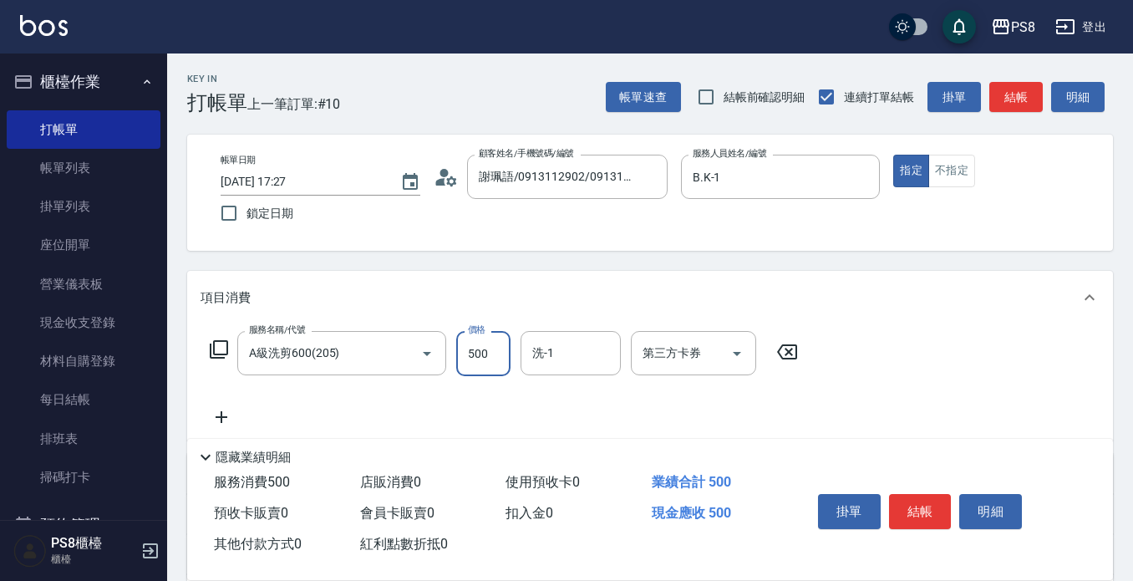
type input "500"
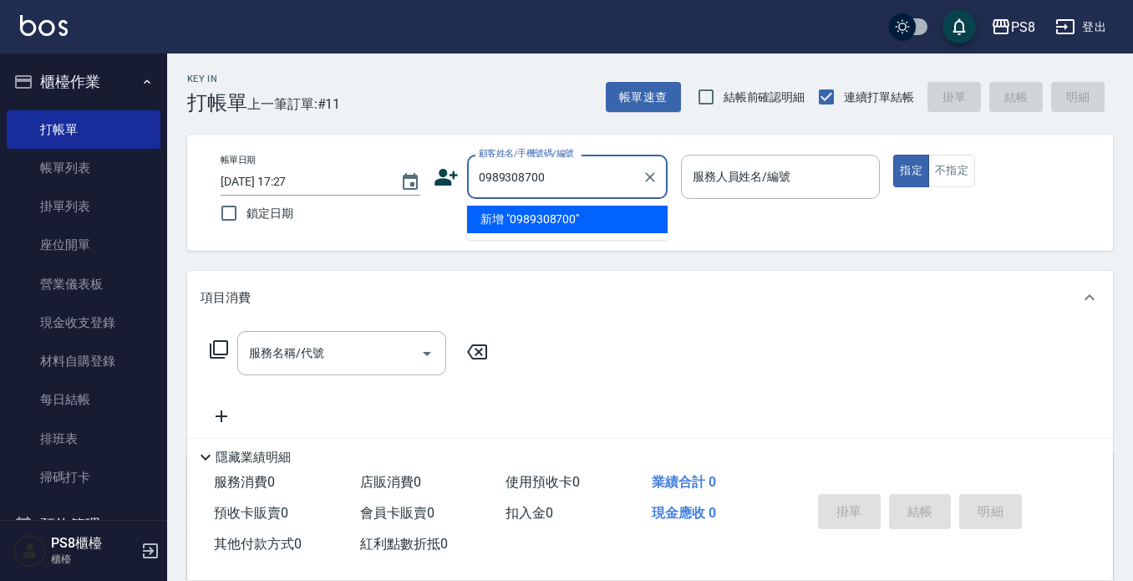
type input "0989308700"
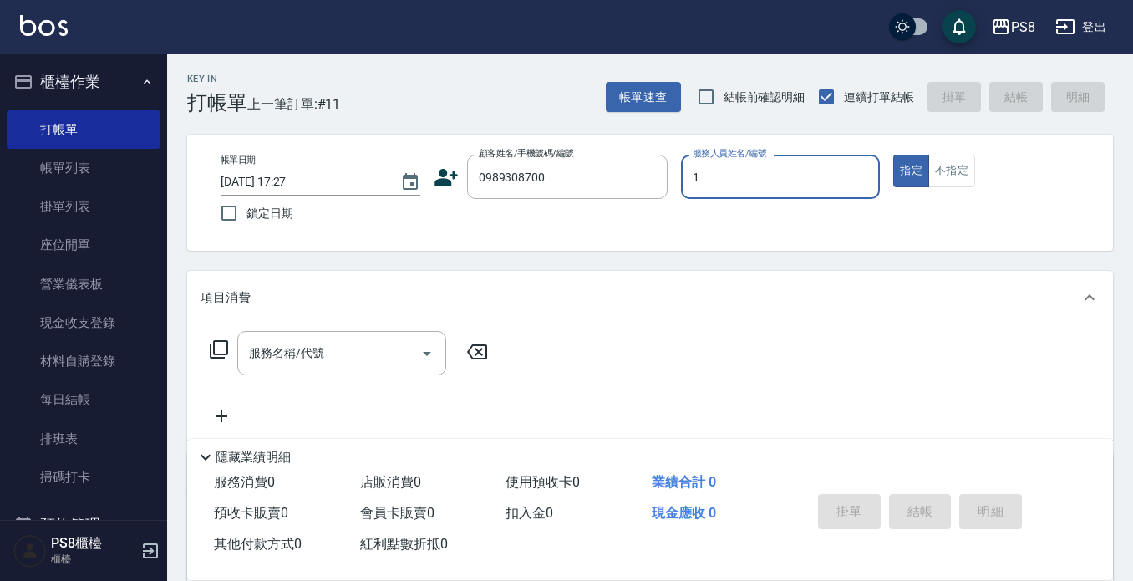
type input "B.K-1"
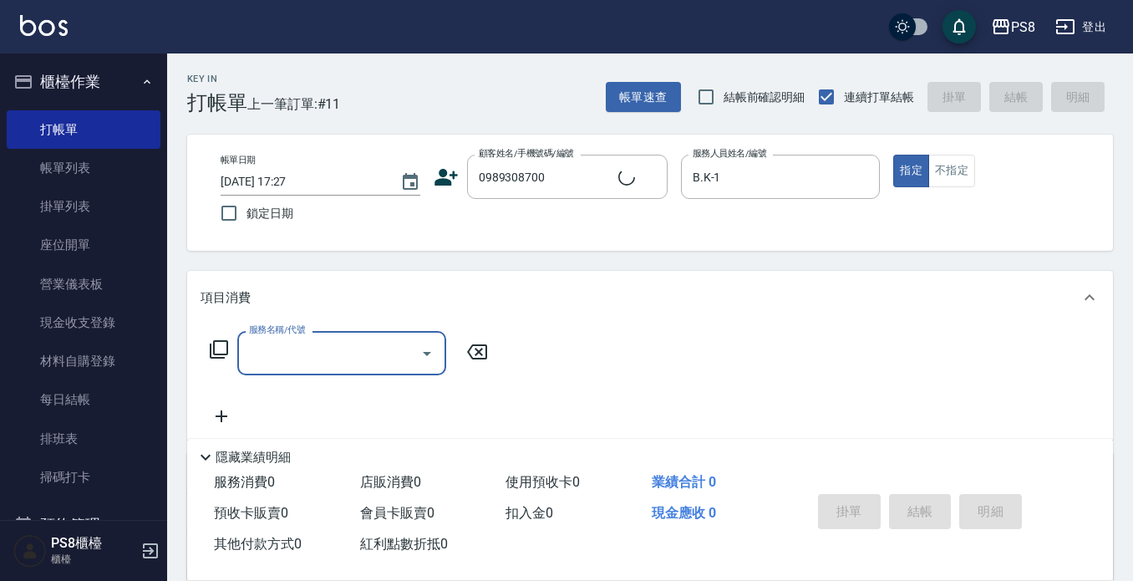
type input "[PERSON_NAME]/0989308700/0989308700"
type input "ㄊ"
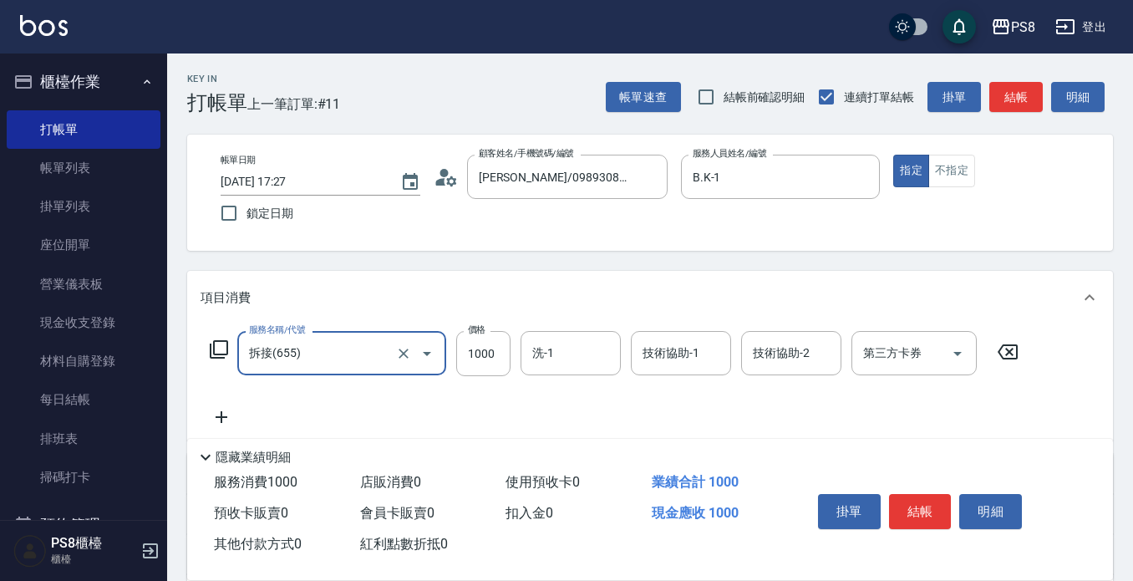
type input "拆接(655)"
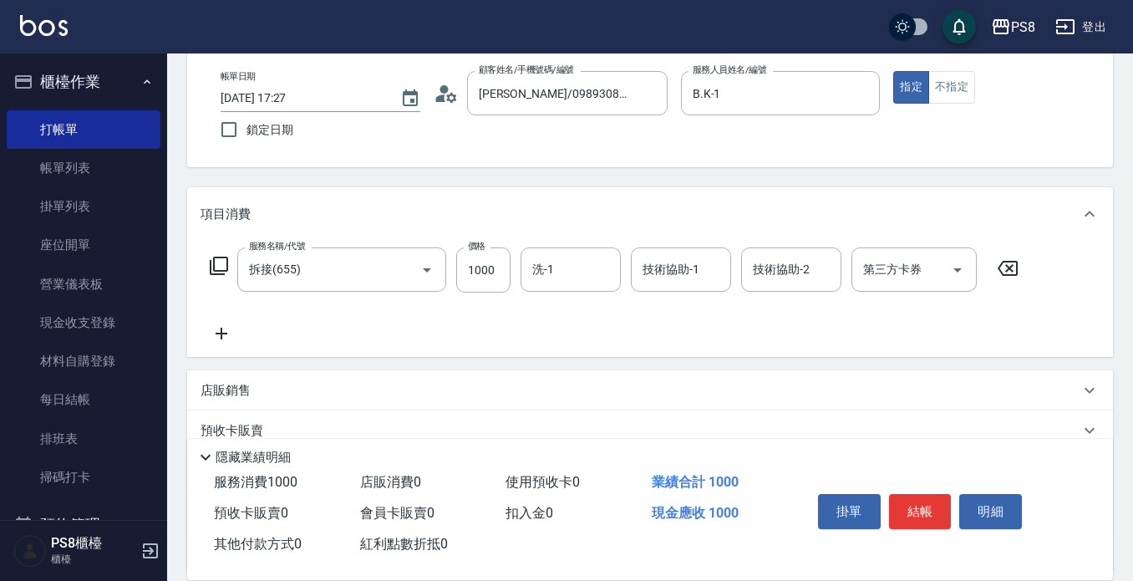
click at [221, 329] on icon at bounding box center [222, 334] width 12 height 12
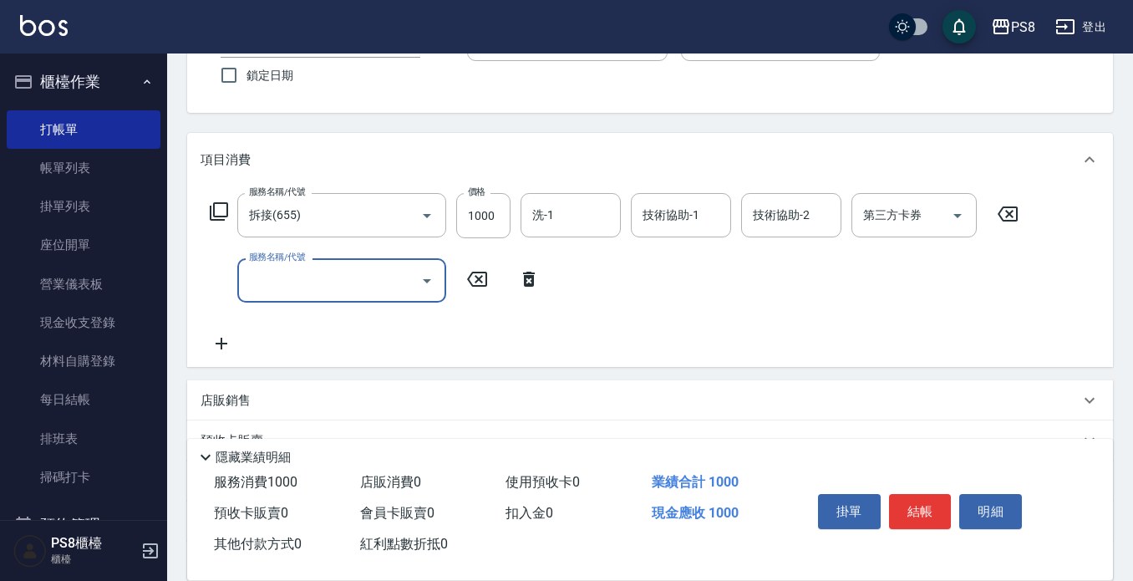
scroll to position [167, 0]
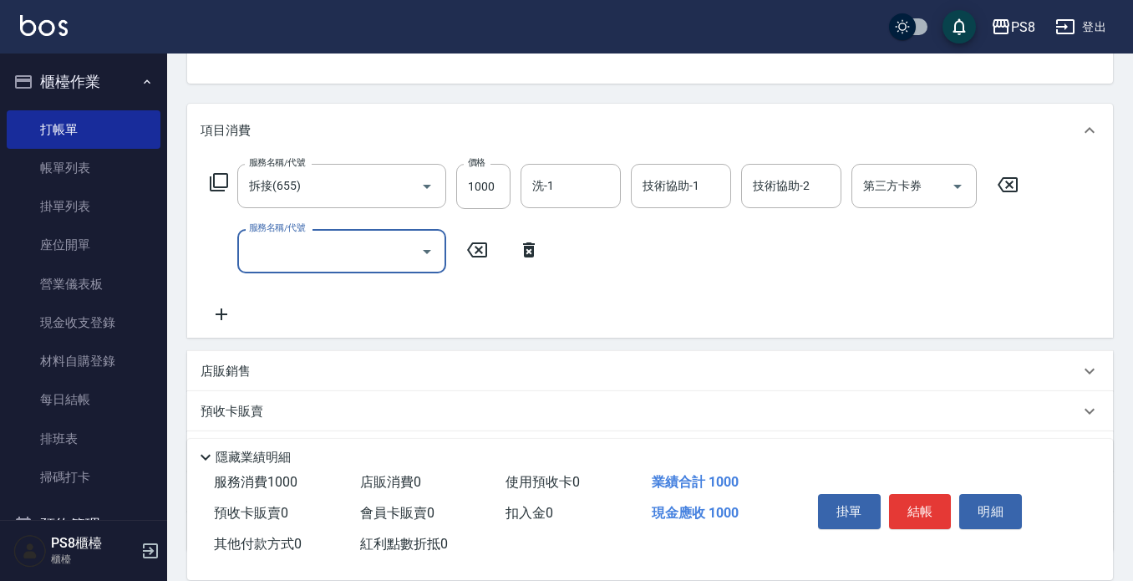
click at [229, 324] on icon at bounding box center [222, 314] width 42 height 20
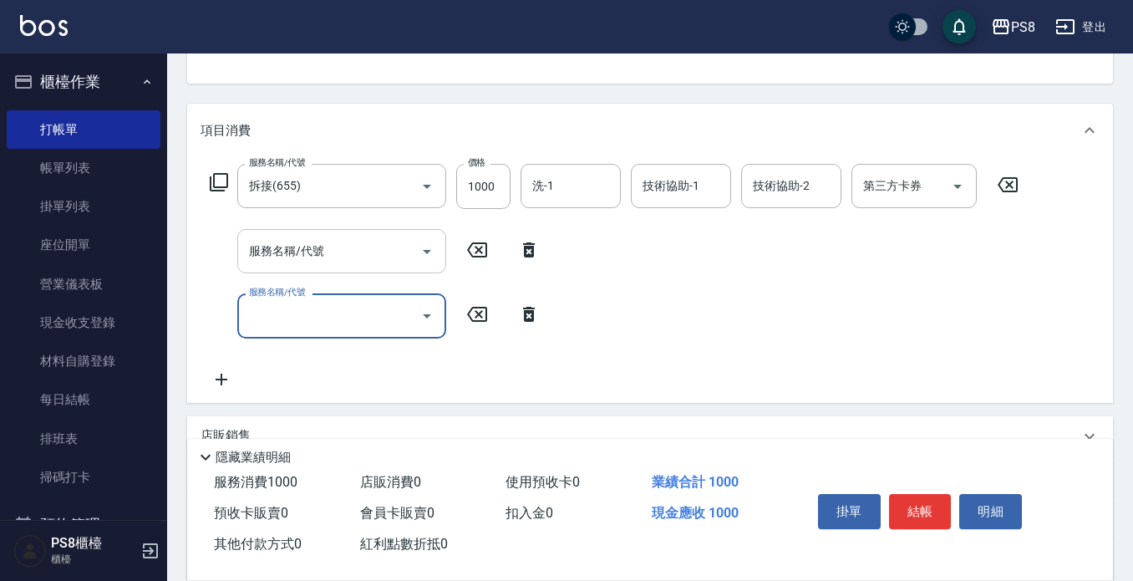
click at [297, 253] on input "服務名稱/代號" at bounding box center [329, 250] width 169 height 29
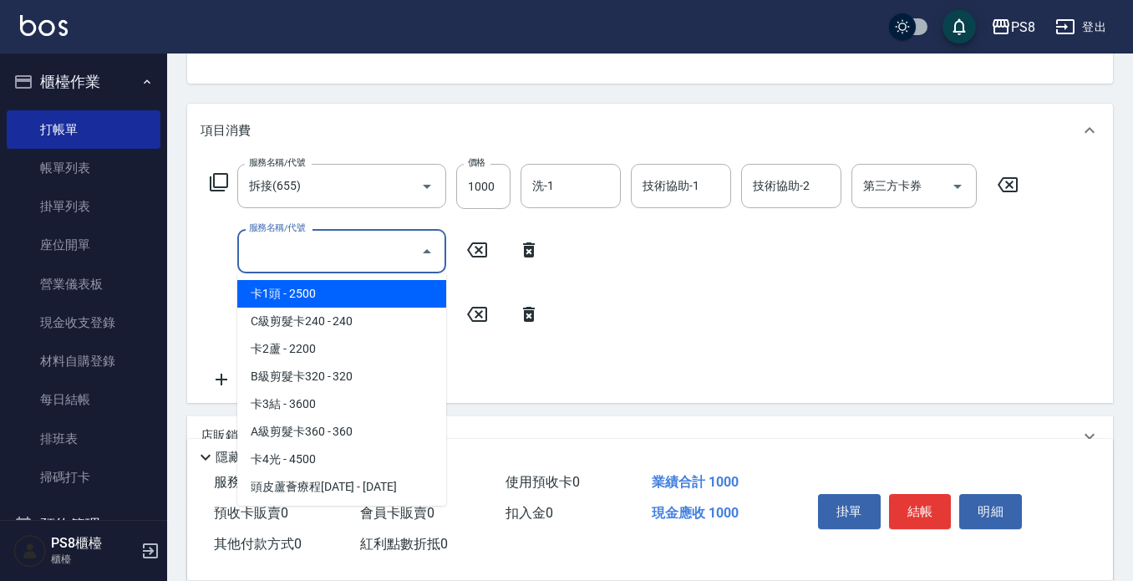
click at [337, 211] on div "服務名稱/代號 拆接(655) 服務名稱/代號 價格 1000 價格 洗-1 洗-1 技術協助-1 技術協助-1 技術協助-2 技術協助-2 第三方卡券 第三…" at bounding box center [615, 276] width 828 height 225
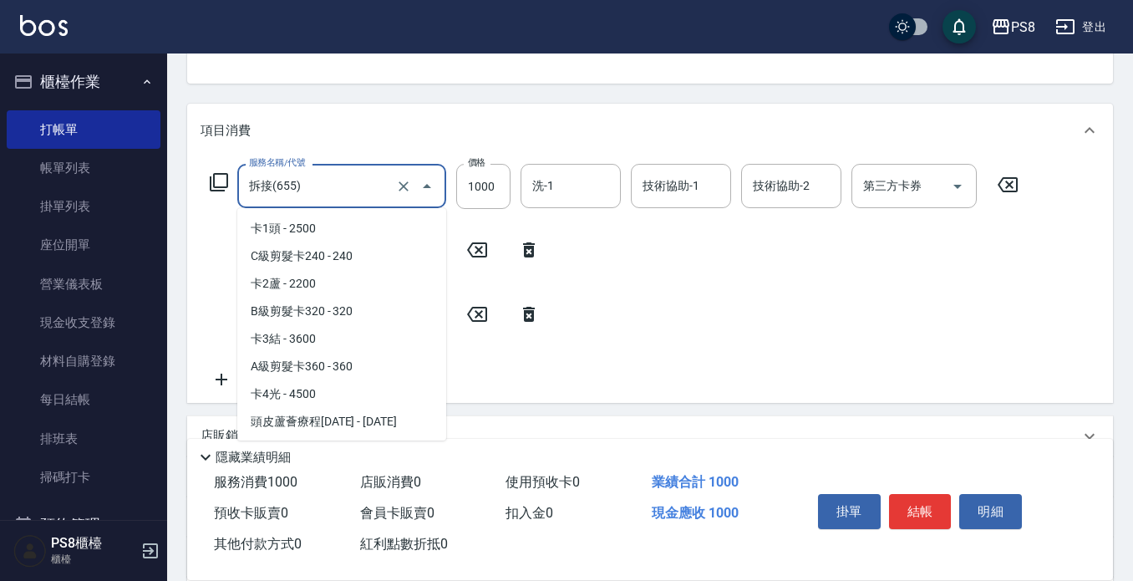
click at [344, 201] on div "拆接(655) 服務名稱/代號" at bounding box center [341, 186] width 209 height 44
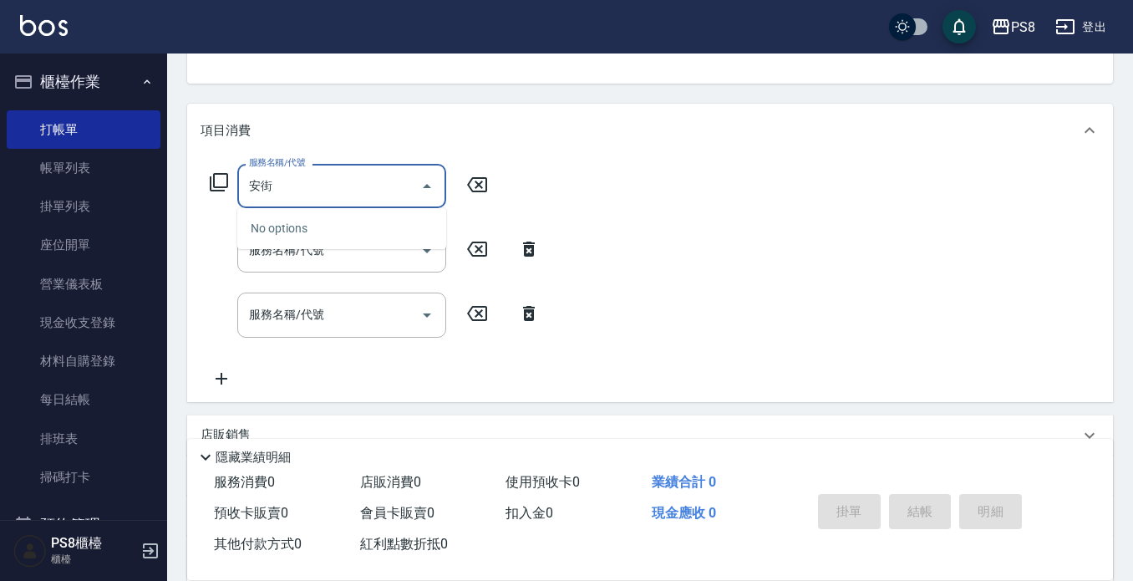
type input "[PERSON_NAME]"
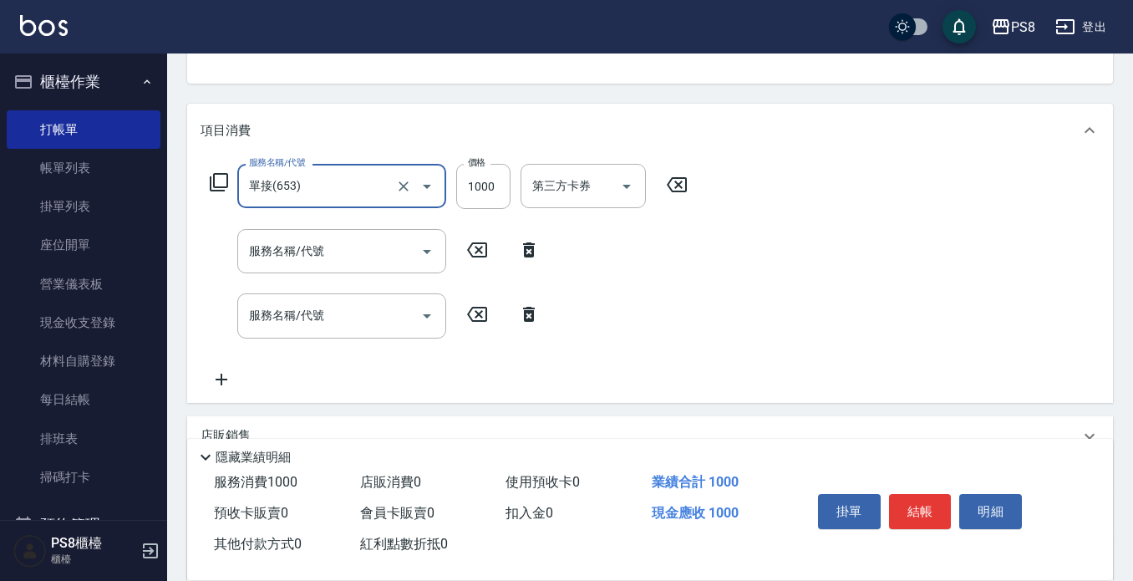
type input "單接(653)"
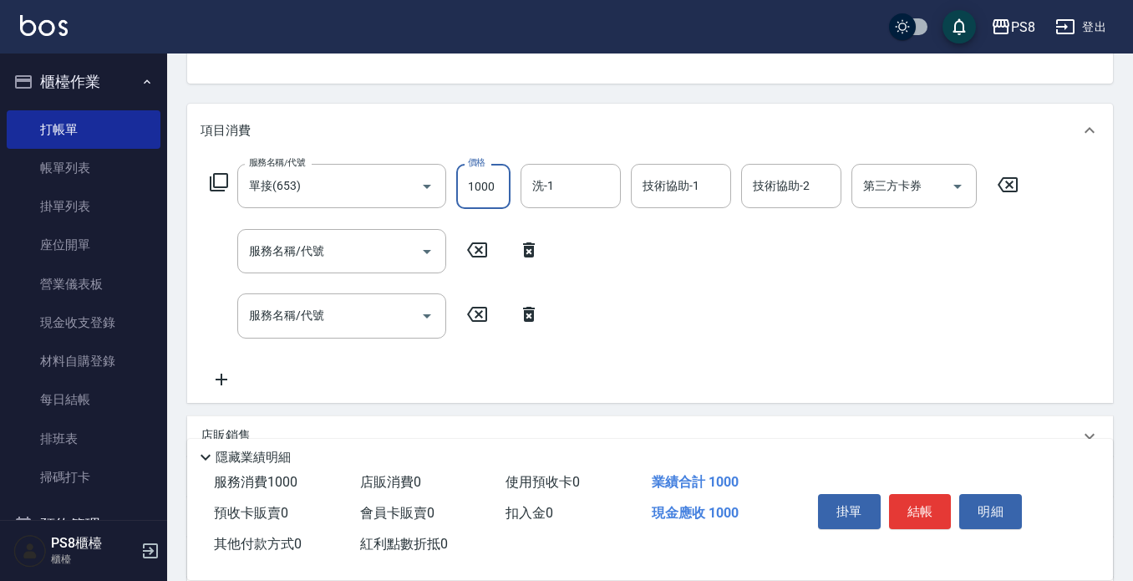
click at [316, 248] on input "服務名稱/代號" at bounding box center [329, 250] width 169 height 29
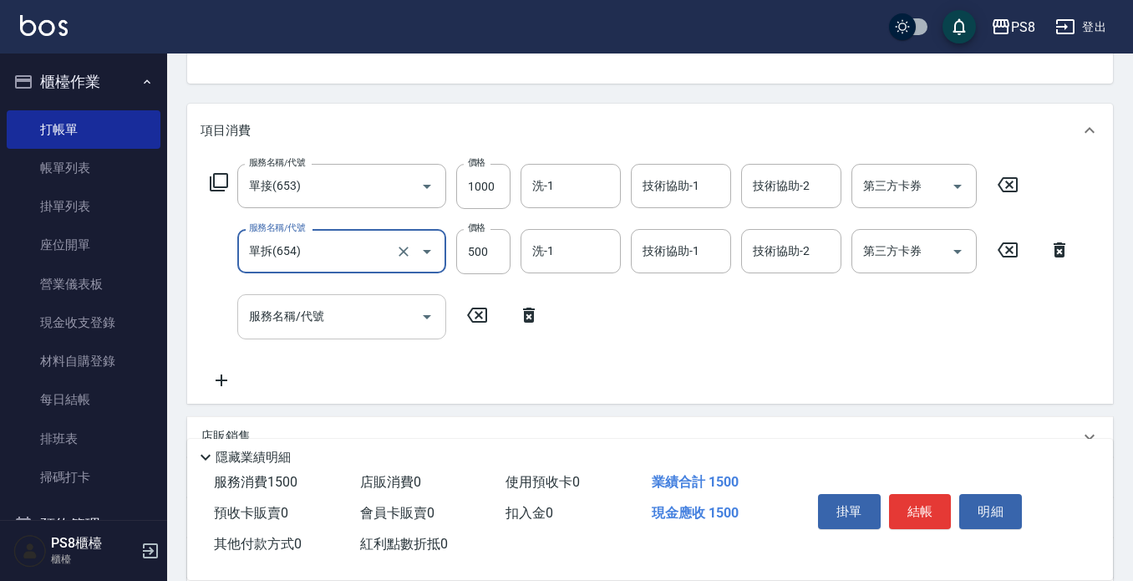
type input "單拆(654)"
click at [309, 308] on div "服務名稱/代號 服務名稱/代號" at bounding box center [341, 316] width 209 height 44
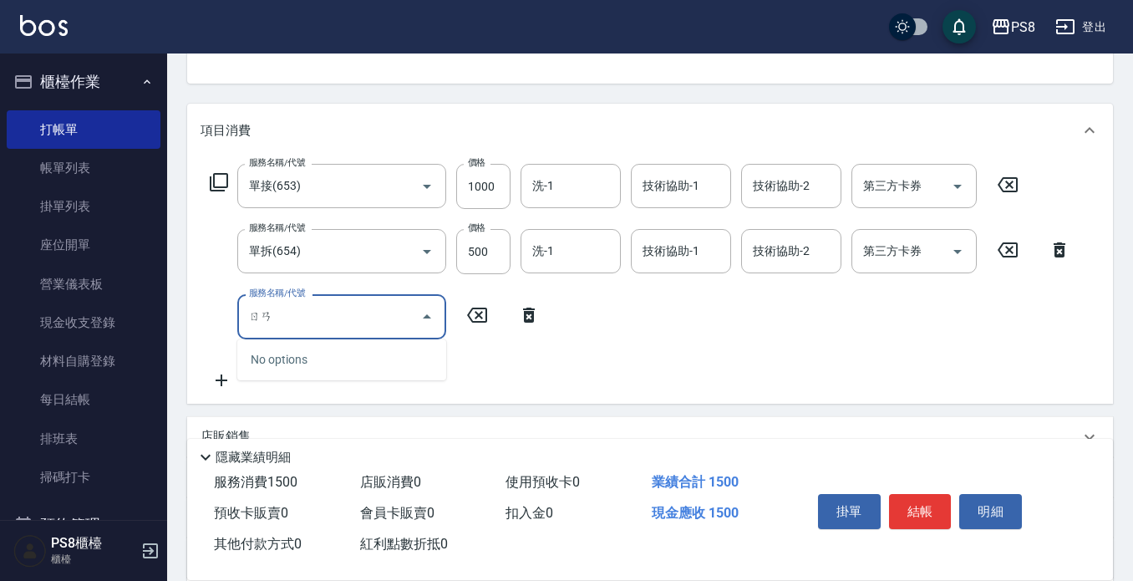
type input "ㄖ"
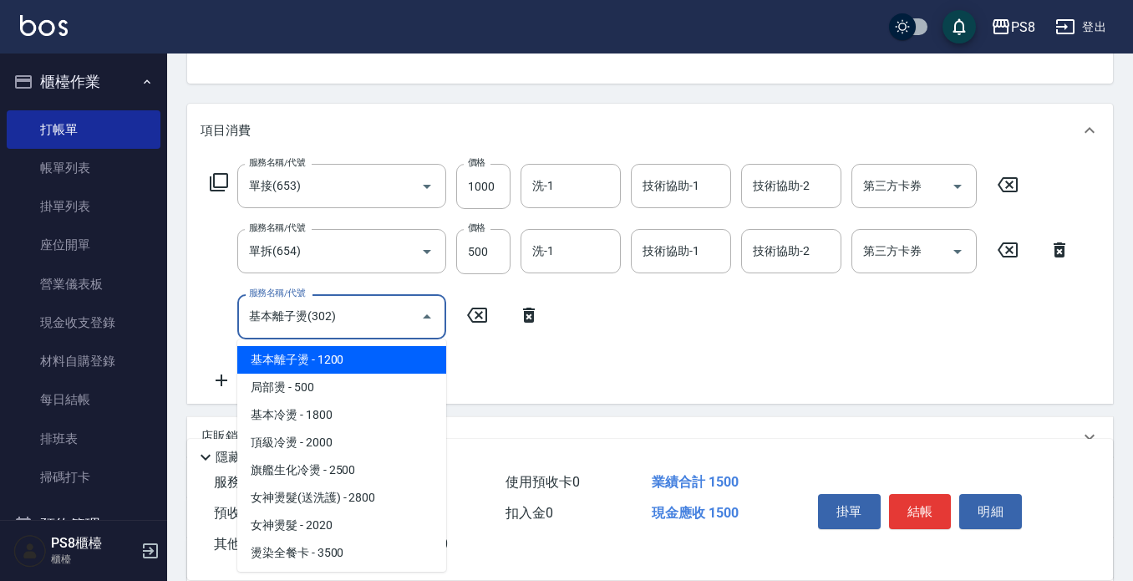
type input "基本離子燙(302)"
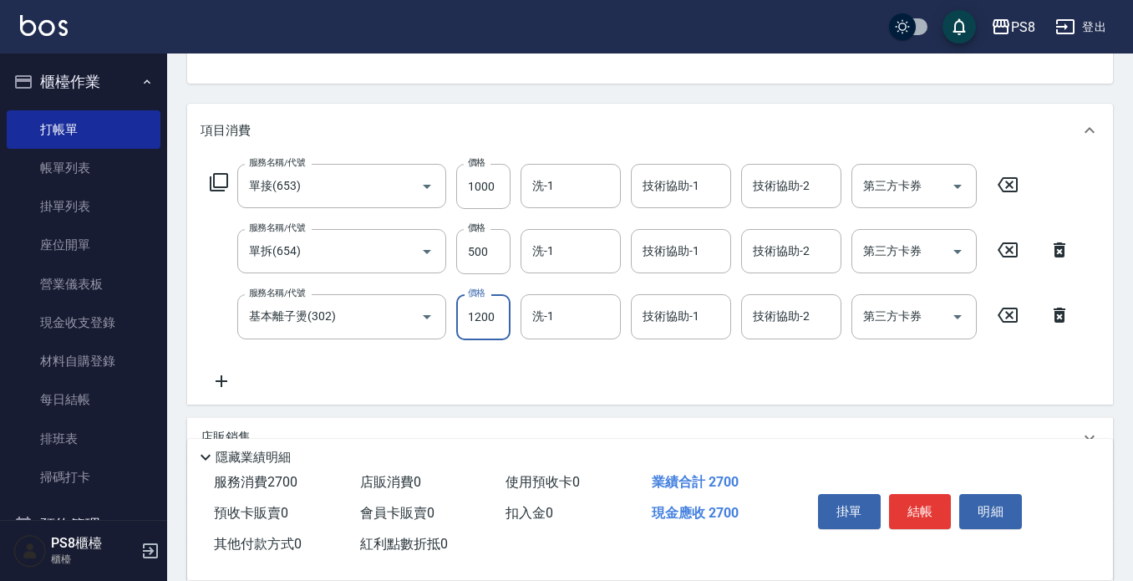
scroll to position [251, 0]
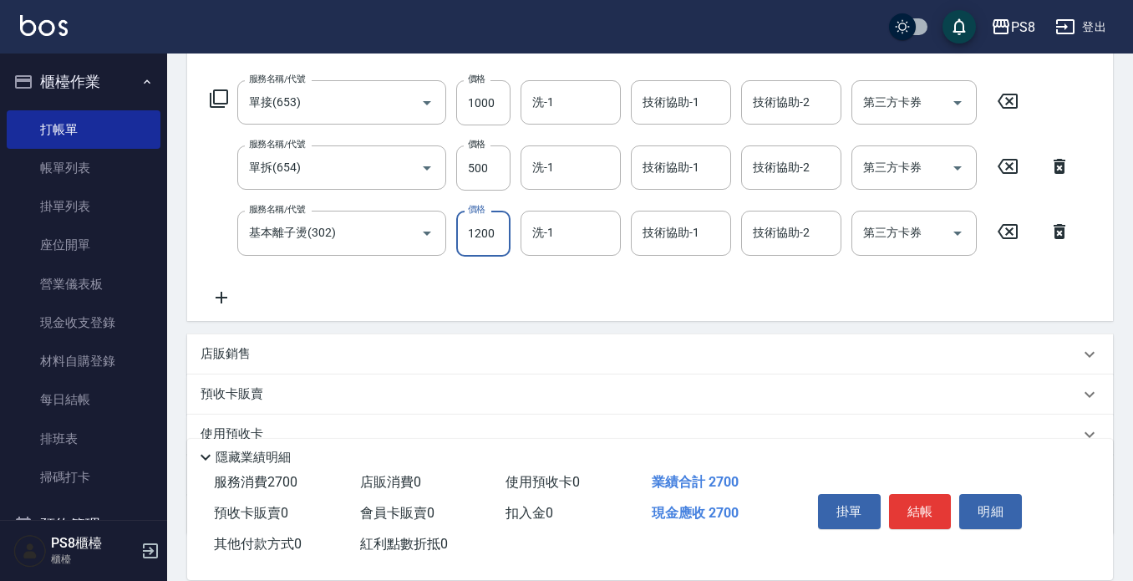
click at [226, 295] on icon at bounding box center [222, 297] width 42 height 20
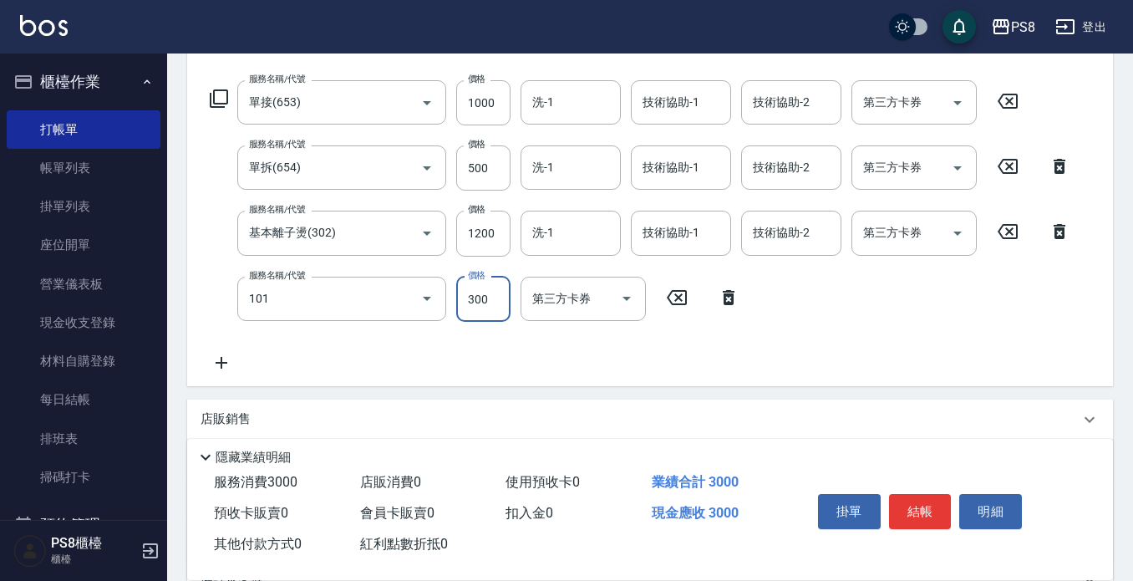
type input "洗髮(101)"
drag, startPoint x: 822, startPoint y: 342, endPoint x: 821, endPoint y: 331, distance: 11.0
click at [821, 331] on div "服務名稱/代號 單接(653) 服務名稱/代號 價格 1000 價格 洗-1 洗-1 技術協助-1 技術協助-1 技術協助-2 技術協助-2 第三方卡券 第三…" at bounding box center [641, 226] width 880 height 292
click at [221, 357] on icon at bounding box center [222, 363] width 12 height 12
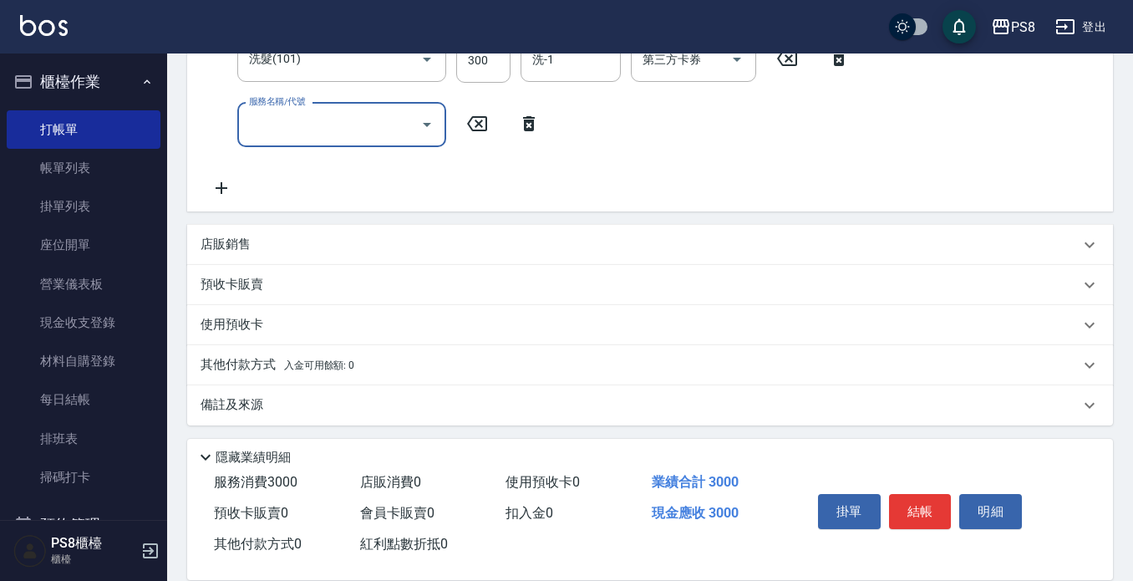
scroll to position [495, 0]
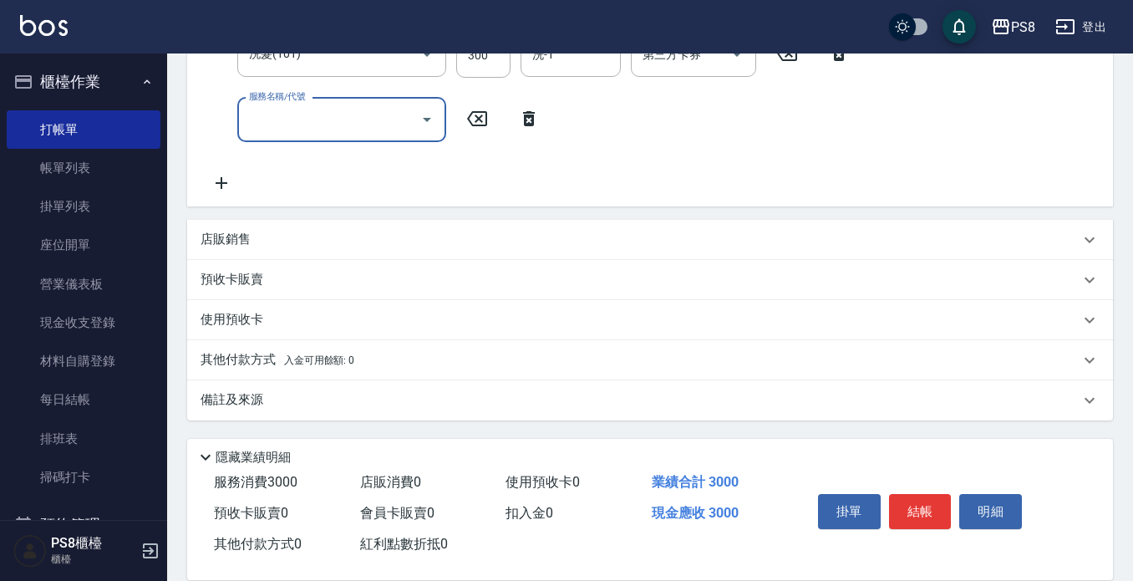
click at [221, 183] on icon at bounding box center [222, 183] width 12 height 12
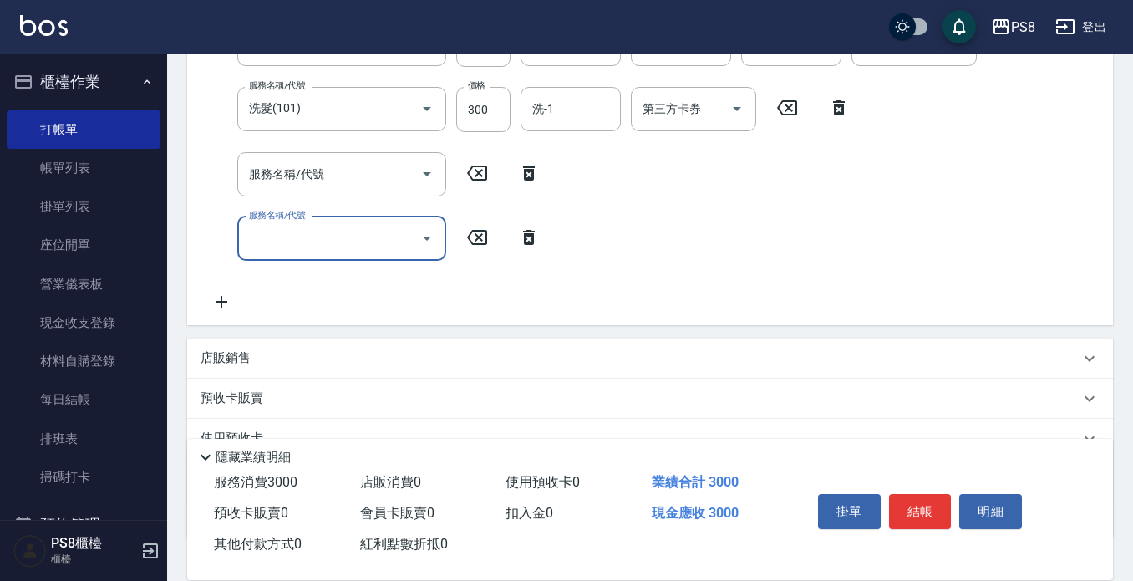
scroll to position [411, 0]
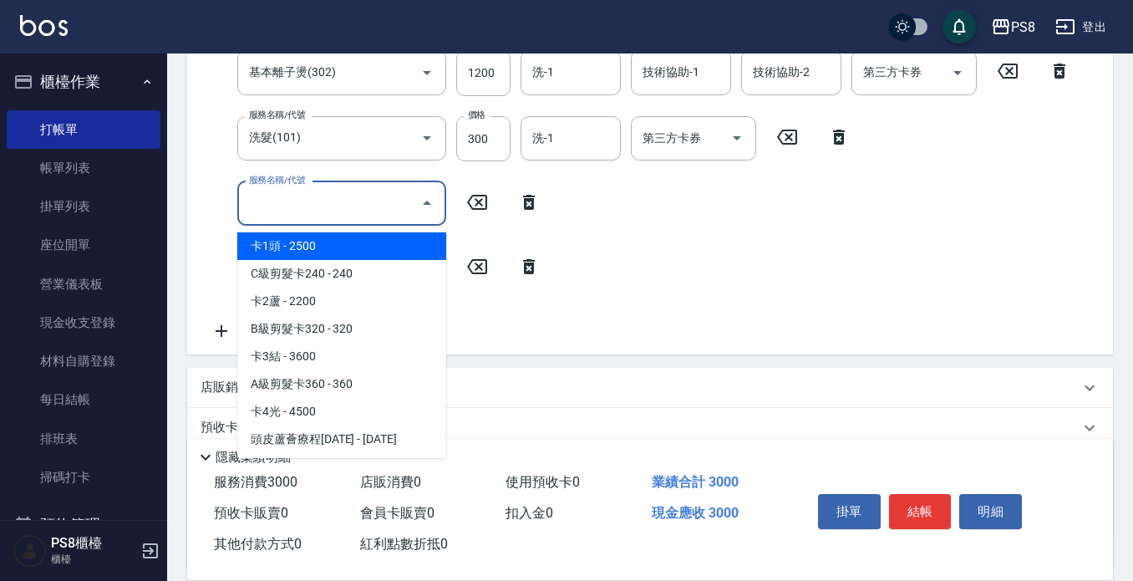
click at [317, 202] on input "服務名稱/代號" at bounding box center [329, 203] width 169 height 29
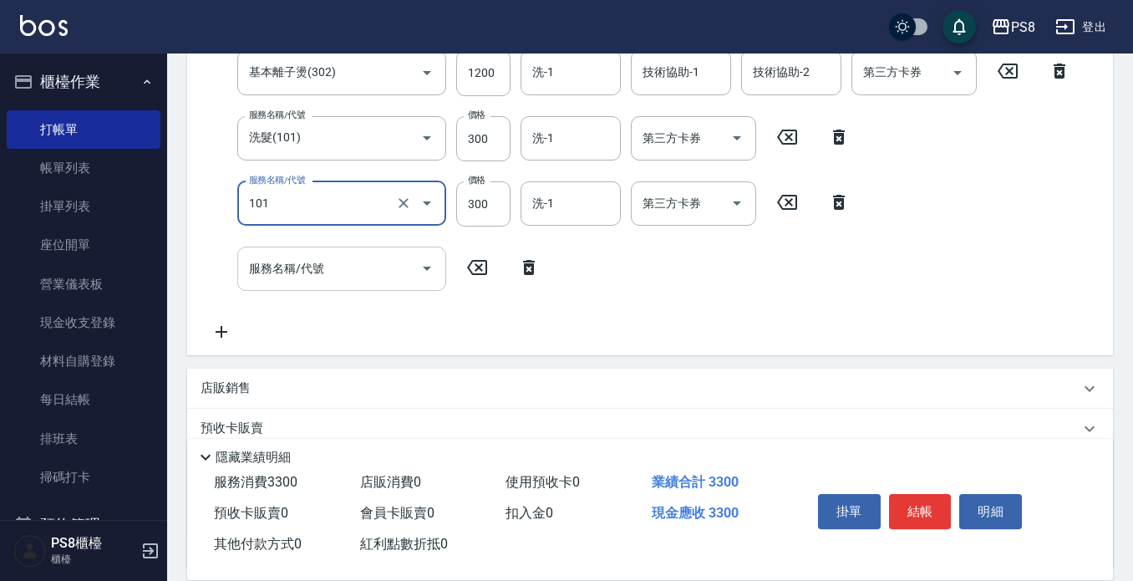
click at [323, 273] on div "服務名稱/代號 服務名稱/代號" at bounding box center [341, 269] width 209 height 44
type input "洗髮(101)"
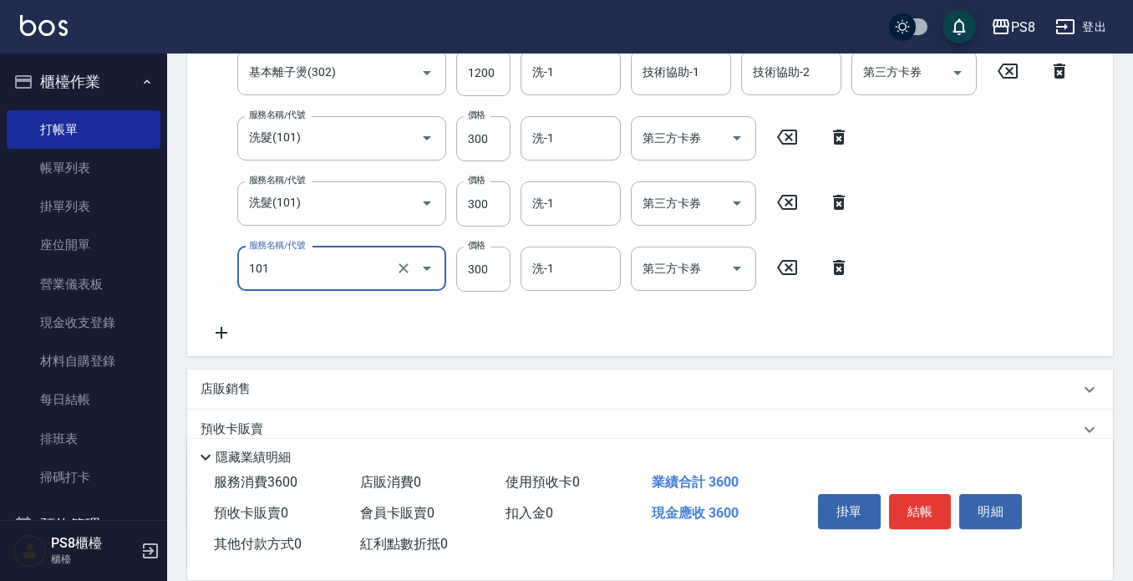
type input "洗髮(101)"
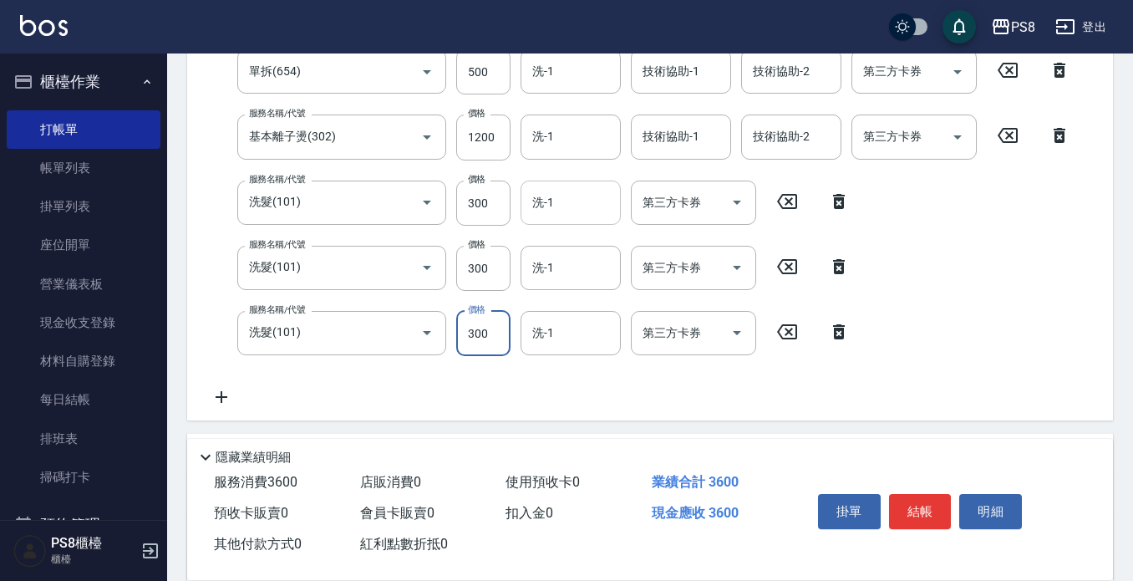
scroll to position [306, 0]
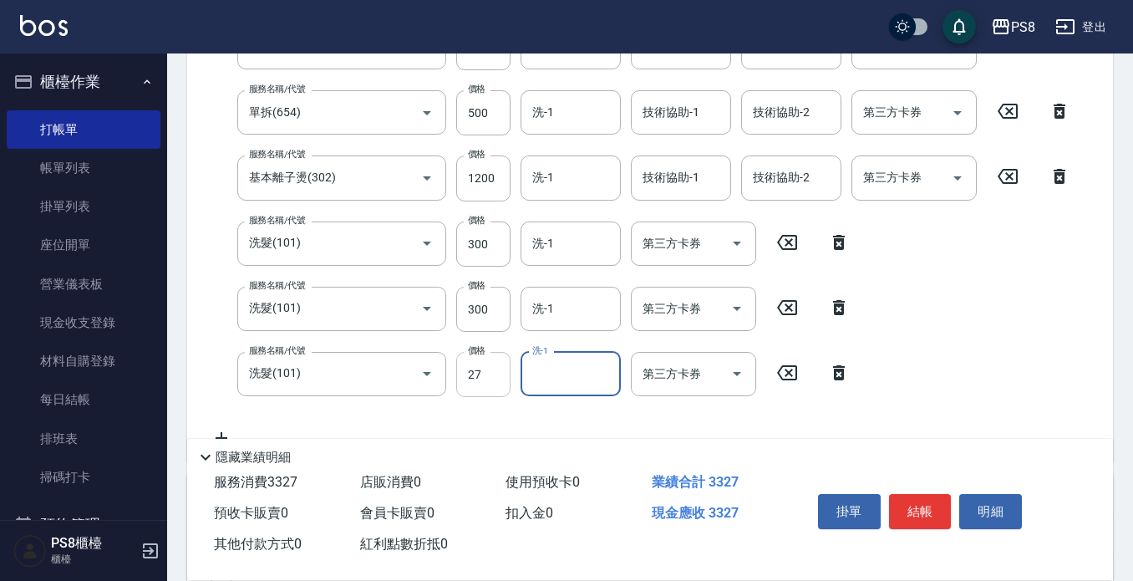
click at [496, 378] on input "27" at bounding box center [483, 374] width 54 height 45
type input "0"
click at [502, 305] on input "300" at bounding box center [483, 309] width 54 height 45
click at [491, 318] on input "300" at bounding box center [483, 309] width 54 height 45
click at [488, 318] on input "300" at bounding box center [483, 309] width 54 height 45
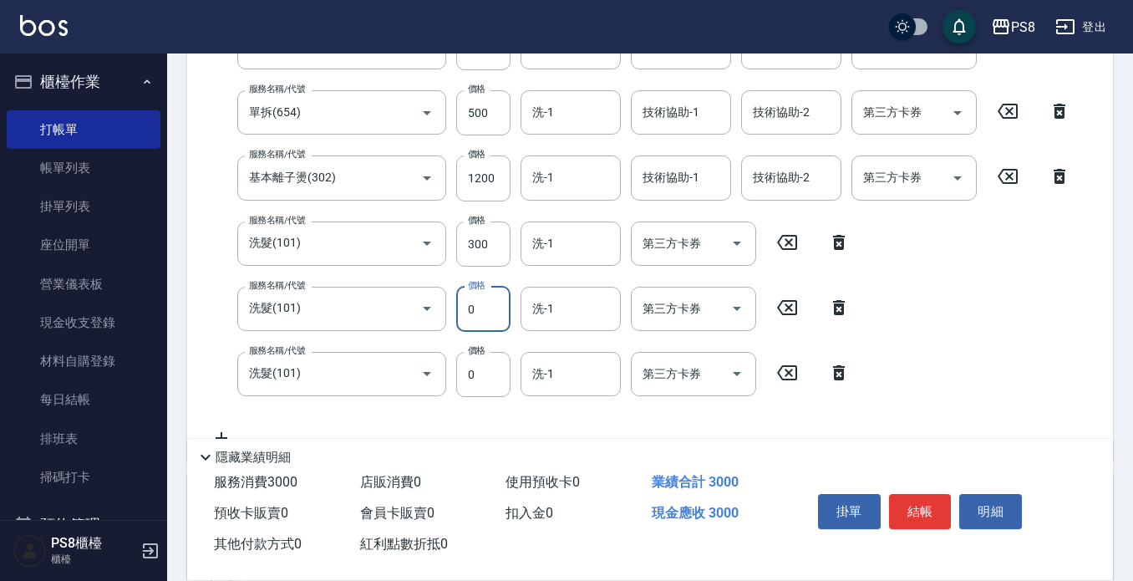
type input "0"
click at [476, 245] on input "300" at bounding box center [483, 243] width 54 height 45
click at [482, 244] on input "300" at bounding box center [483, 243] width 54 height 45
type input "0"
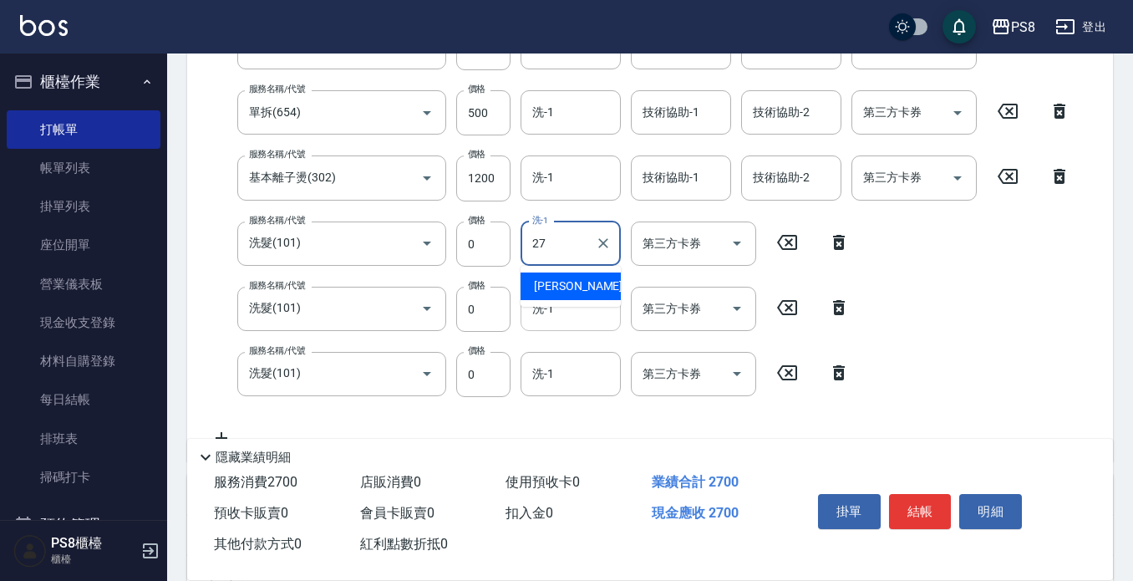
type input "[PERSON_NAME]-27"
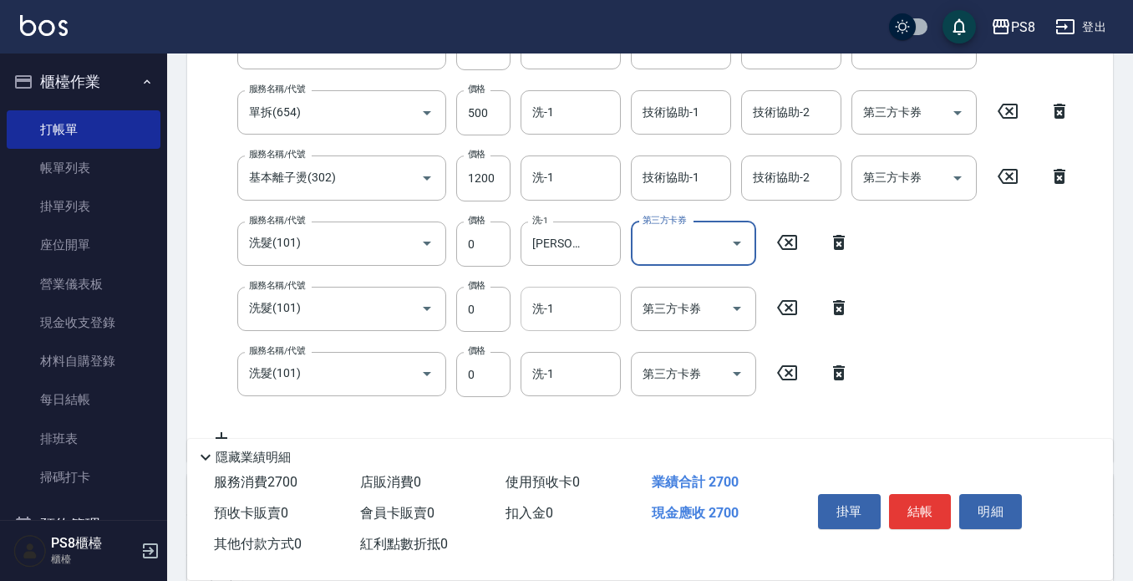
click at [567, 310] on input "洗-1" at bounding box center [570, 308] width 85 height 29
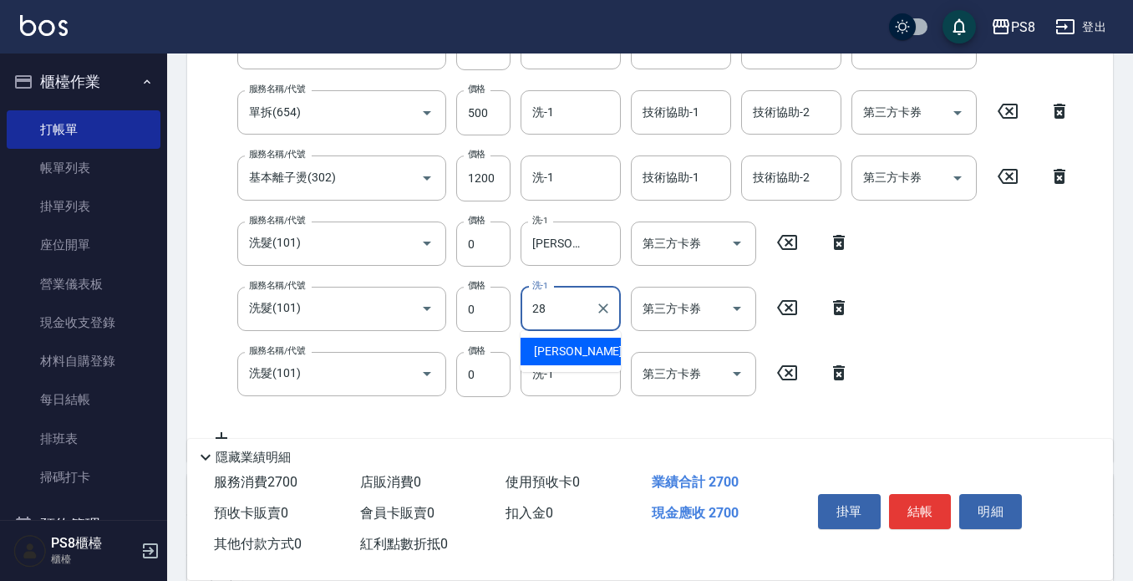
type input "[PERSON_NAME]-28"
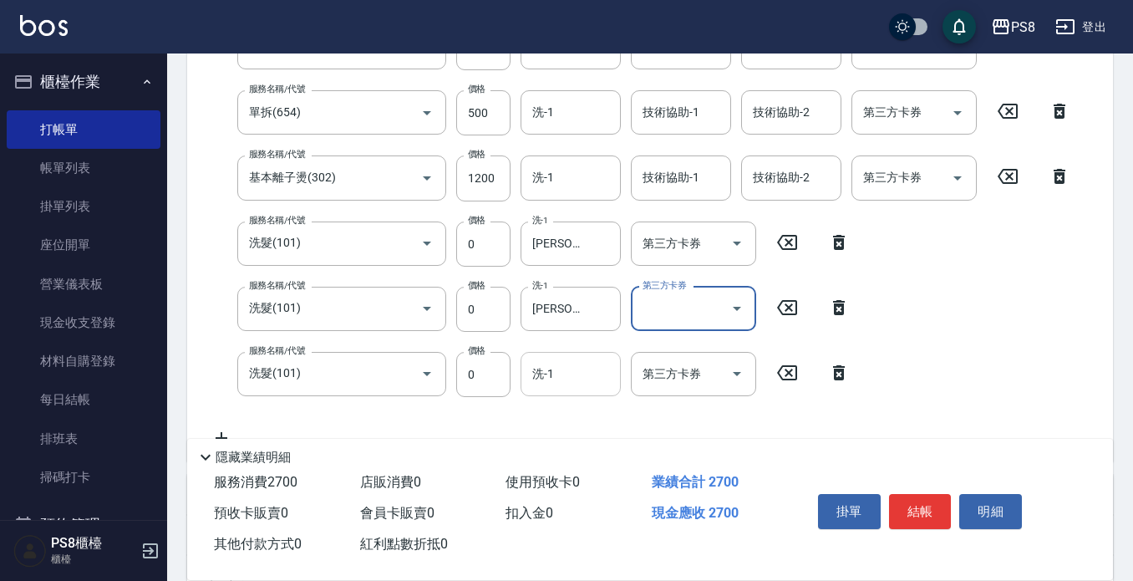
click at [557, 369] on input "洗-1" at bounding box center [570, 373] width 85 height 29
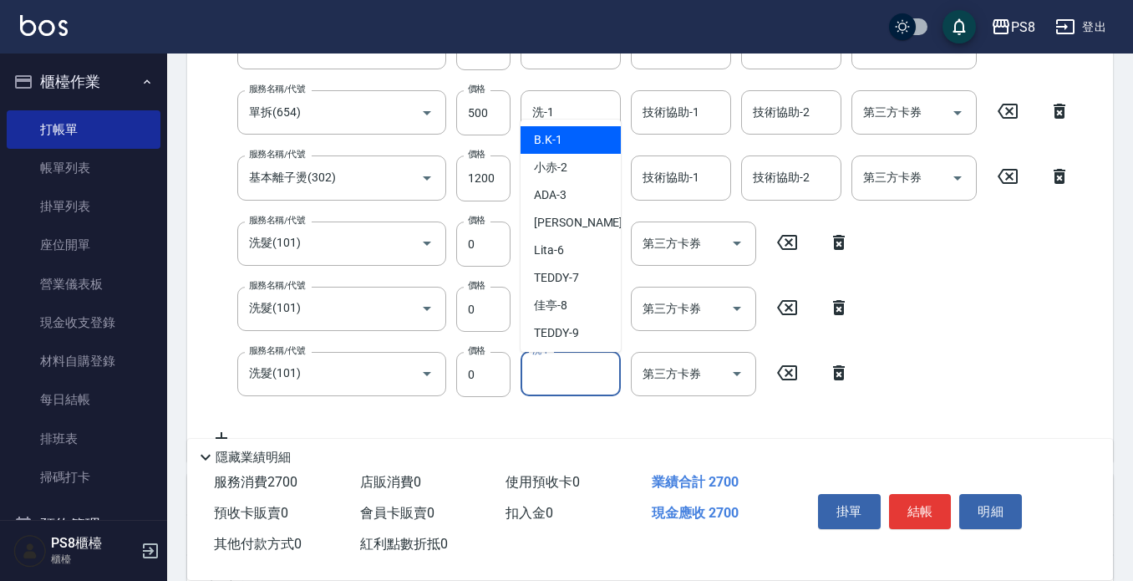
click at [559, 364] on input "洗-1" at bounding box center [570, 373] width 85 height 29
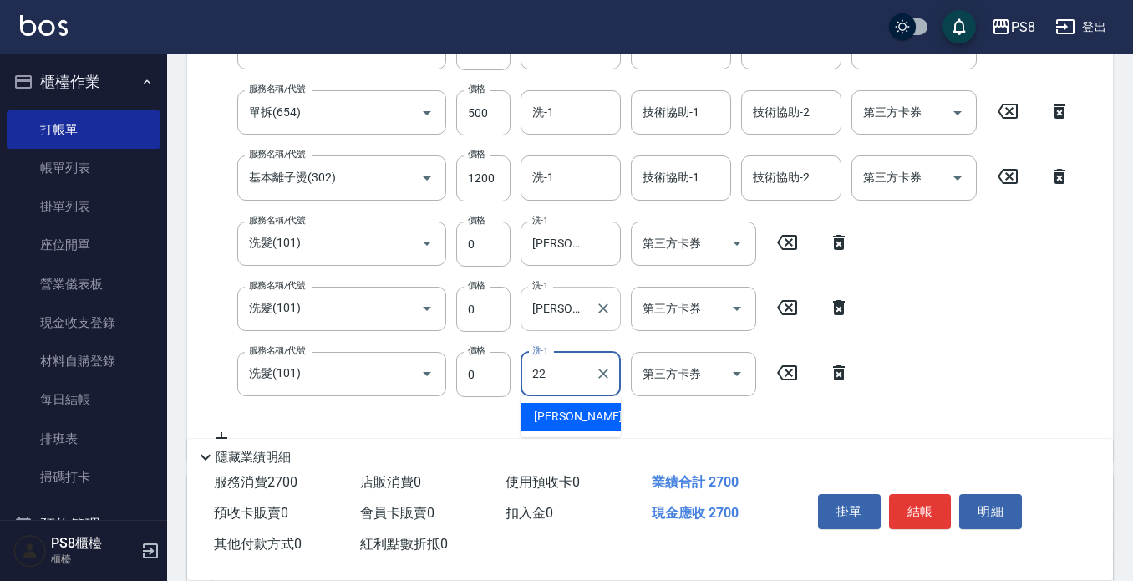
type input "珮安-22"
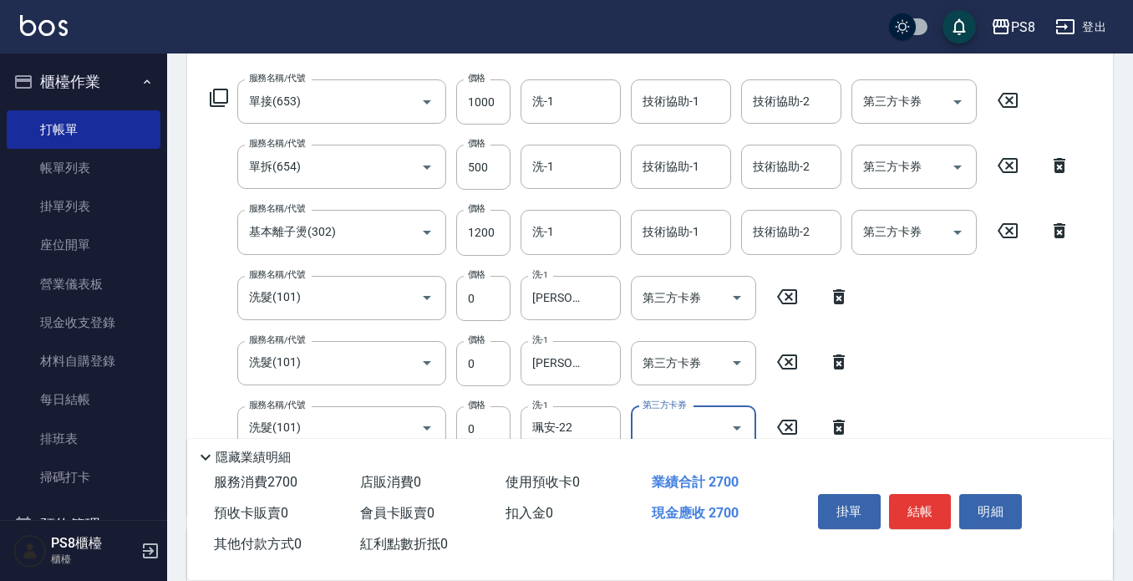
scroll to position [222, 0]
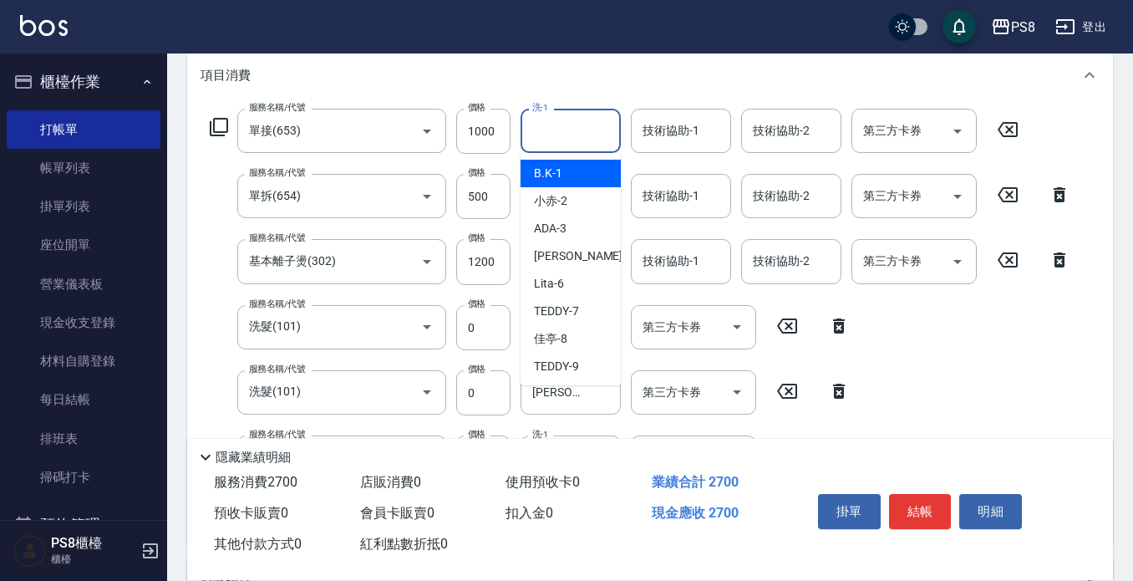
click at [539, 139] on input "洗-1" at bounding box center [570, 130] width 85 height 29
type input "珮安-22"
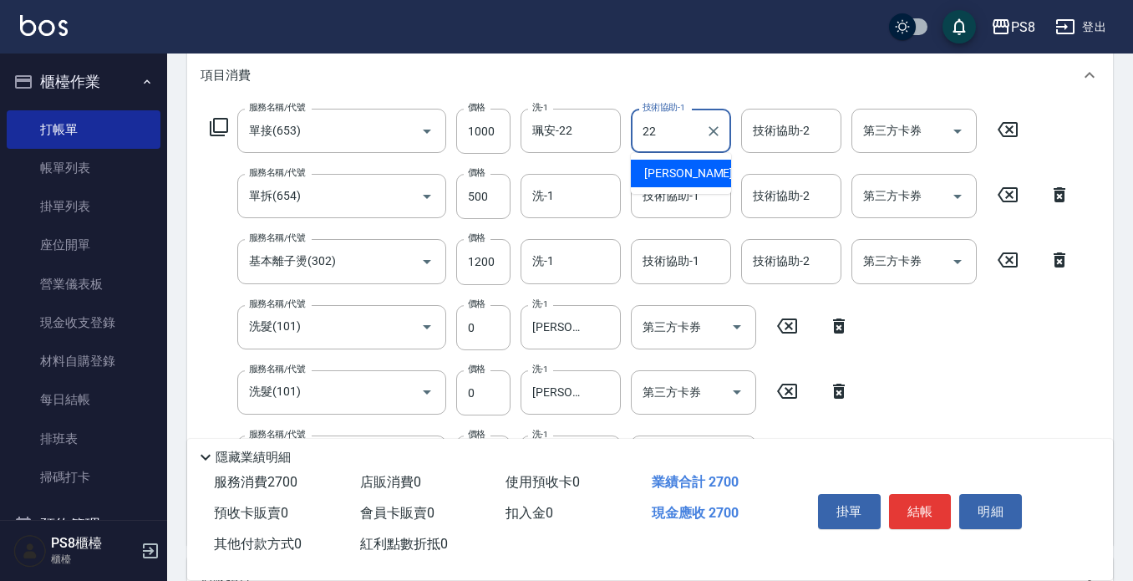
type input "2"
click at [592, 83] on div "項目消費" at bounding box center [640, 76] width 879 height 18
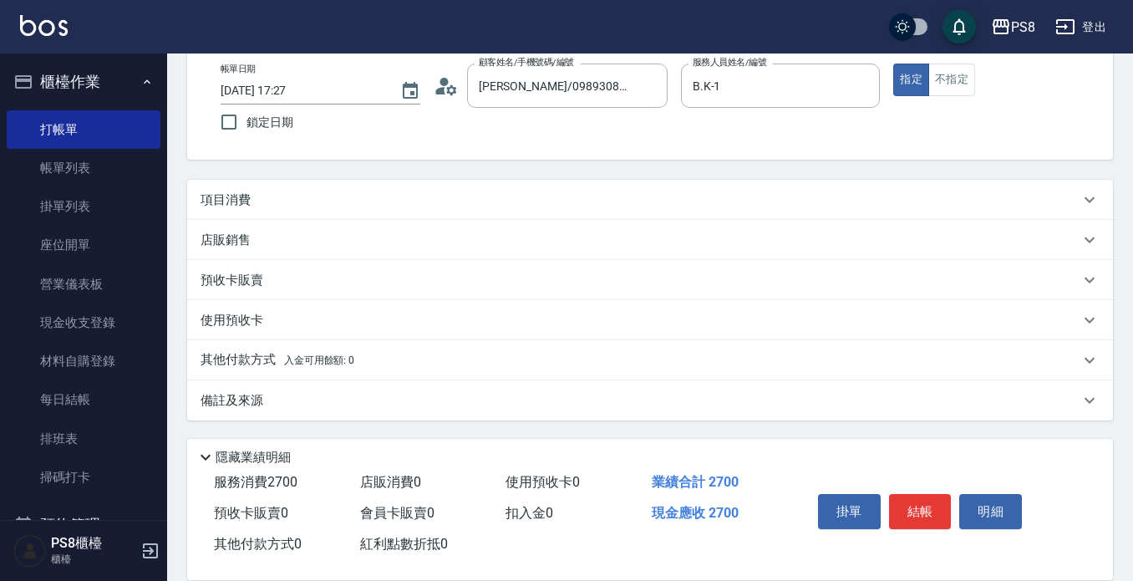
scroll to position [91, 0]
click at [646, 194] on div "項目消費" at bounding box center [640, 200] width 879 height 18
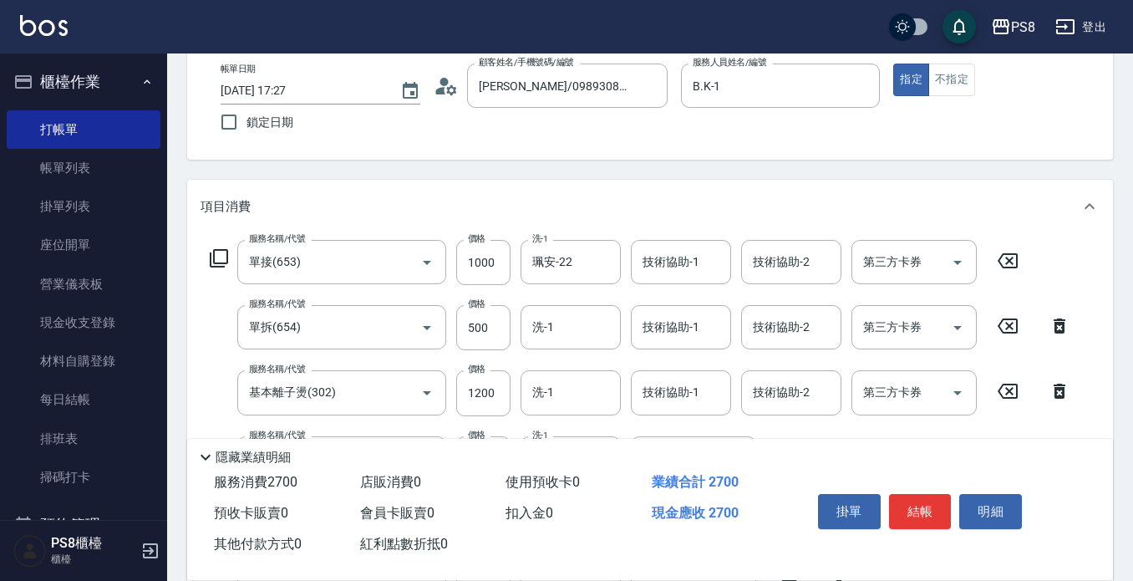
scroll to position [222, 0]
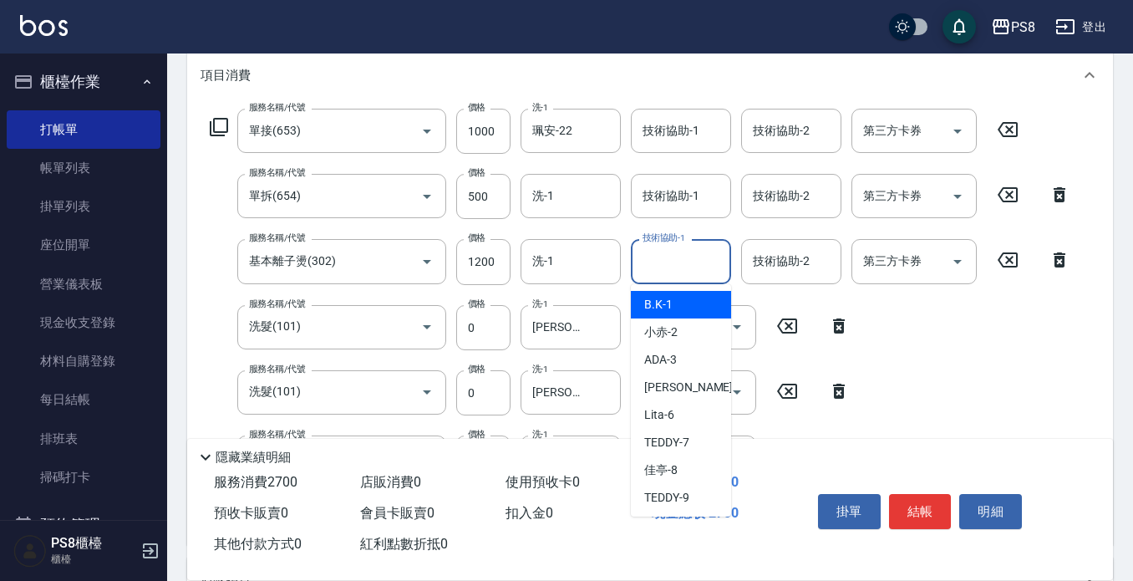
click at [672, 251] on input "技術協助-1" at bounding box center [680, 261] width 85 height 29
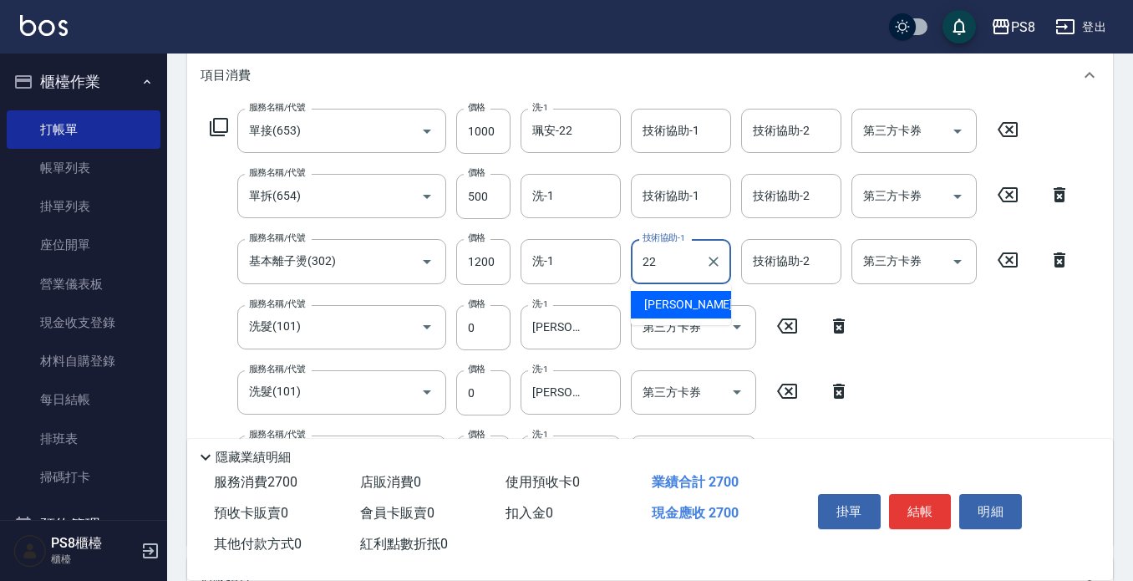
type input "珮安-22"
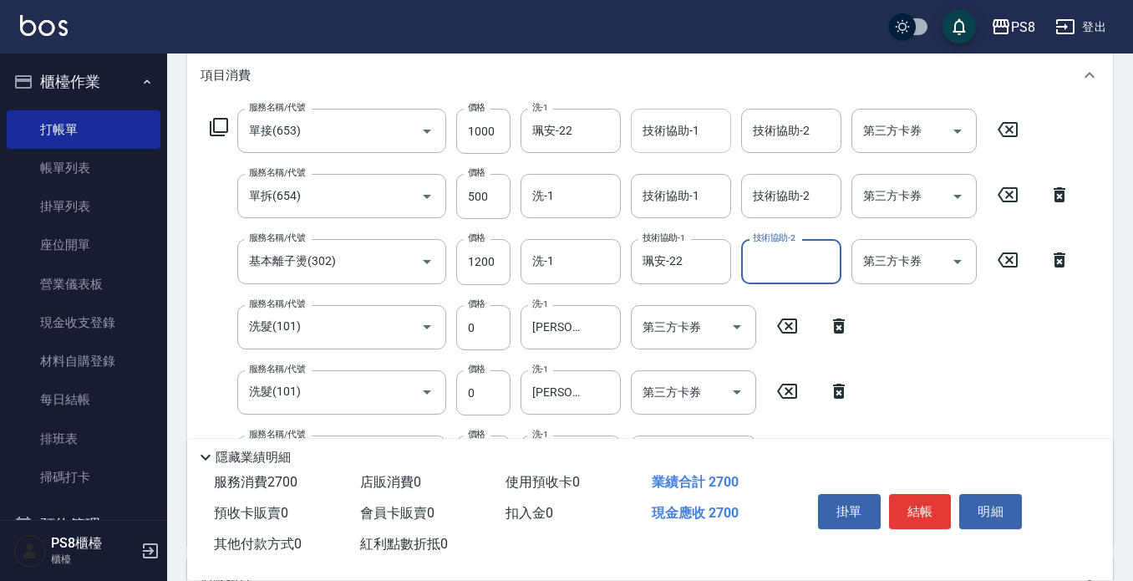
click at [659, 138] on input "技術協助-1" at bounding box center [680, 130] width 85 height 29
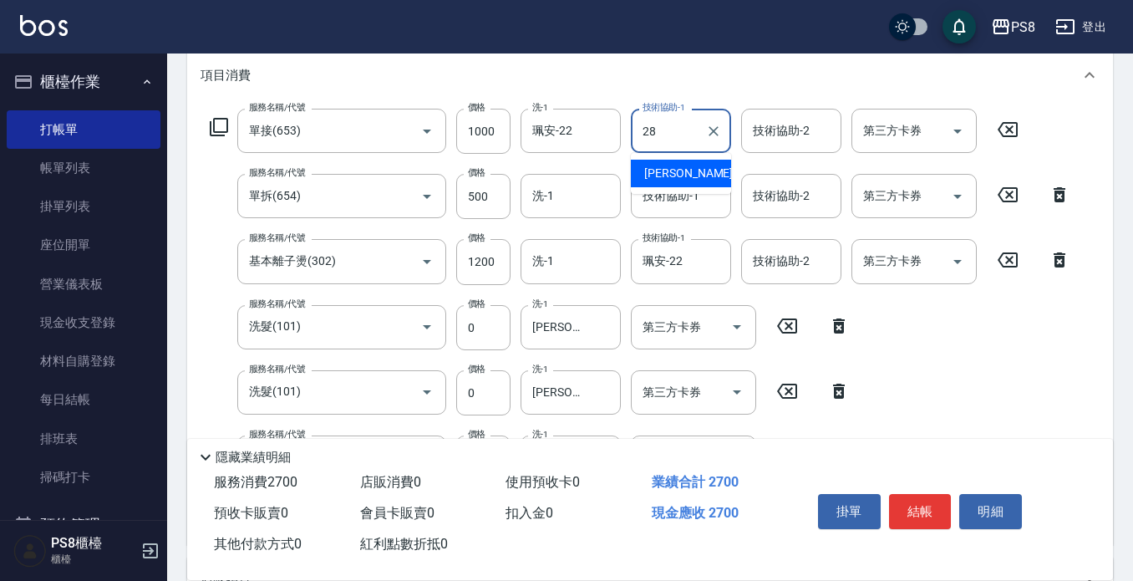
type input "[PERSON_NAME]-28"
click at [480, 130] on input "1000" at bounding box center [483, 131] width 54 height 45
type input "1"
click at [481, 130] on input "1000" at bounding box center [483, 131] width 54 height 45
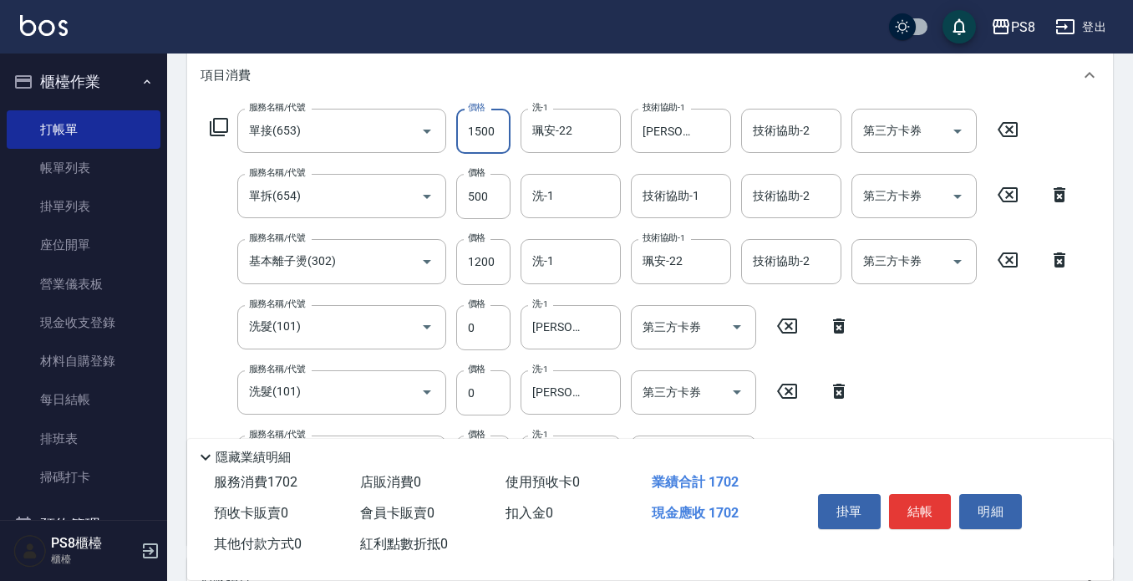
type input "1500"
click at [479, 201] on input "500" at bounding box center [483, 196] width 54 height 45
click at [479, 196] on input "500" at bounding box center [483, 196] width 54 height 45
type input "1500"
click at [483, 267] on input "1200" at bounding box center [483, 261] width 54 height 45
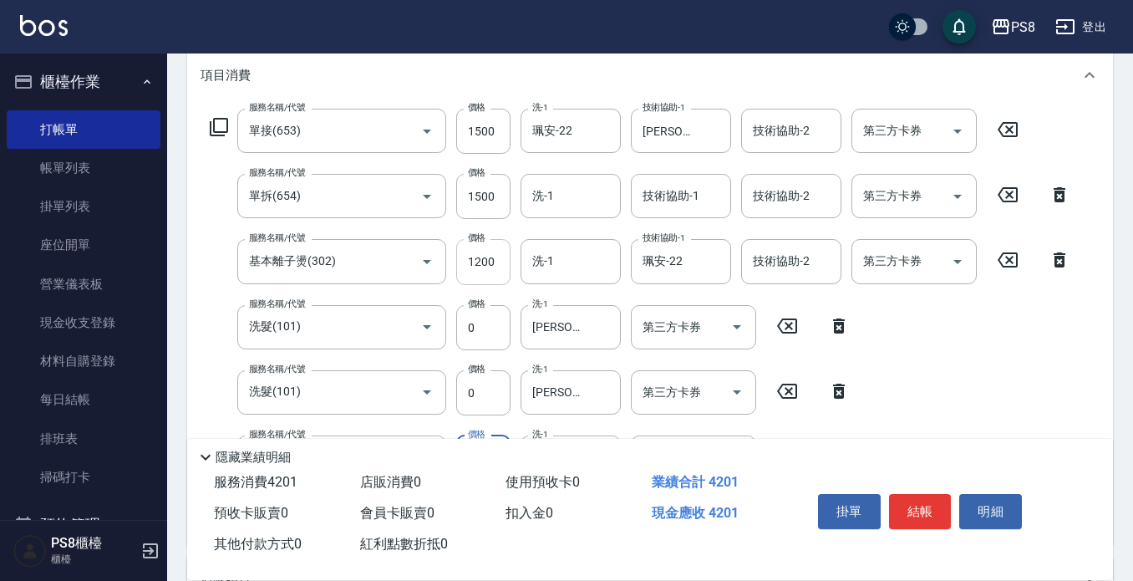
click at [483, 267] on input "1200" at bounding box center [483, 261] width 54 height 45
type input "1800"
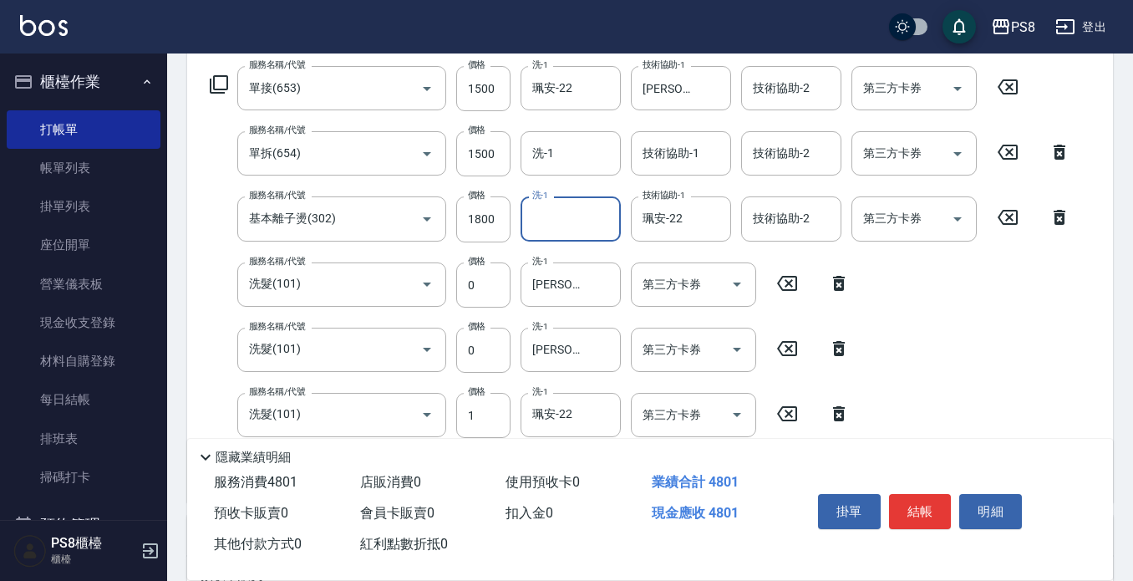
scroll to position [306, 0]
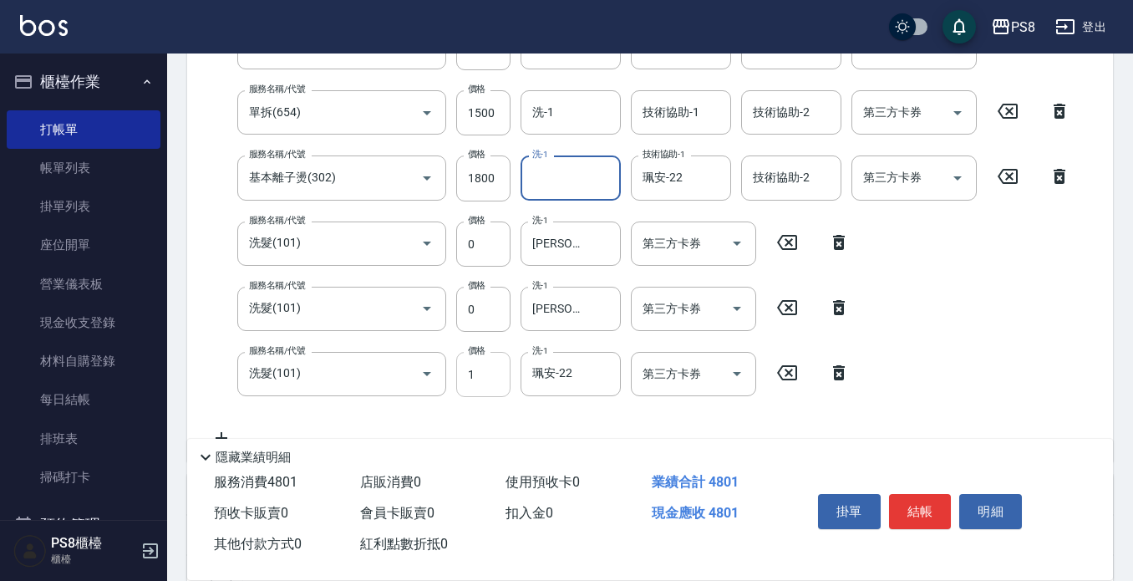
click at [489, 390] on input "1" at bounding box center [483, 374] width 54 height 45
type input "0"
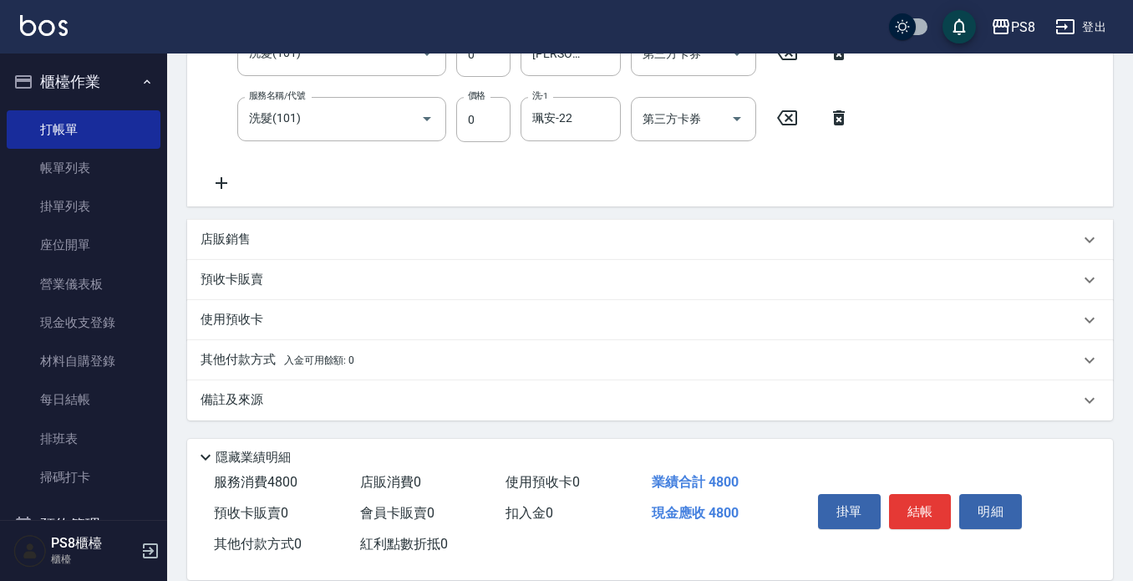
click at [277, 357] on p "其他付款方式 入金可用餘額: 0" at bounding box center [278, 360] width 154 height 18
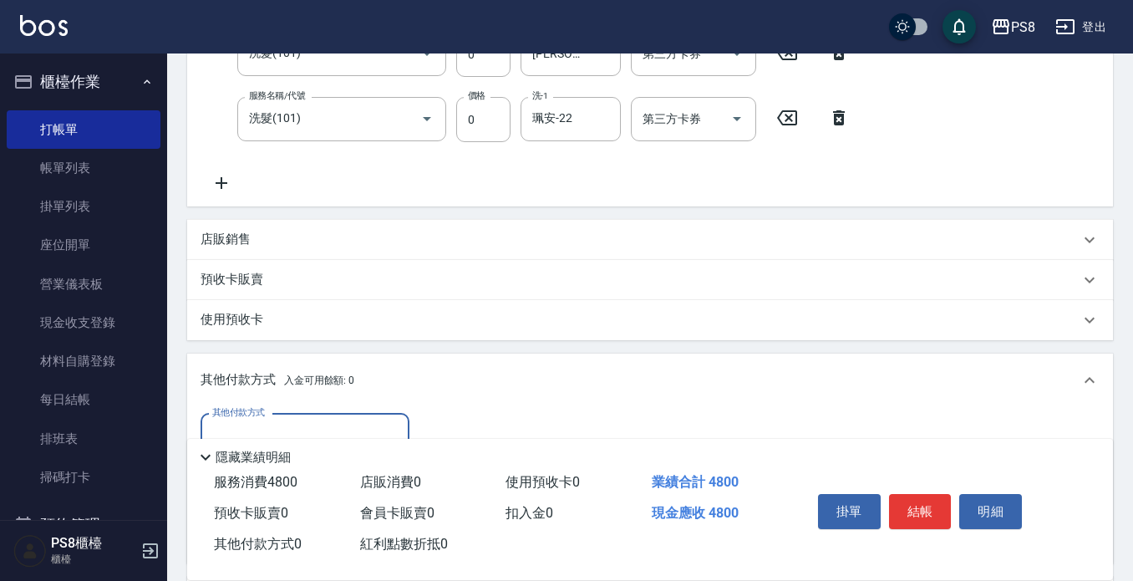
scroll to position [0, 0]
click at [276, 405] on div "其他付款方式 入金可用餘額: 0" at bounding box center [650, 379] width 926 height 53
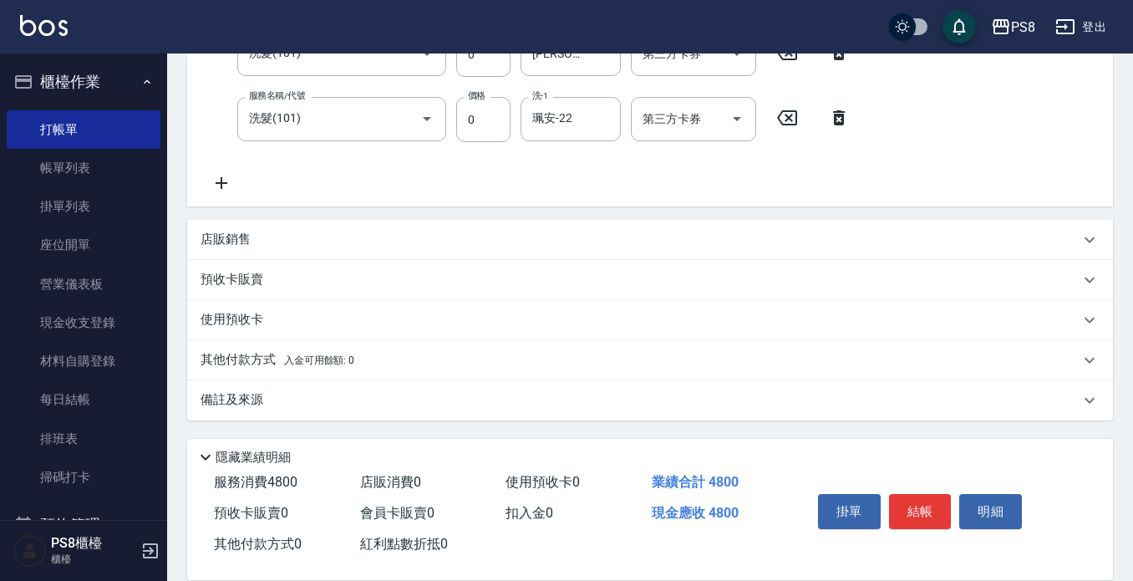
click at [275, 352] on p "其他付款方式 入金可用餘額: 0" at bounding box center [278, 360] width 154 height 18
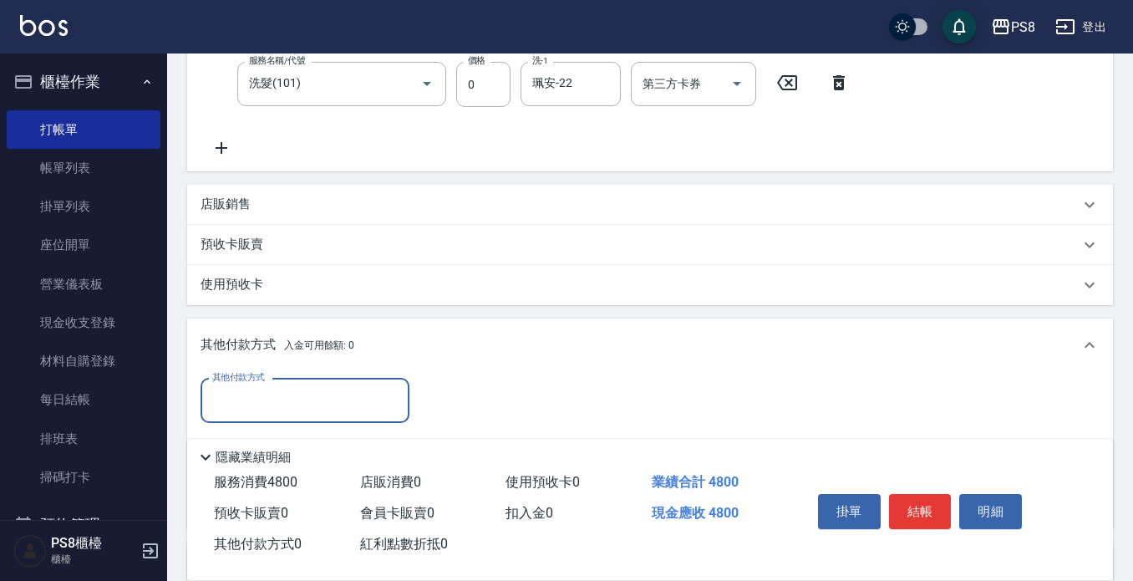
click at [282, 390] on input "其他付款方式" at bounding box center [305, 400] width 194 height 29
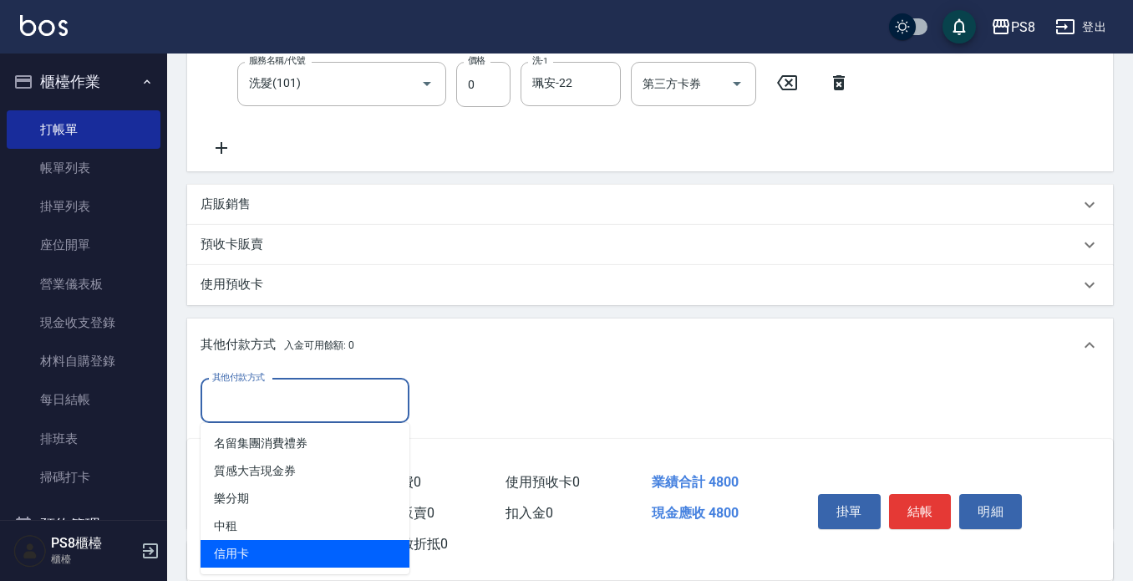
scroll to position [757, 0]
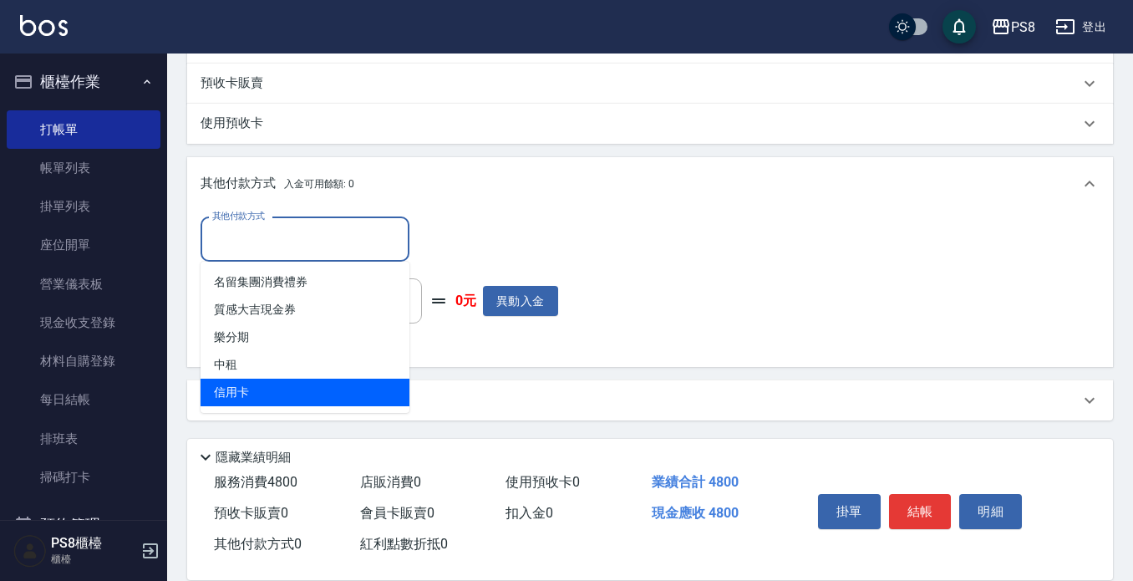
click at [281, 390] on span "信用卡" at bounding box center [305, 393] width 209 height 28
type input "信用卡"
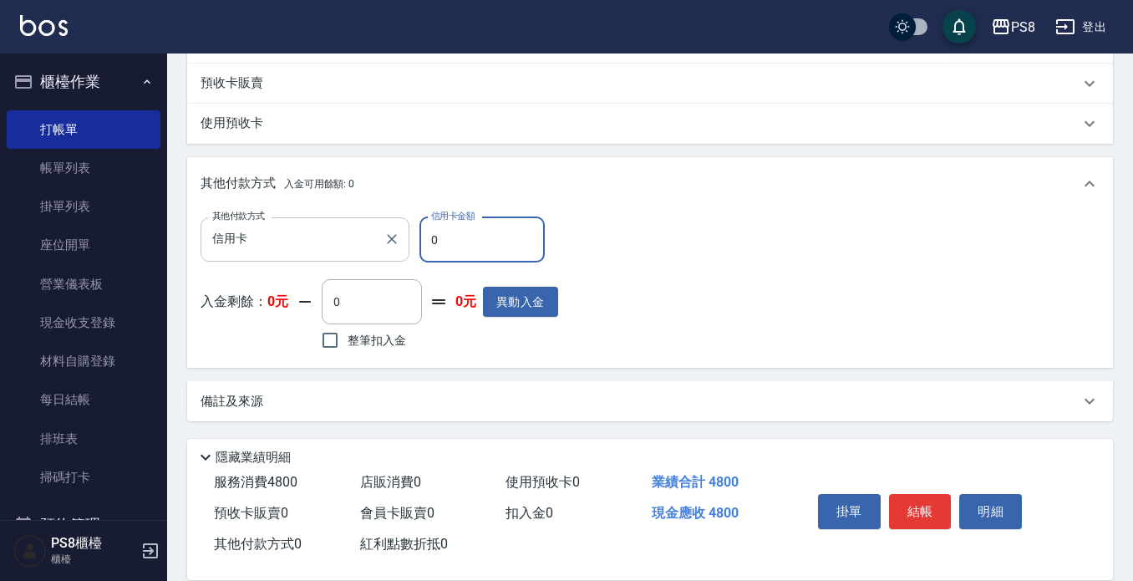
drag, startPoint x: 472, startPoint y: 231, endPoint x: 367, endPoint y: 240, distance: 105.6
click at [367, 240] on div "其他付款方式 信用卡 其他付款方式 信用卡金額 0 信用卡金額" at bounding box center [380, 239] width 358 height 45
type input "4800"
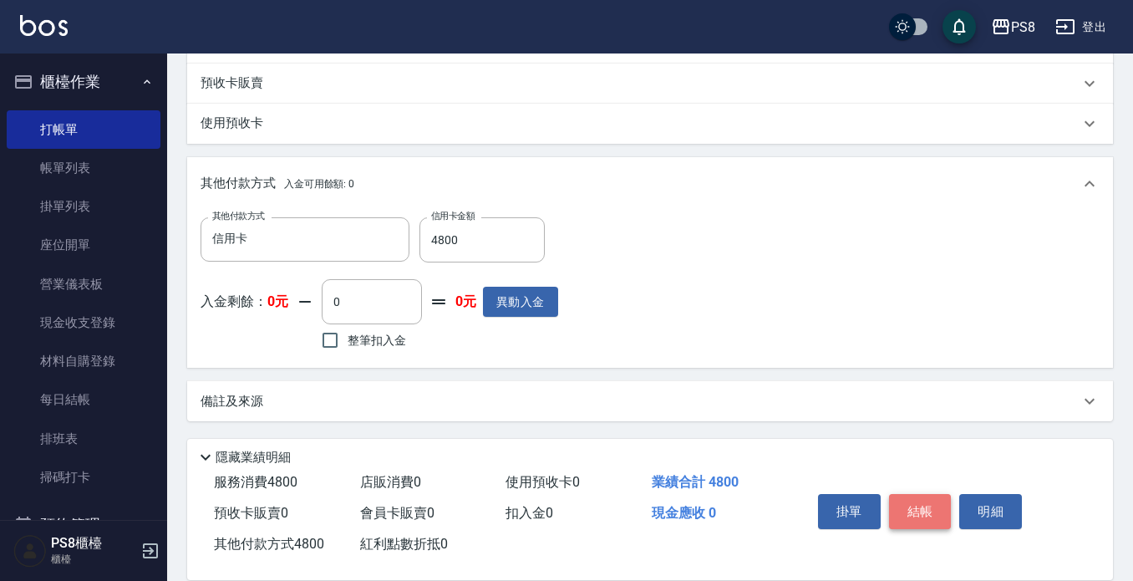
click at [921, 516] on button "結帳" at bounding box center [920, 511] width 63 height 35
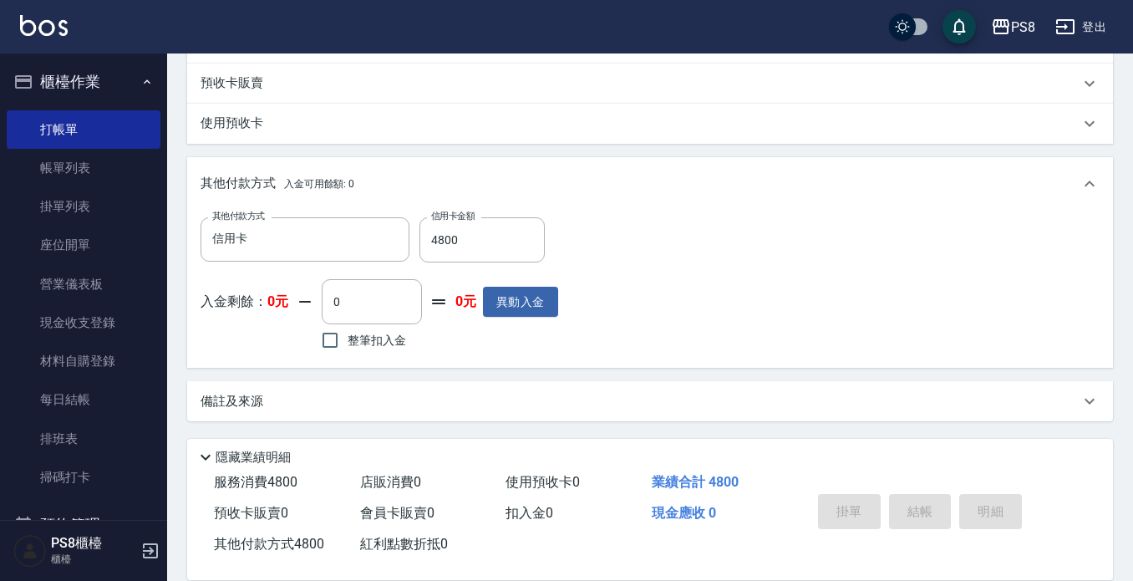
type input "[DATE] 17:30"
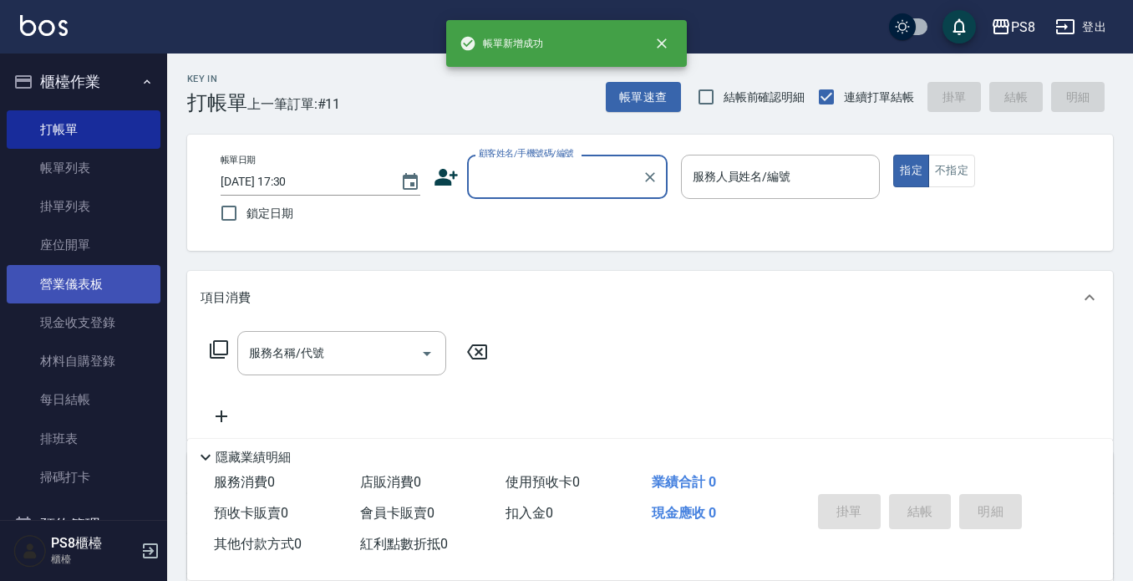
scroll to position [0, 0]
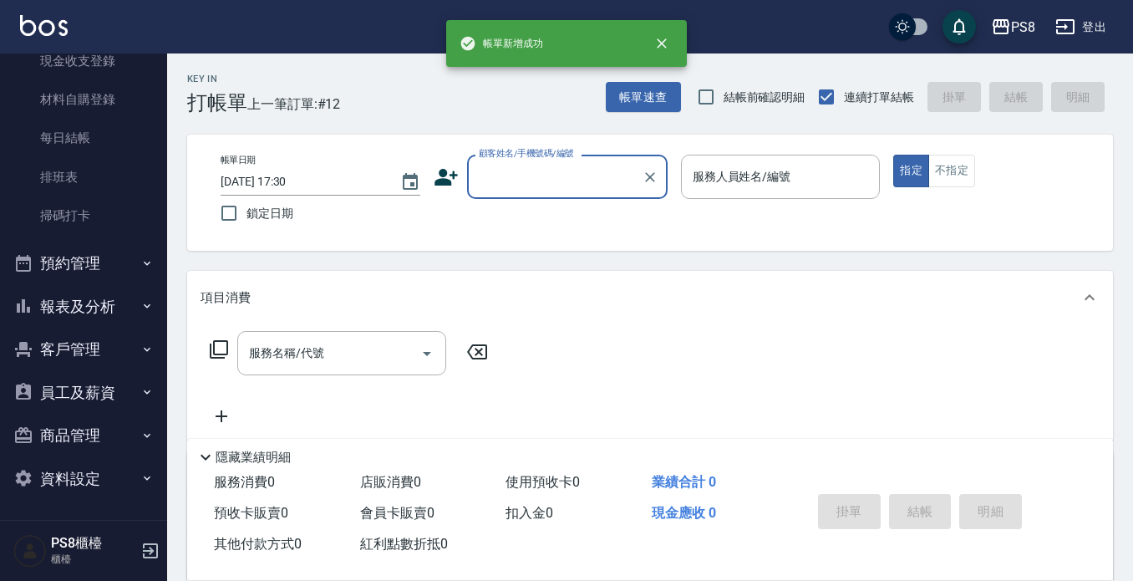
click at [99, 311] on button "報表及分析" at bounding box center [84, 306] width 154 height 43
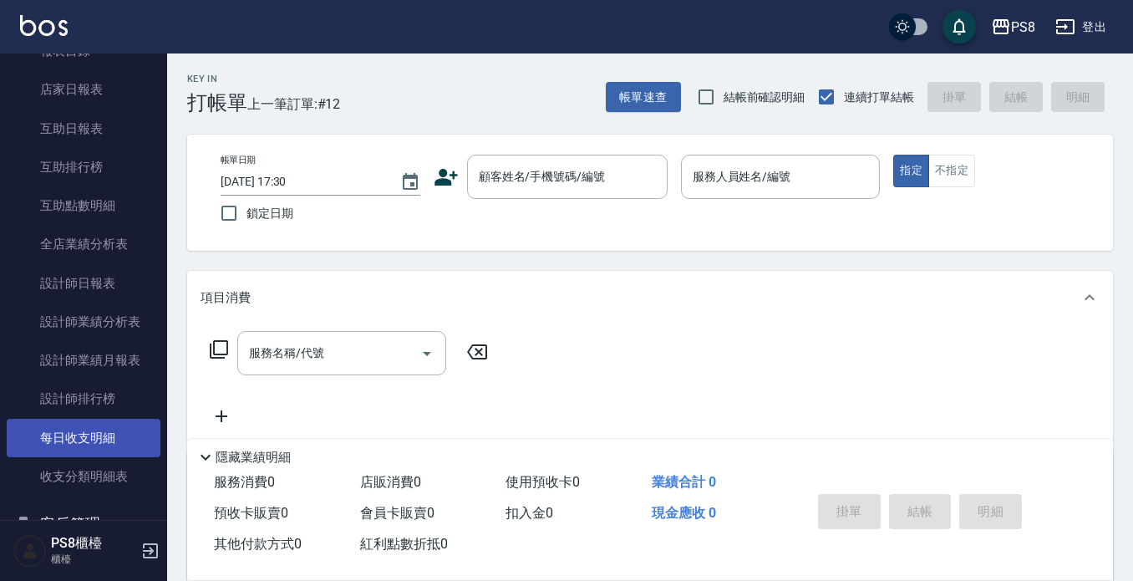
scroll to position [679, 0]
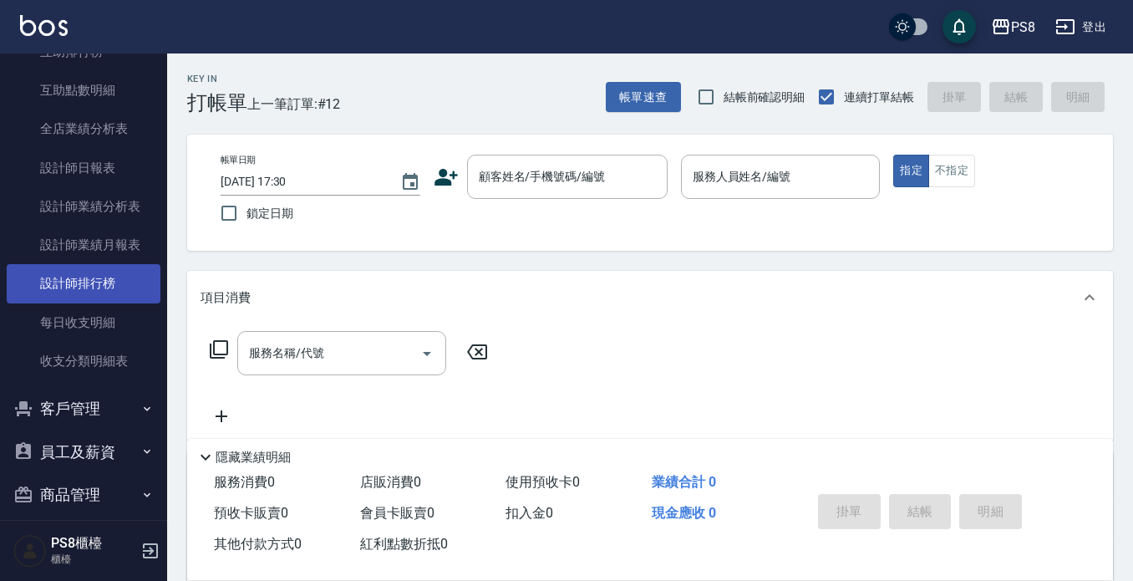
click at [104, 287] on link "設計師排行榜" at bounding box center [84, 283] width 154 height 38
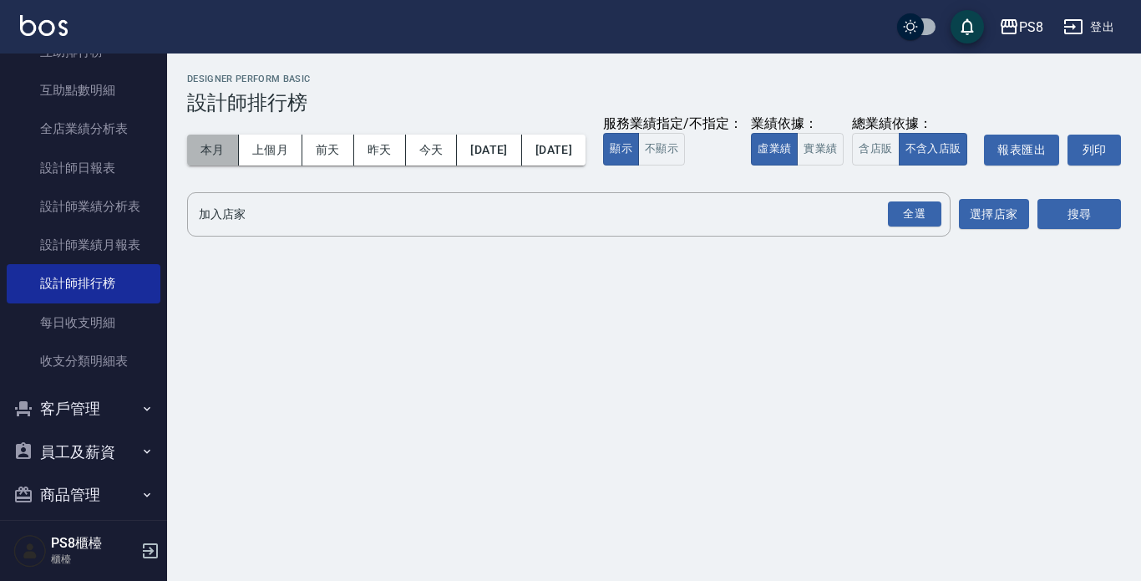
click at [225, 151] on button "本月" at bounding box center [213, 150] width 52 height 31
click at [797, 165] on button "實業績" at bounding box center [820, 149] width 47 height 33
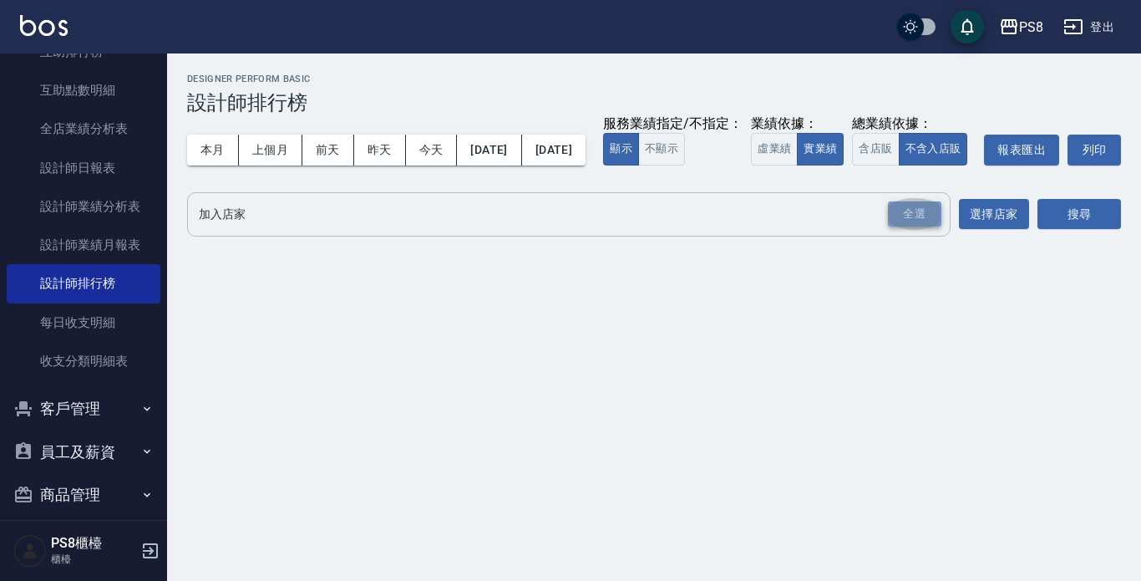
click at [904, 227] on div "全選" at bounding box center [914, 214] width 53 height 26
click at [1076, 231] on button "搜尋" at bounding box center [1080, 215] width 84 height 31
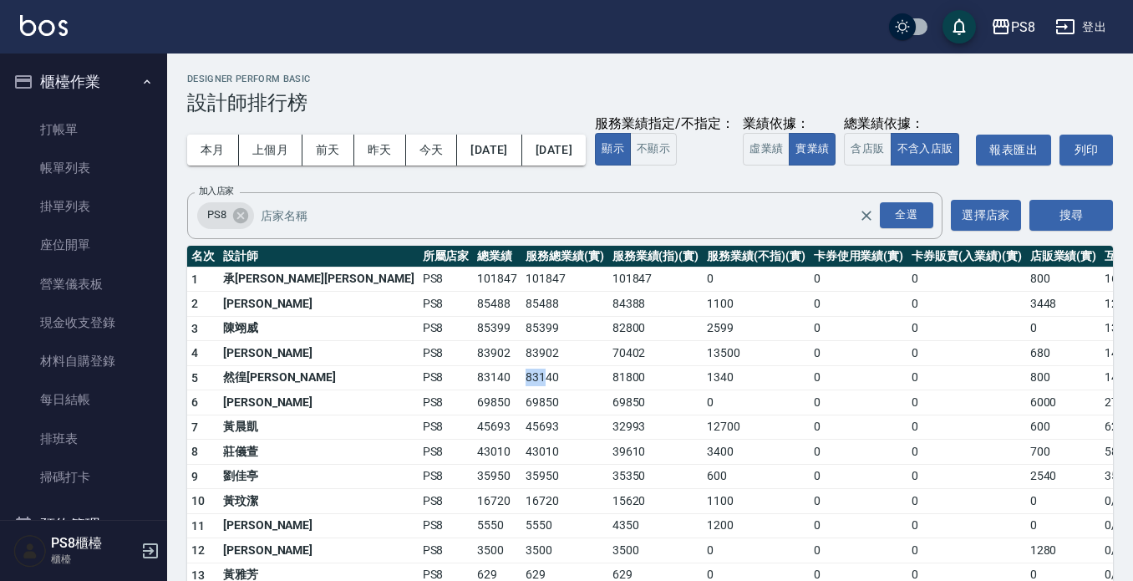
drag, startPoint x: 403, startPoint y: 415, endPoint x: 366, endPoint y: 414, distance: 36.8
drag, startPoint x: 366, startPoint y: 414, endPoint x: 255, endPoint y: 435, distance: 112.9
click at [255, 415] on td "[PERSON_NAME]" at bounding box center [319, 402] width 200 height 25
click at [69, 169] on link "帳單列表" at bounding box center [84, 168] width 154 height 38
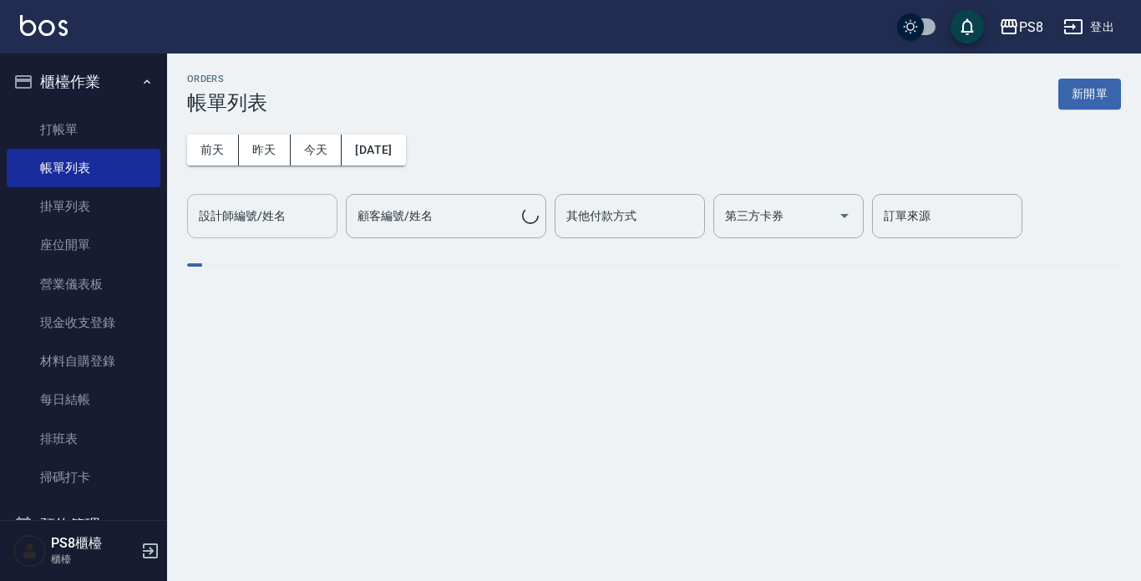
click at [292, 225] on input "設計師編號/姓名" at bounding box center [262, 215] width 135 height 29
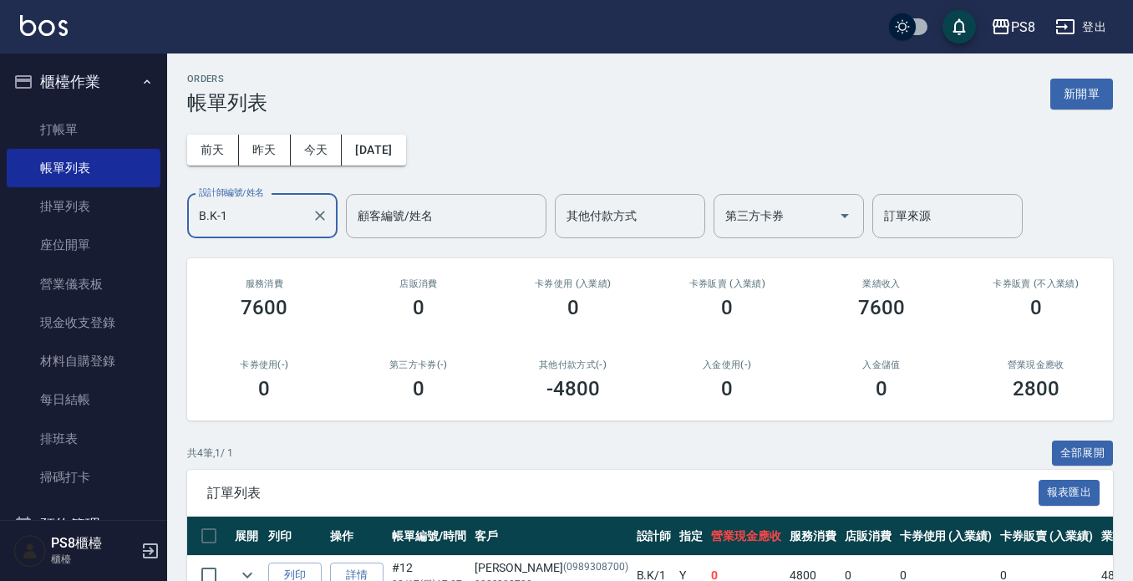
scroll to position [215, 0]
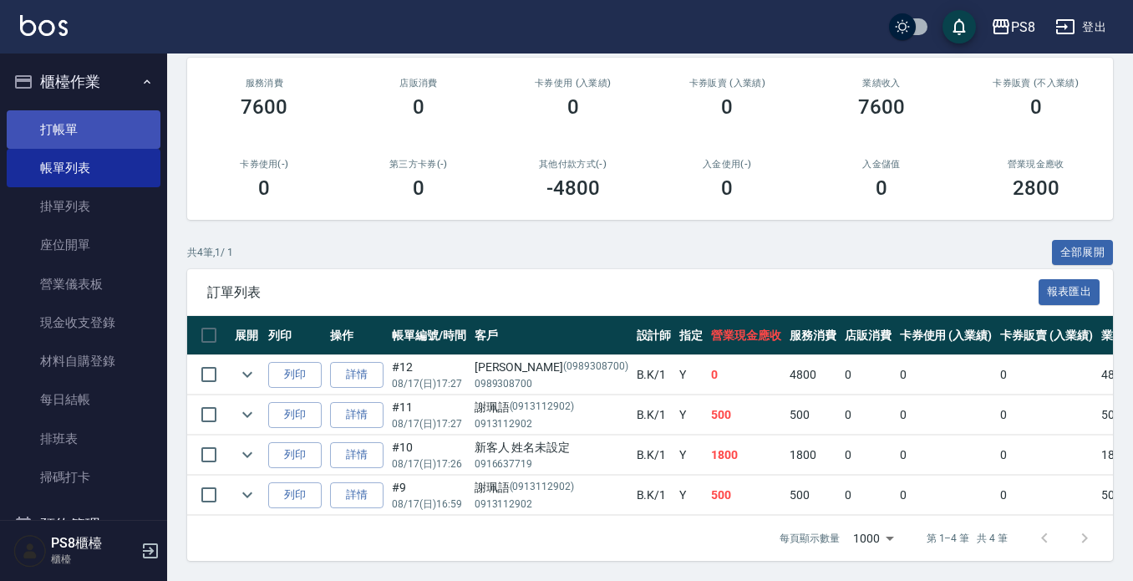
type input "B.K-1"
click at [100, 129] on link "打帳單" at bounding box center [84, 129] width 154 height 38
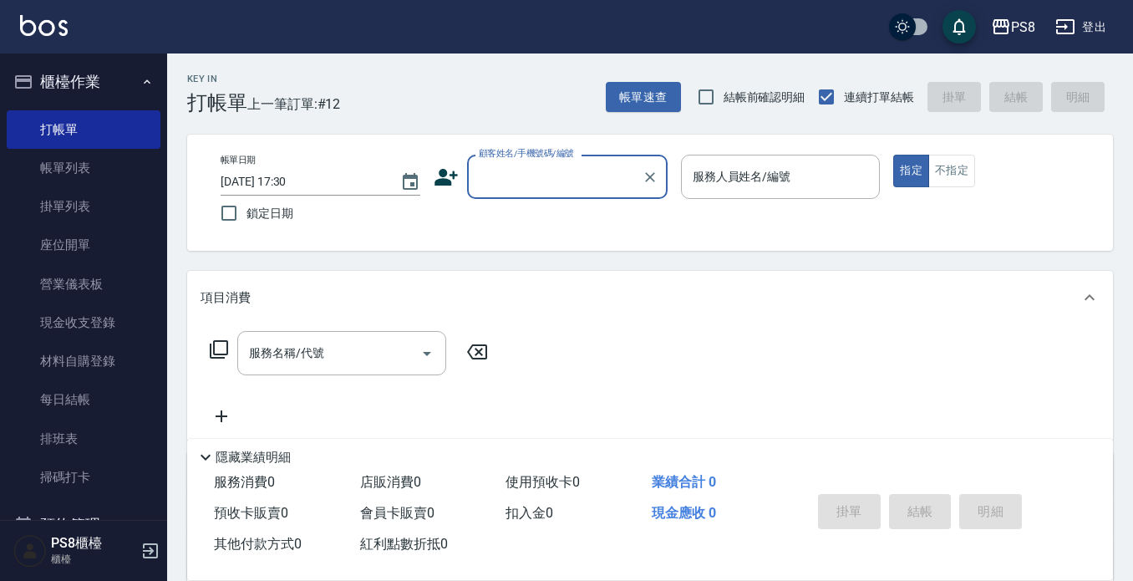
click at [547, 167] on input "顧客姓名/手機號碼/編號" at bounding box center [555, 176] width 160 height 29
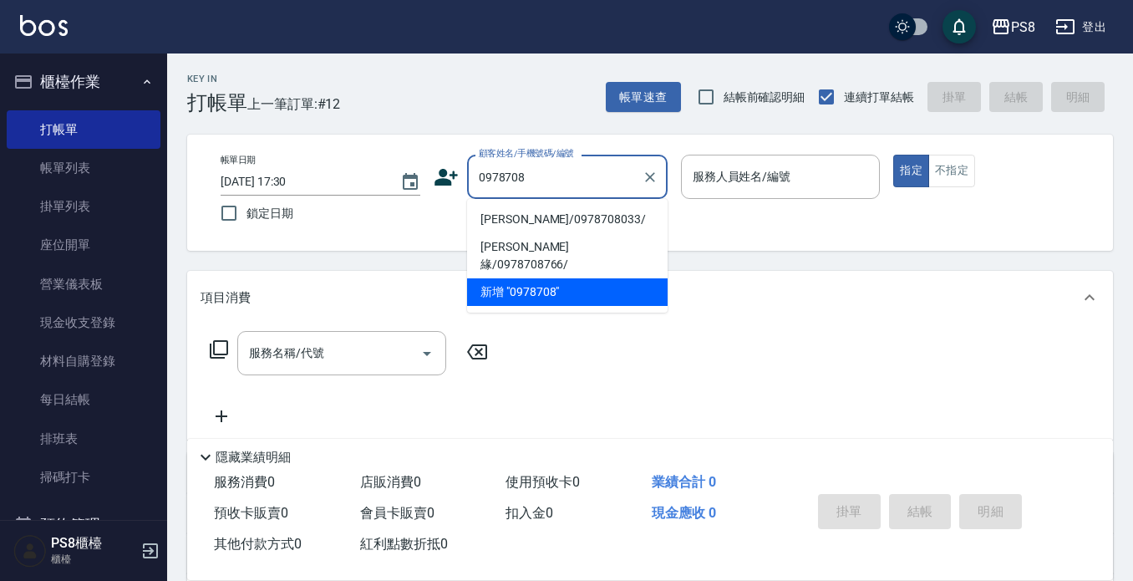
click at [582, 226] on li "[PERSON_NAME]/0978708033/" at bounding box center [567, 220] width 201 height 28
type input "[PERSON_NAME]/0978708033/"
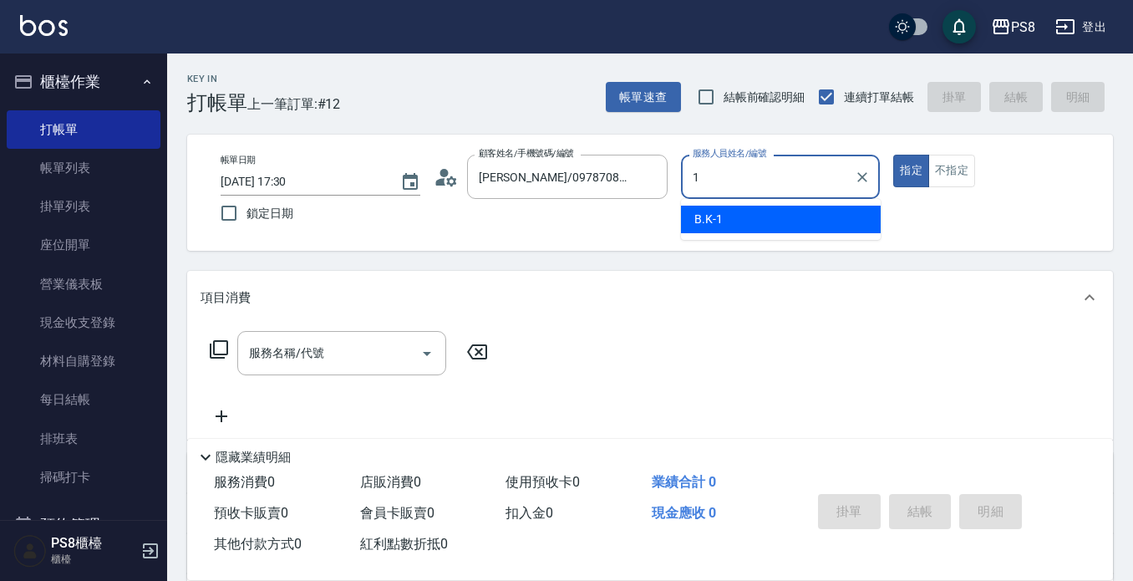
type input "B.K-1"
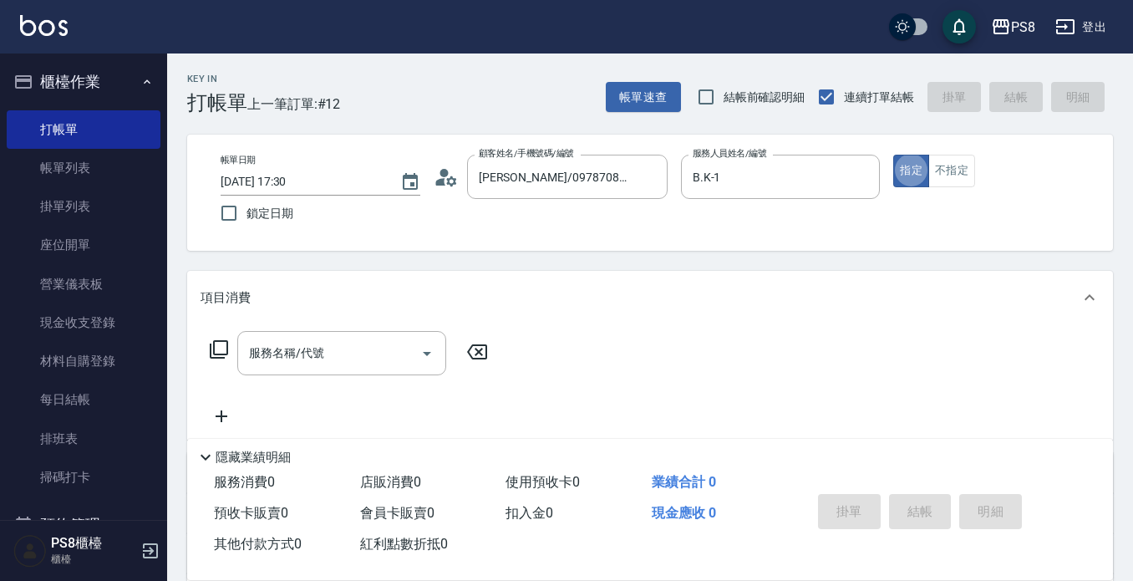
type button "true"
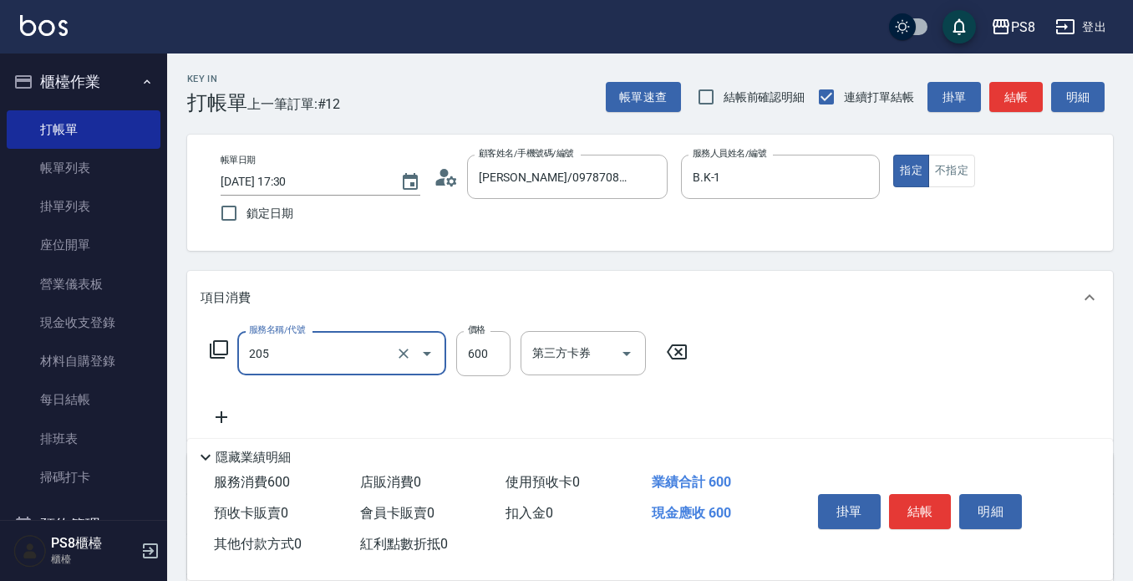
type input "A級洗剪600(205)"
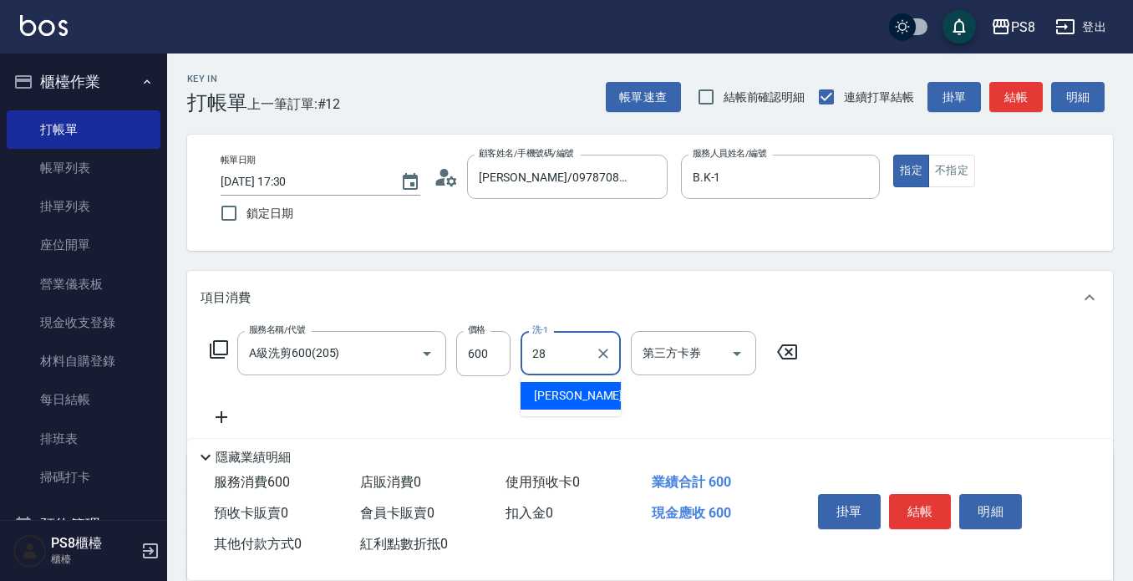
type input "[PERSON_NAME]-28"
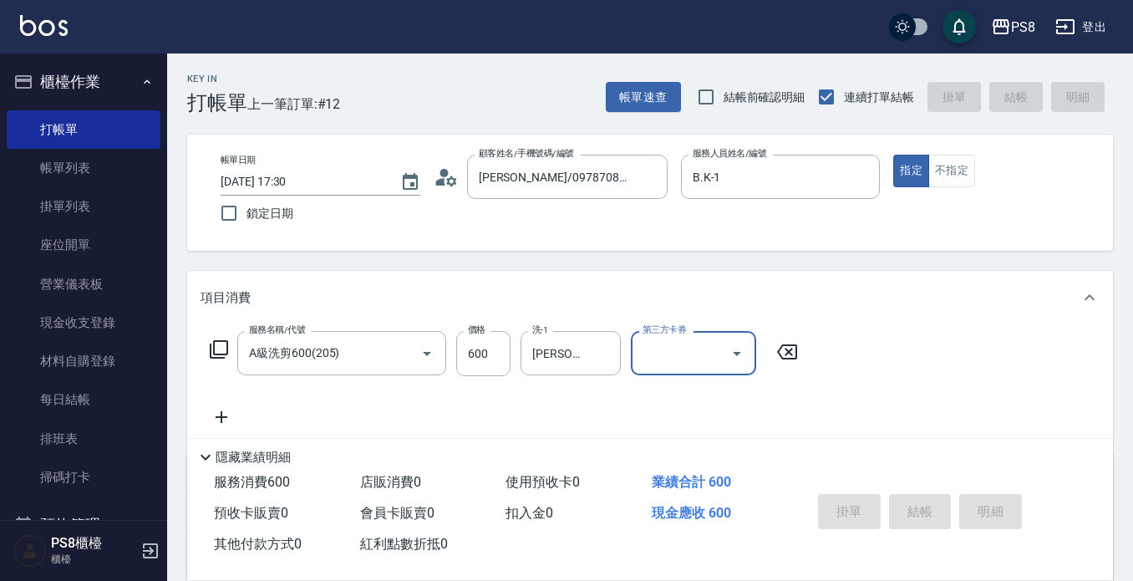
type input "[DATE] 17:31"
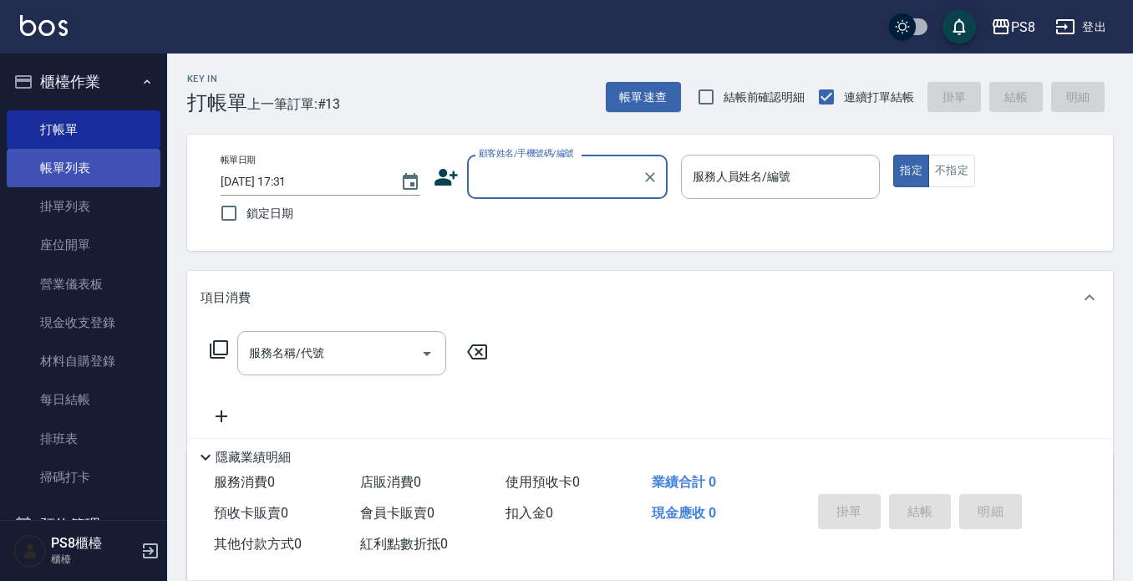
click at [73, 157] on link "帳單列表" at bounding box center [84, 168] width 154 height 38
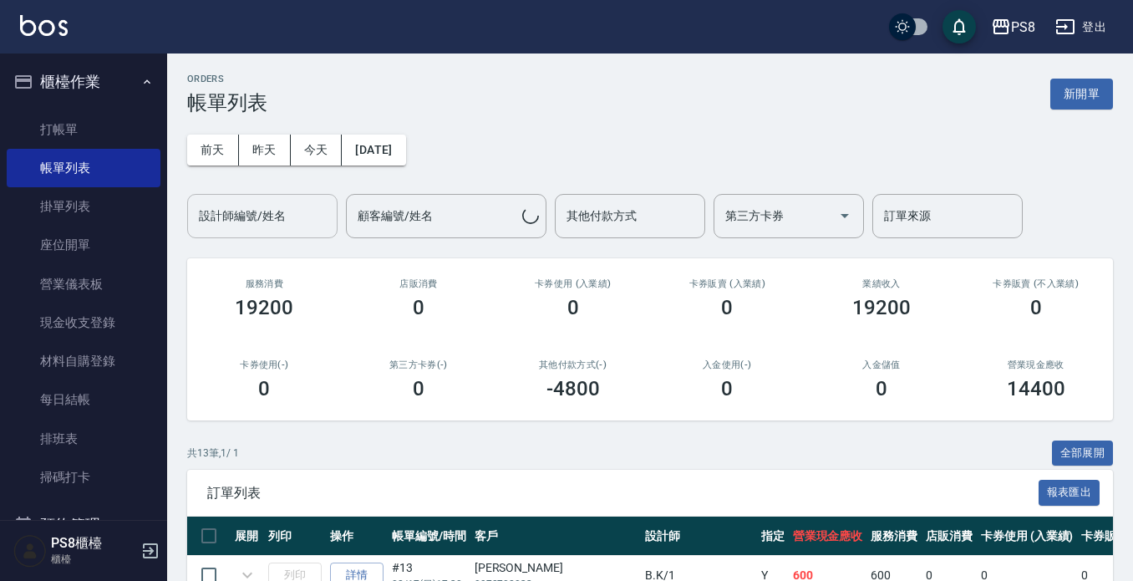
click at [267, 226] on input "設計師編號/姓名" at bounding box center [262, 215] width 135 height 29
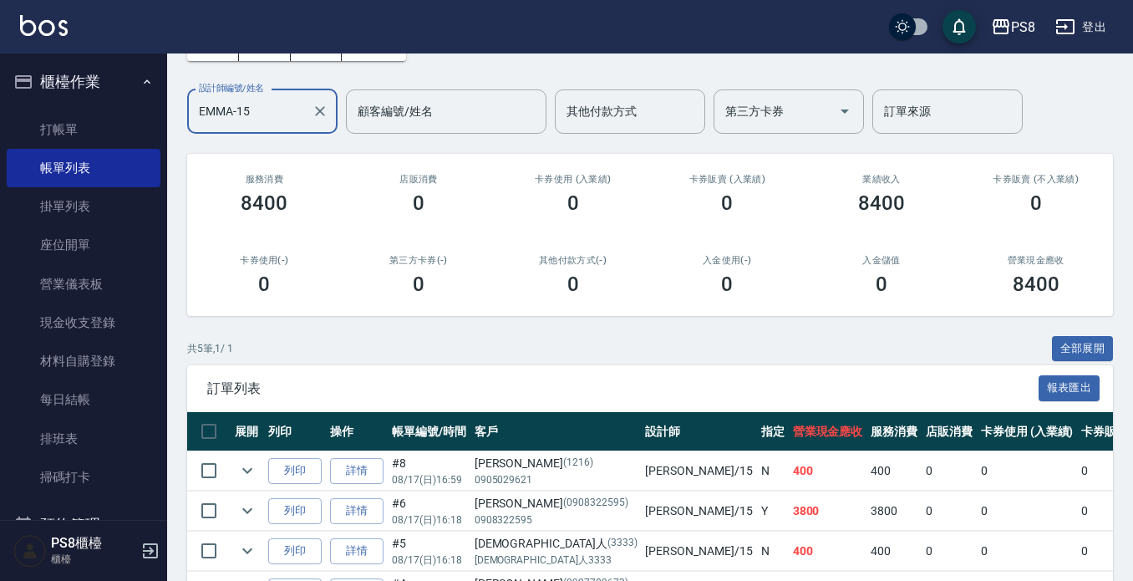
scroll to position [88, 0]
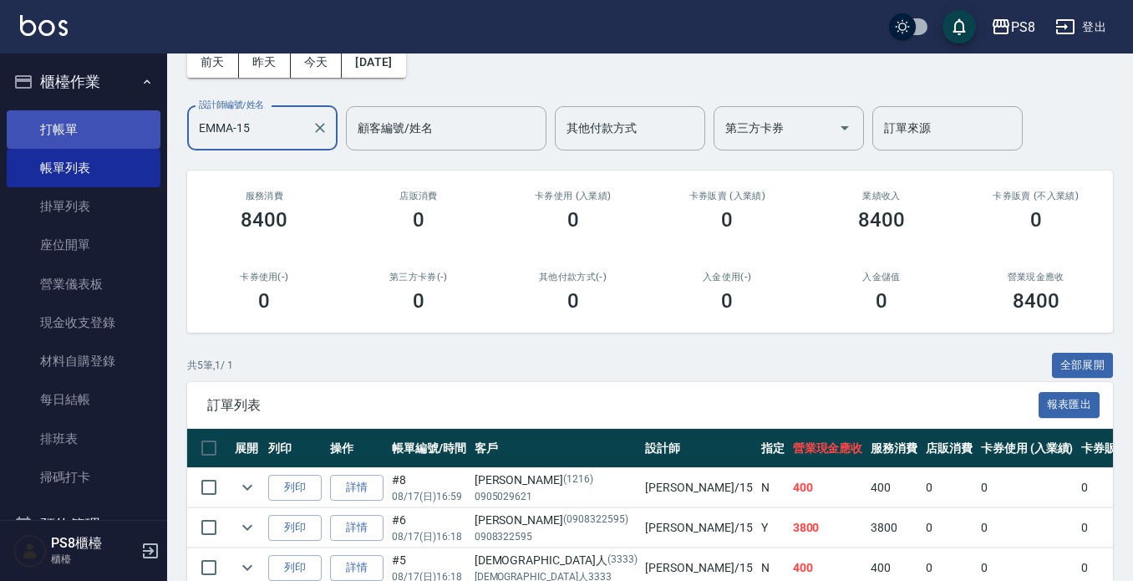
type input "EMMA-15"
click at [89, 140] on link "打帳單" at bounding box center [84, 129] width 154 height 38
